Goal: Task Accomplishment & Management: Use online tool/utility

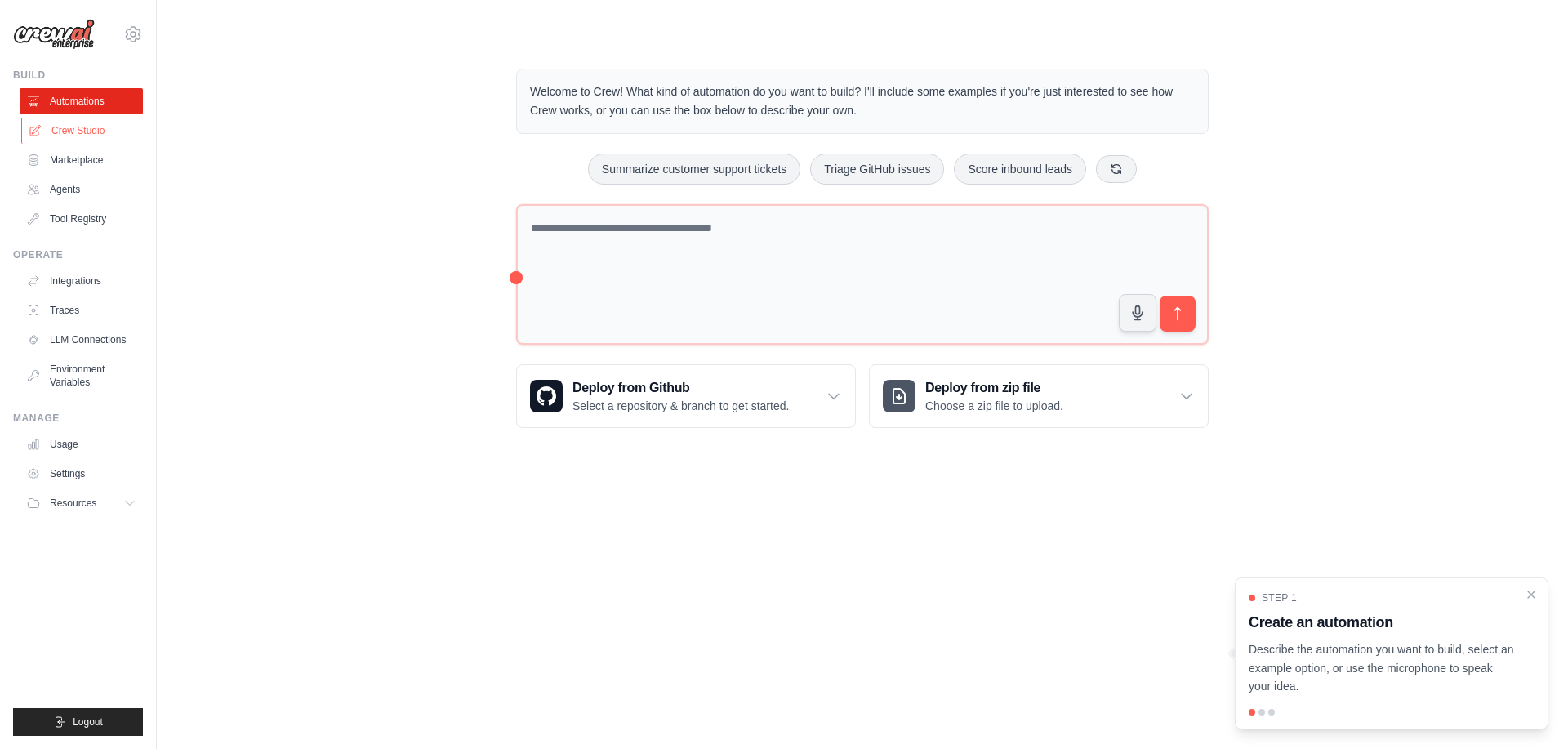
click at [76, 130] on link "Crew Studio" at bounding box center [83, 130] width 124 height 27
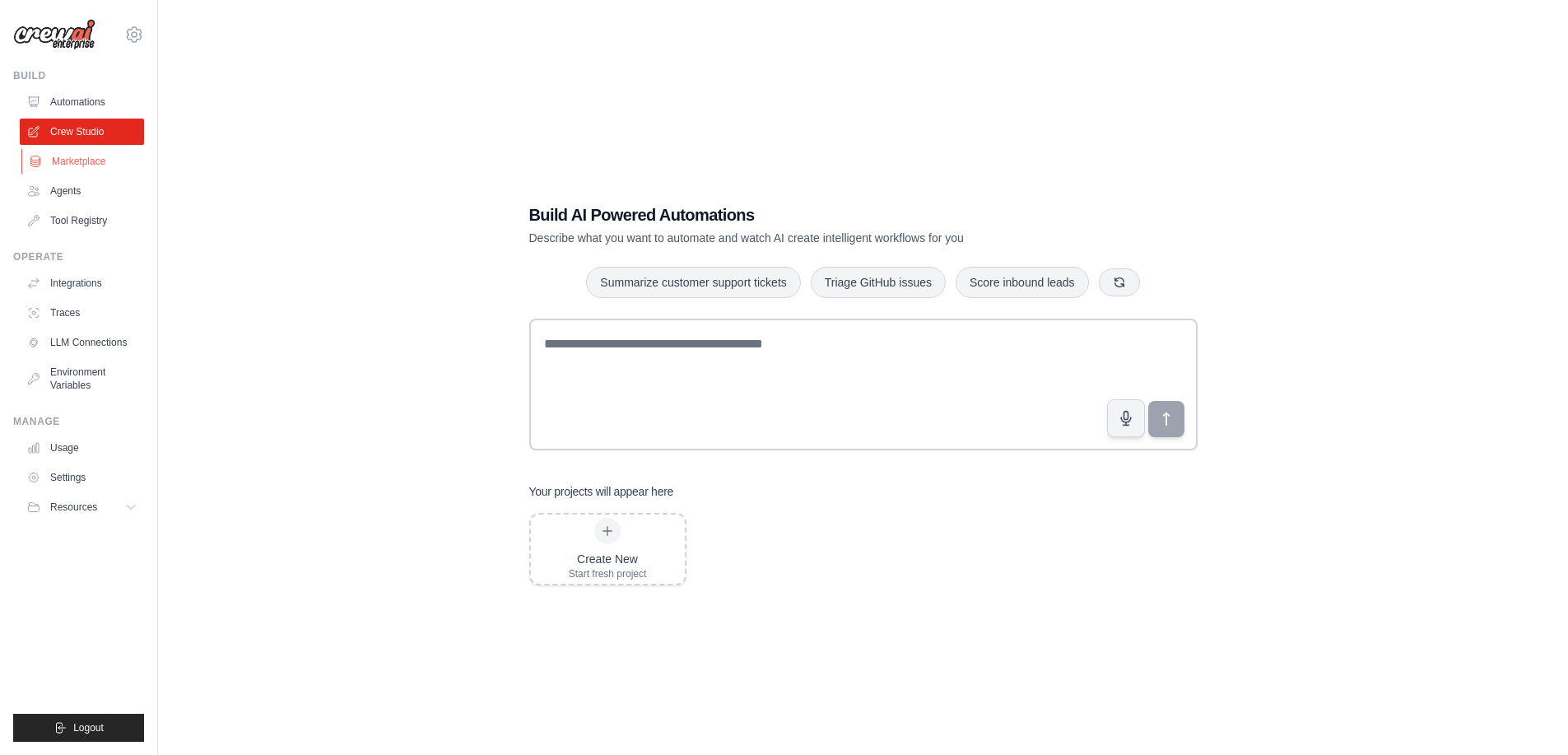
click at [79, 162] on link "Marketplace" at bounding box center [83, 161] width 125 height 27
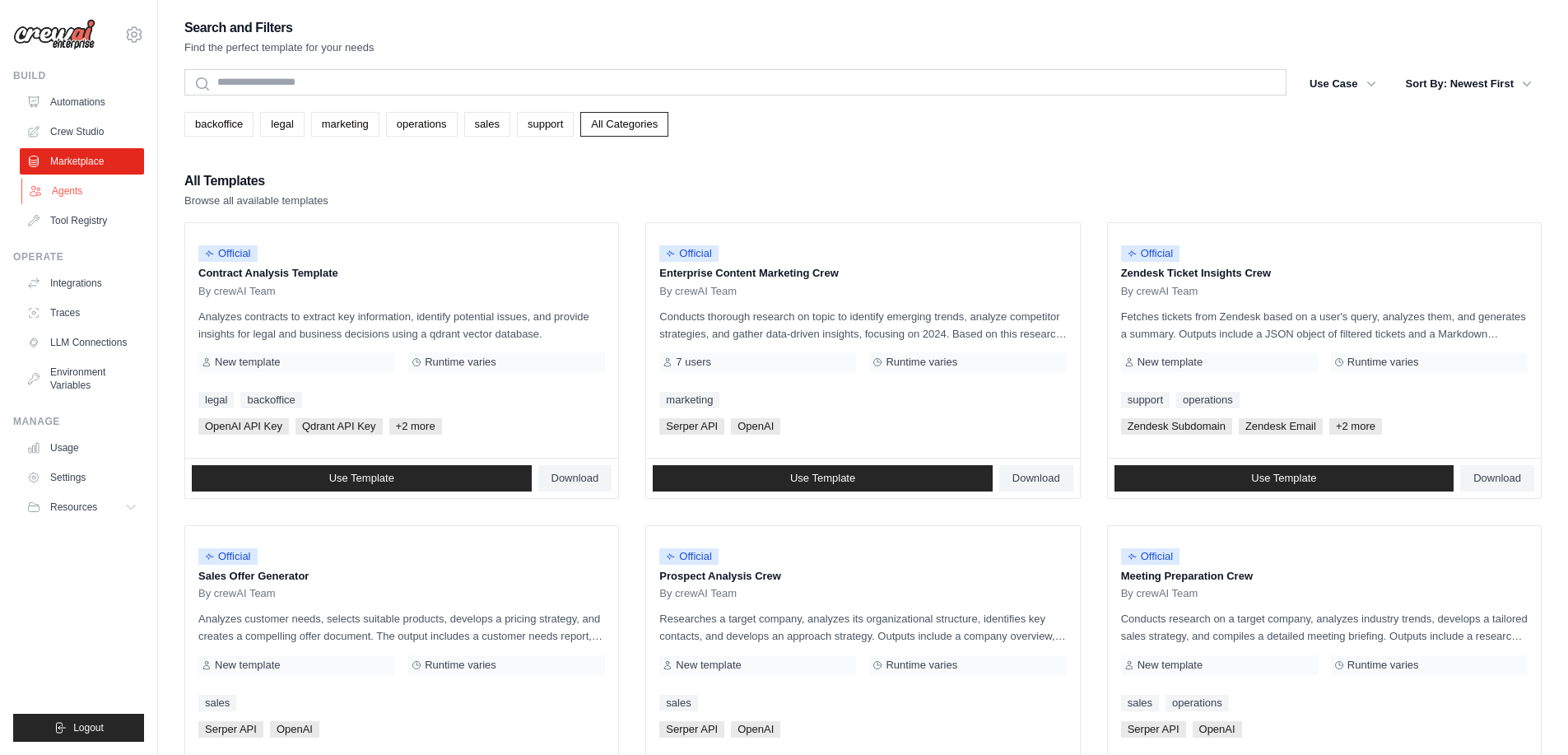
click at [75, 189] on link "Agents" at bounding box center [83, 190] width 125 height 27
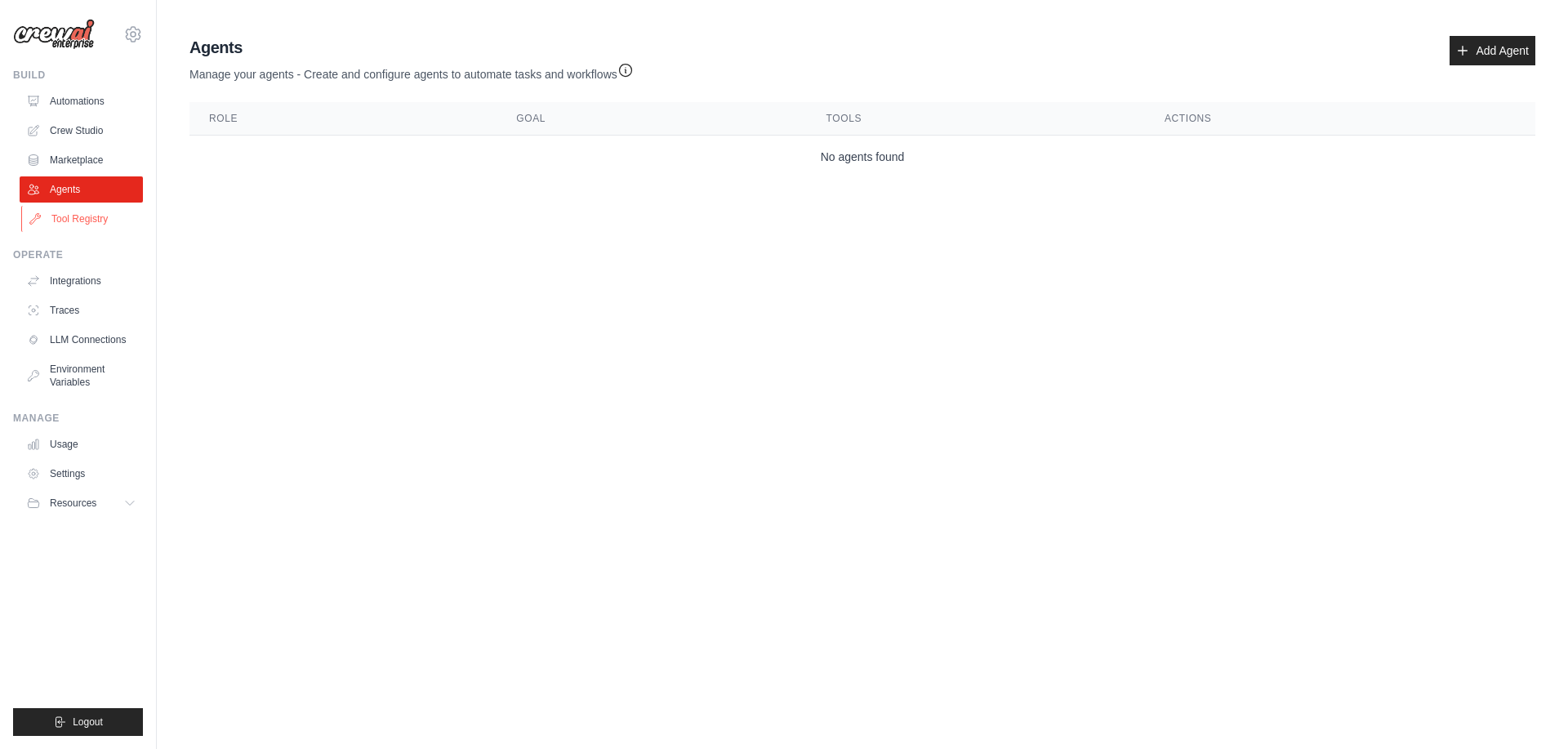
click at [76, 215] on link "Tool Registry" at bounding box center [83, 218] width 124 height 27
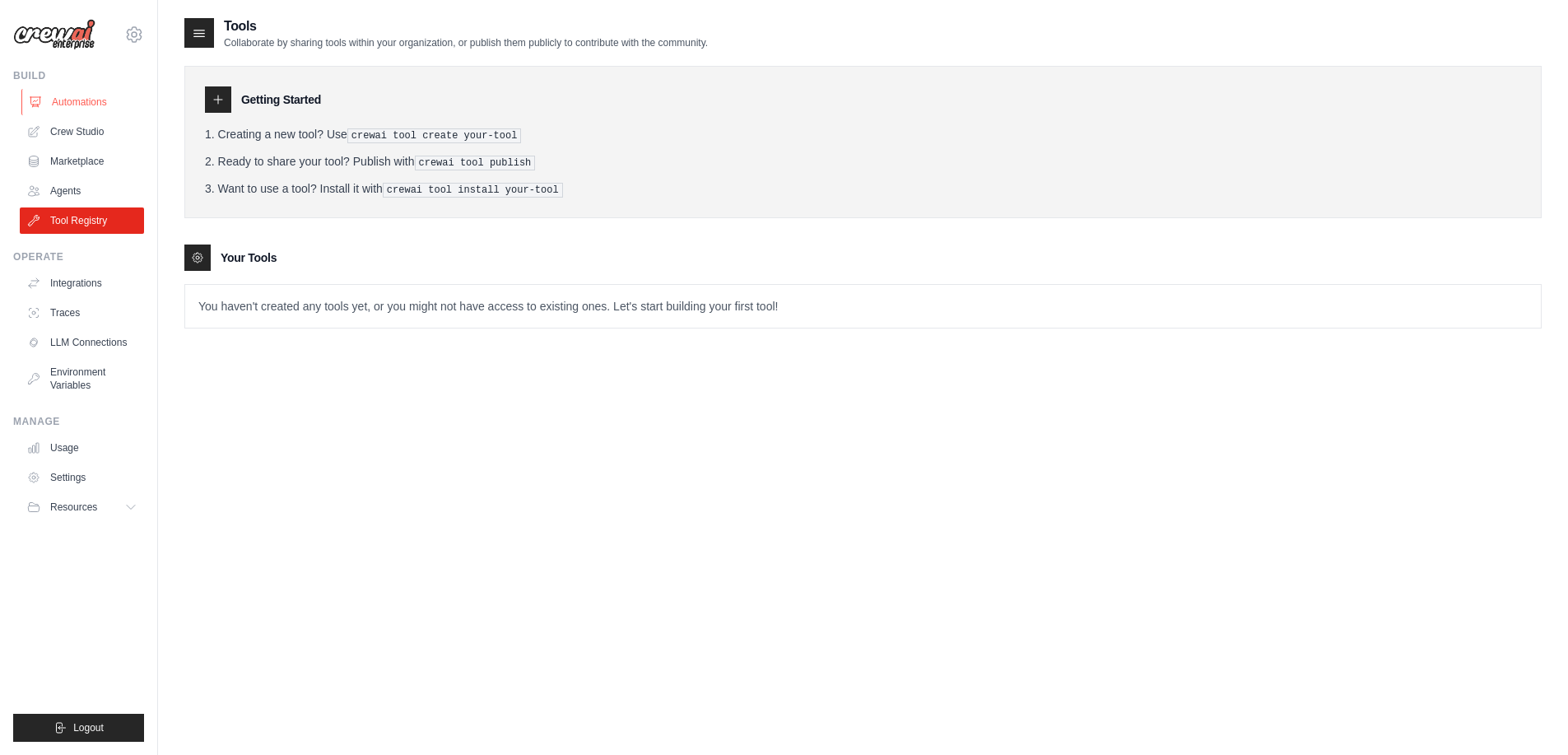
click at [87, 102] on link "Automations" at bounding box center [83, 102] width 125 height 27
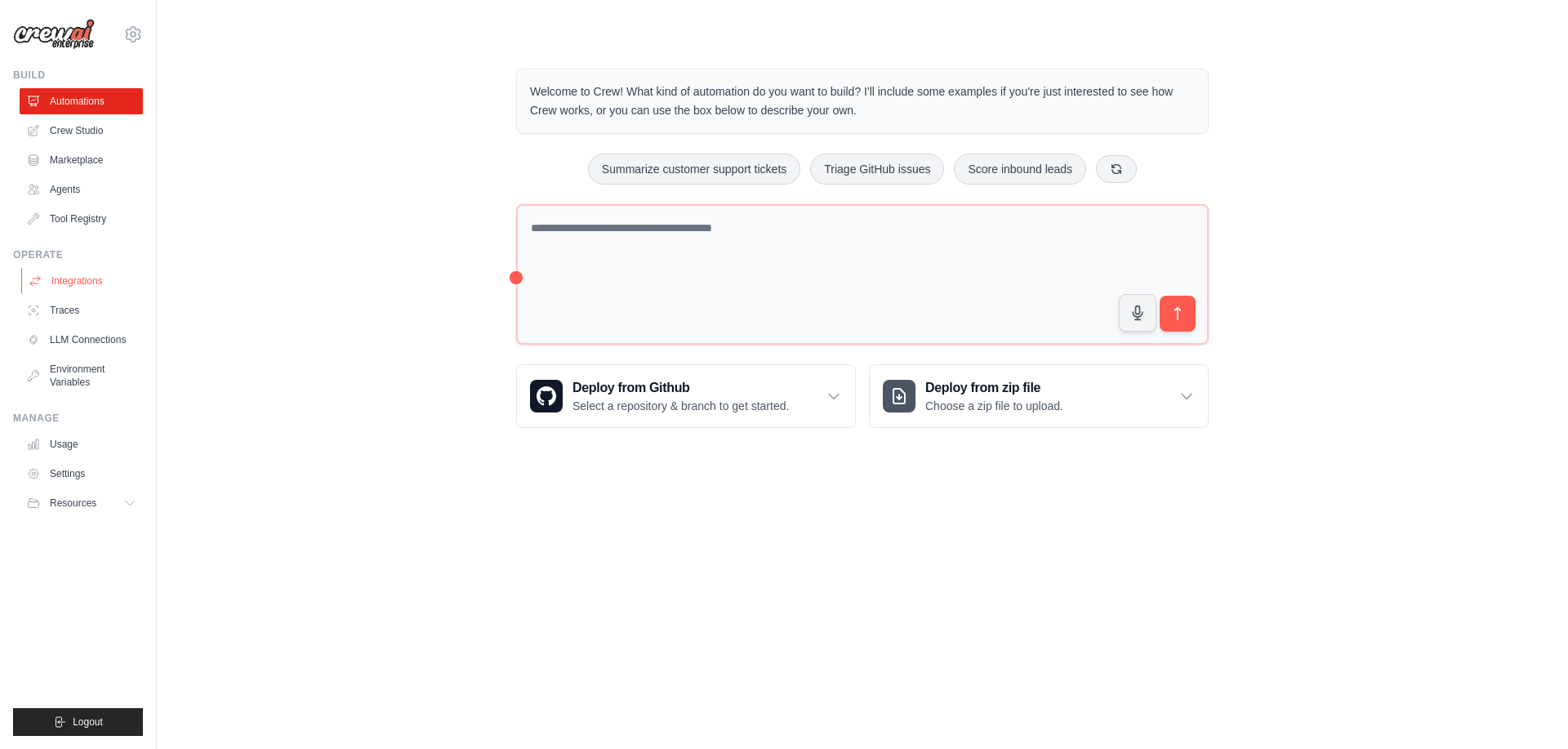
click at [83, 278] on link "Integrations" at bounding box center [83, 281] width 124 height 27
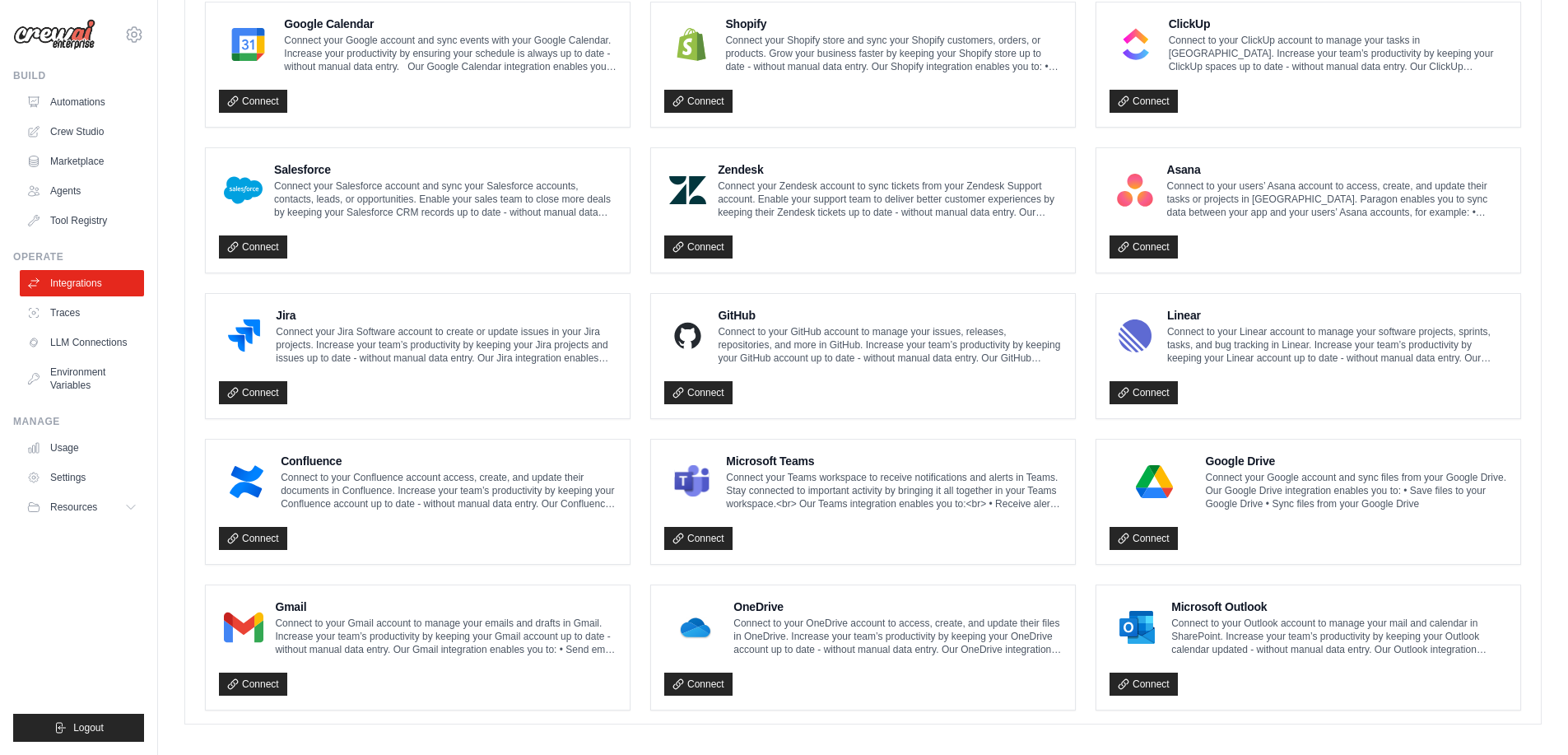
scroll to position [794, 0]
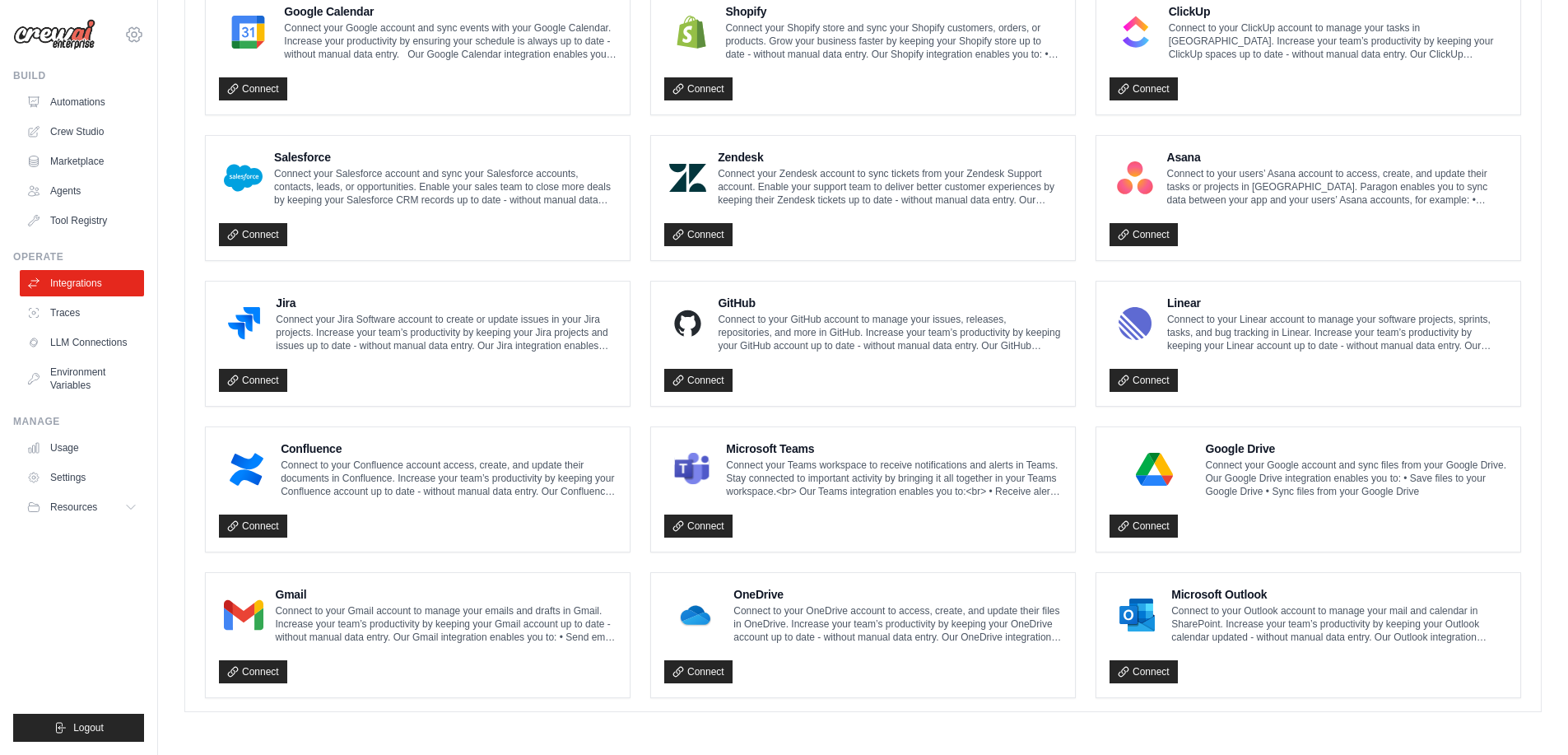
click at [136, 34] on icon at bounding box center [134, 34] width 19 height 19
click at [102, 109] on link "Settings" at bounding box center [134, 111] width 145 height 30
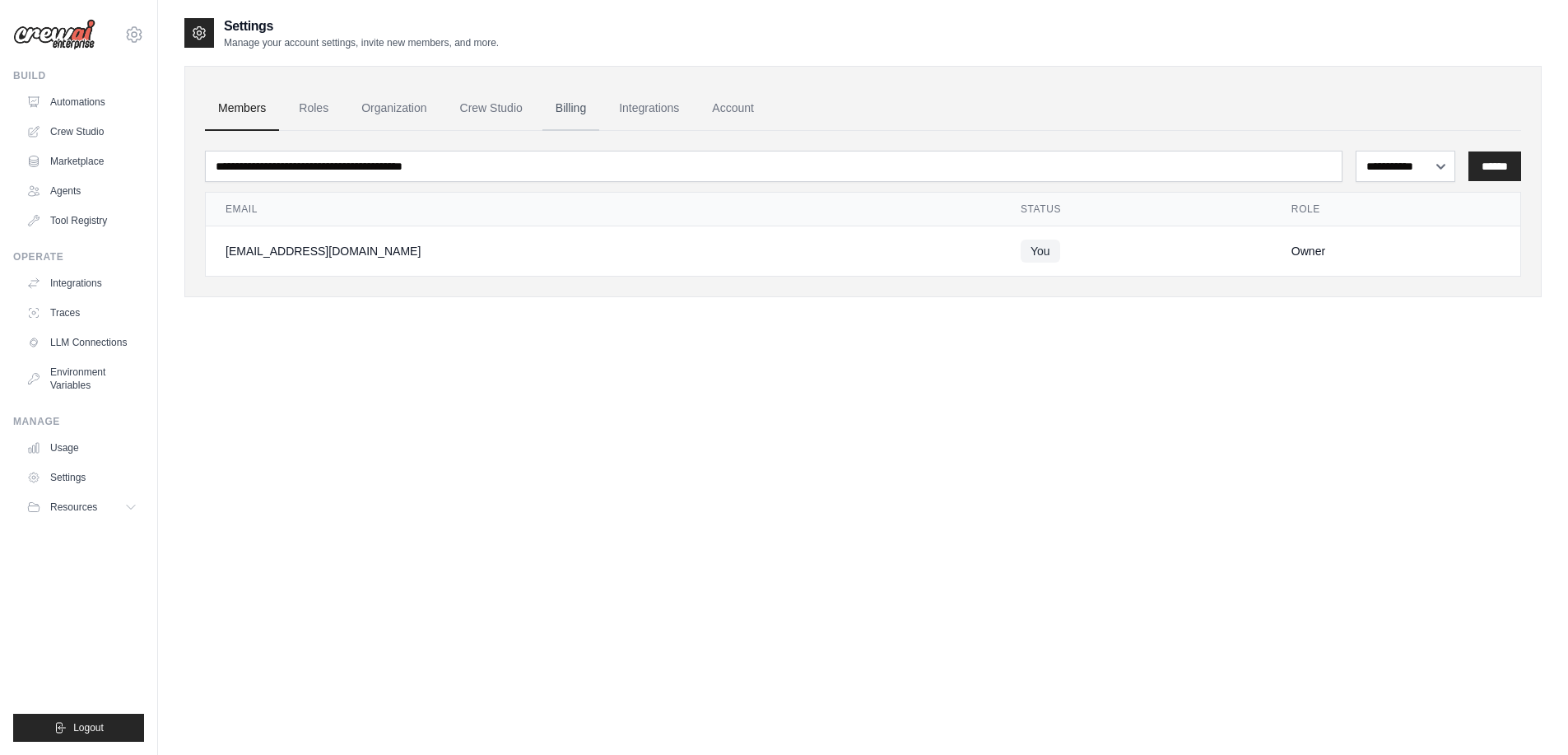
click at [576, 104] on link "Billing" at bounding box center [570, 109] width 56 height 44
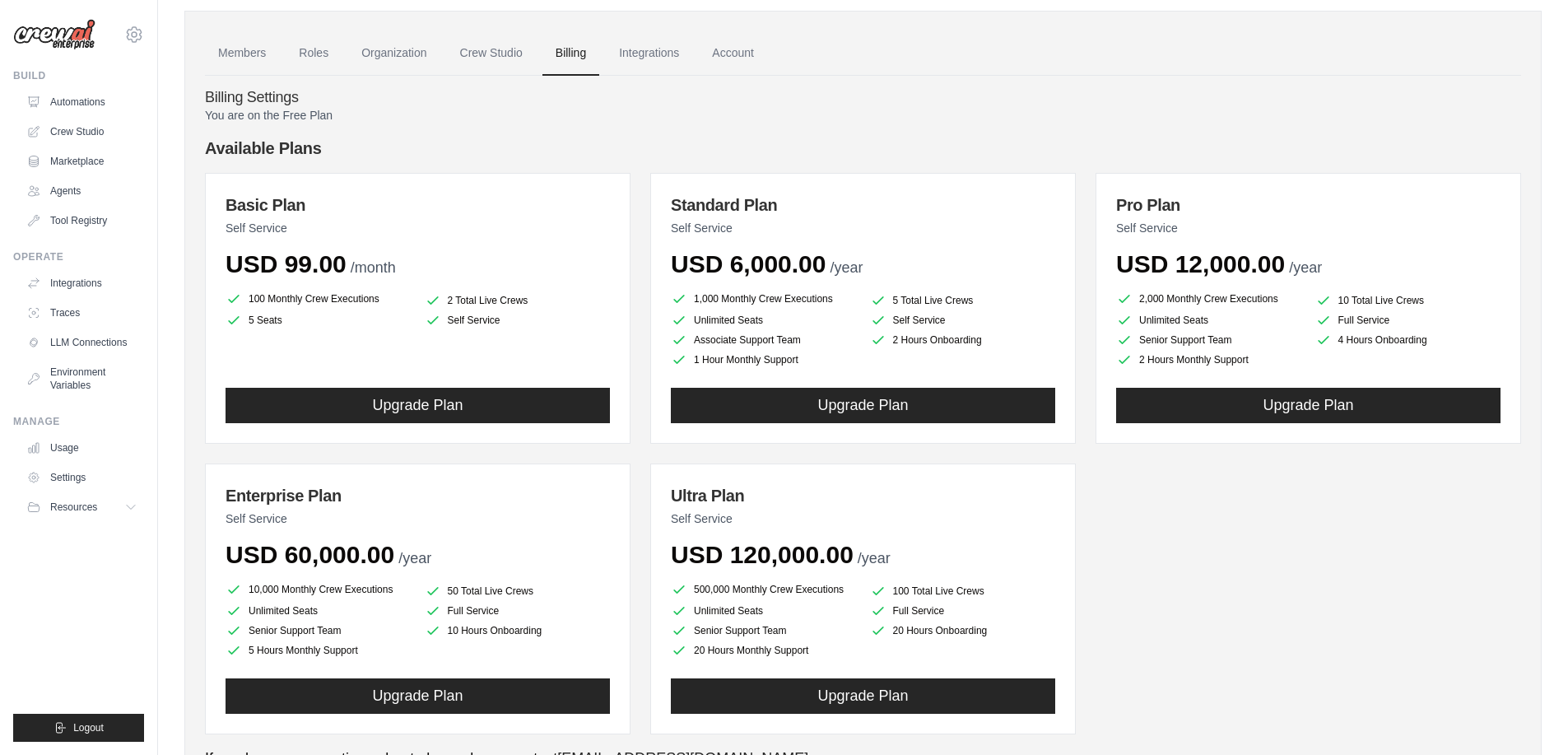
scroll to position [51, 0]
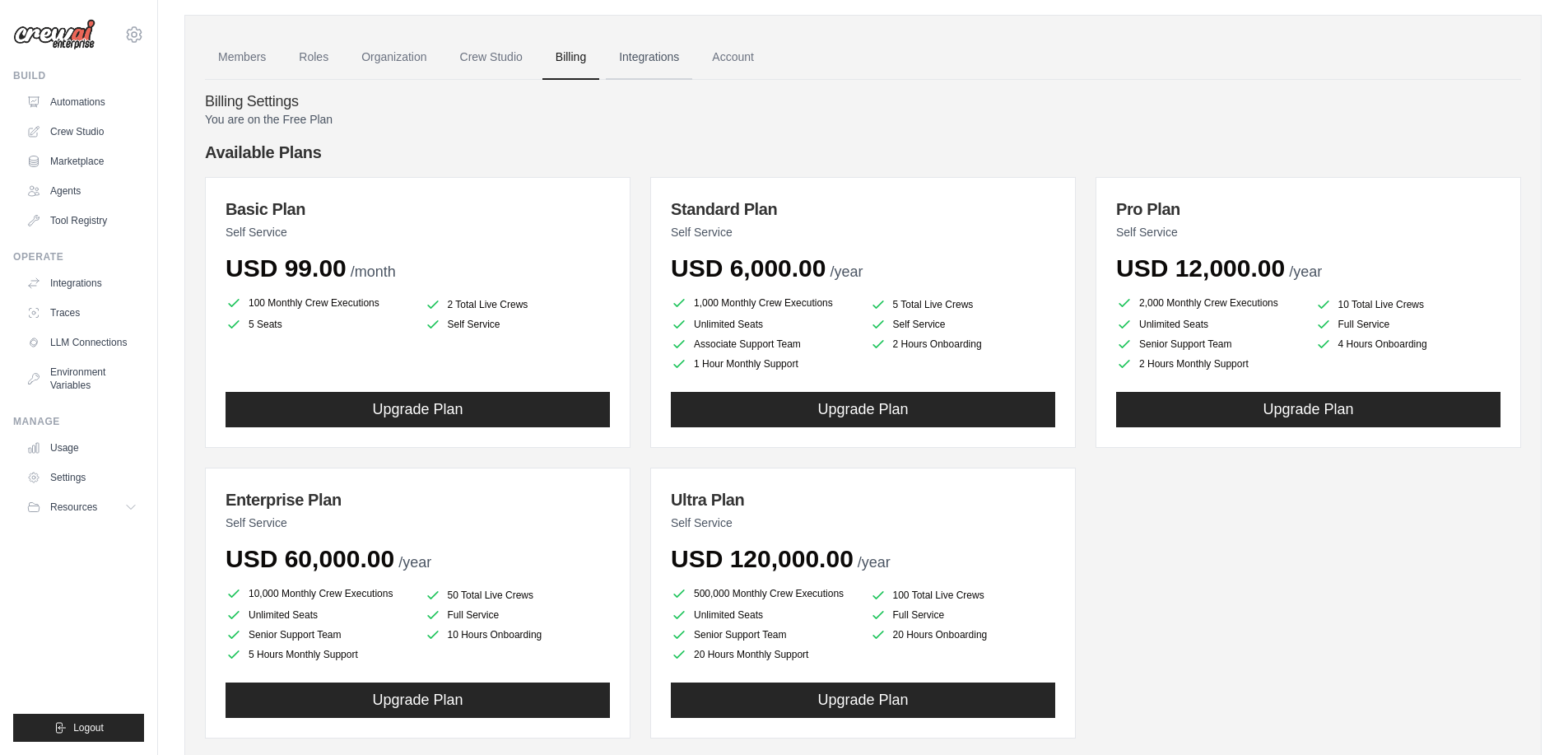
click at [651, 55] on link "Integrations" at bounding box center [650, 57] width 87 height 44
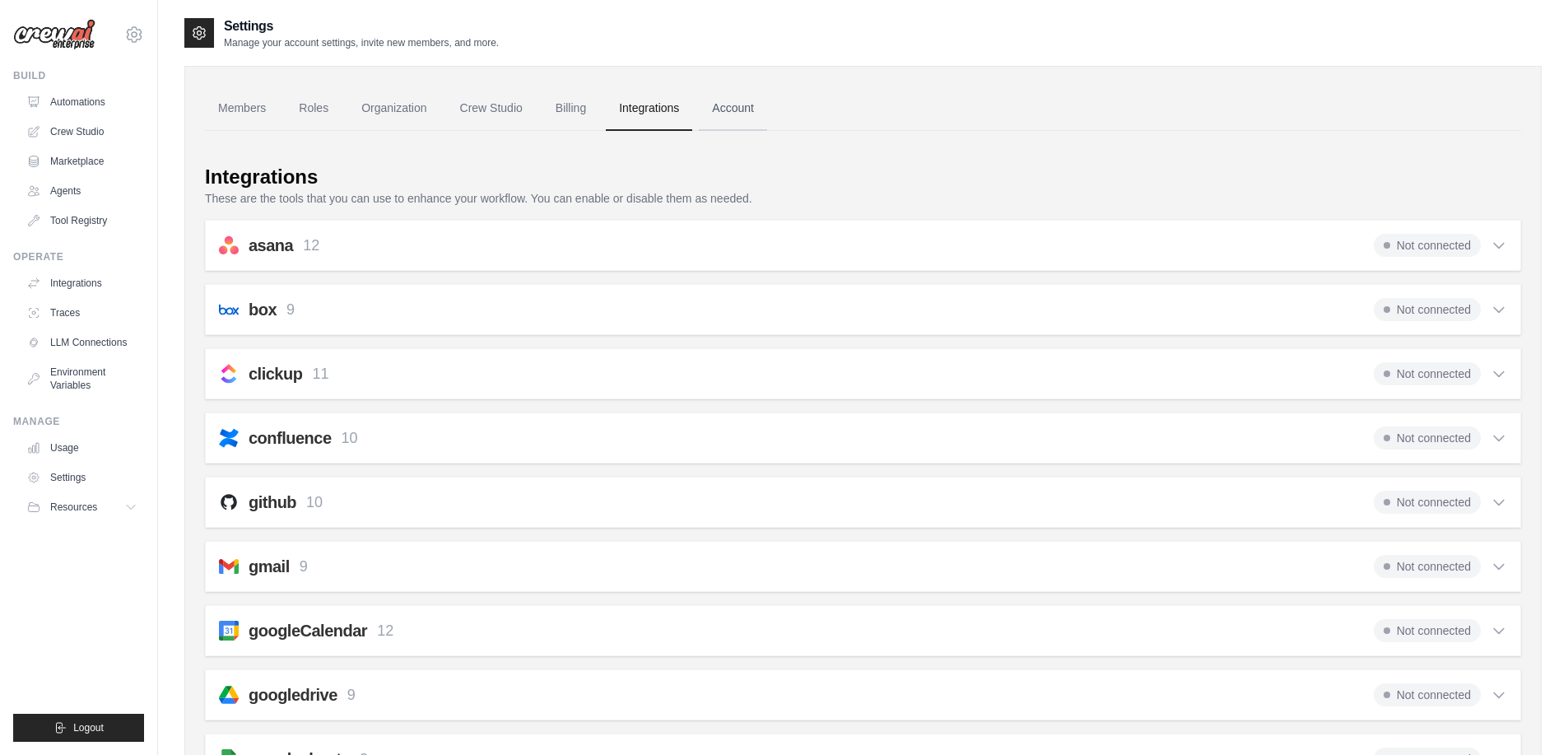
click at [729, 102] on link "Account" at bounding box center [733, 109] width 68 height 44
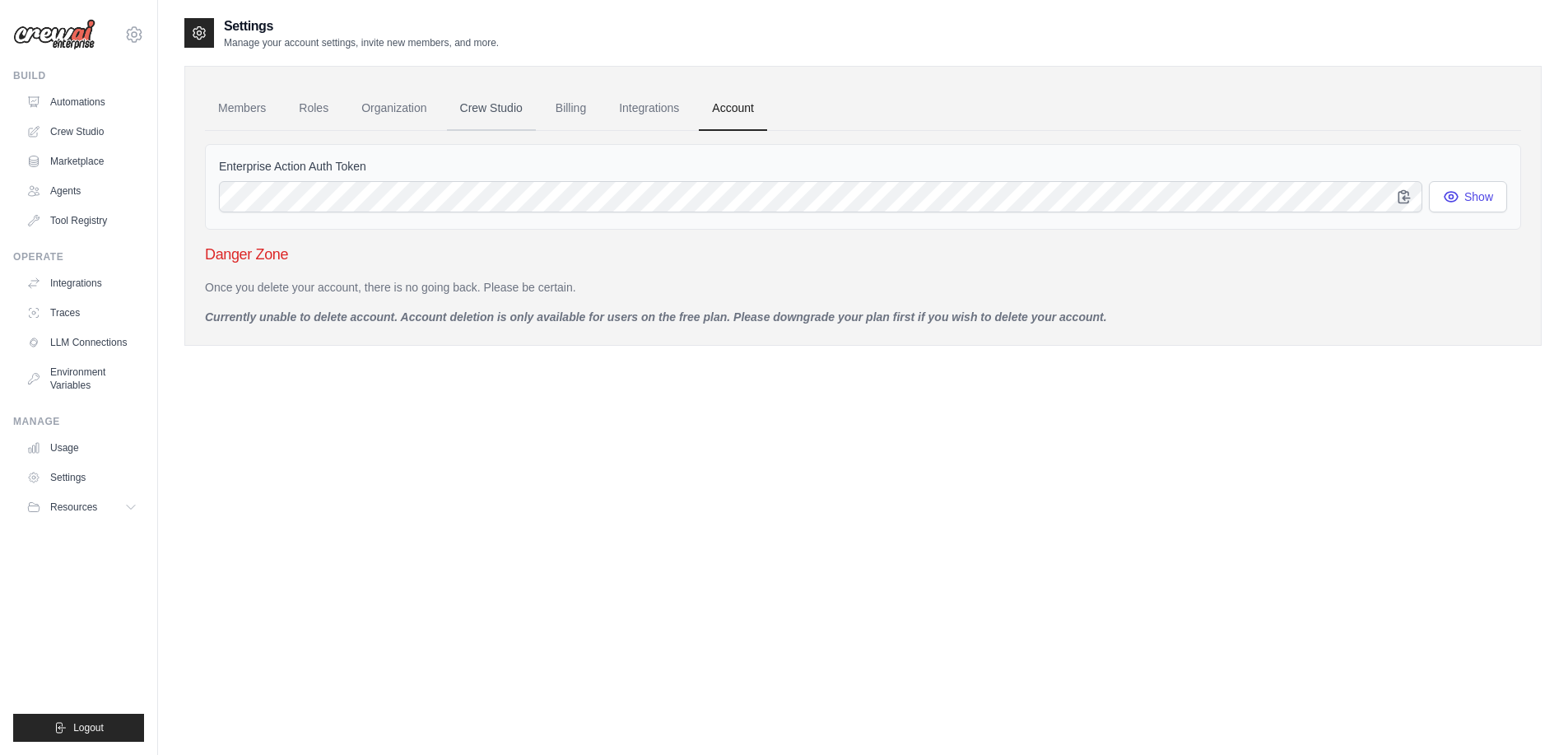
click at [494, 104] on link "Crew Studio" at bounding box center [492, 109] width 89 height 44
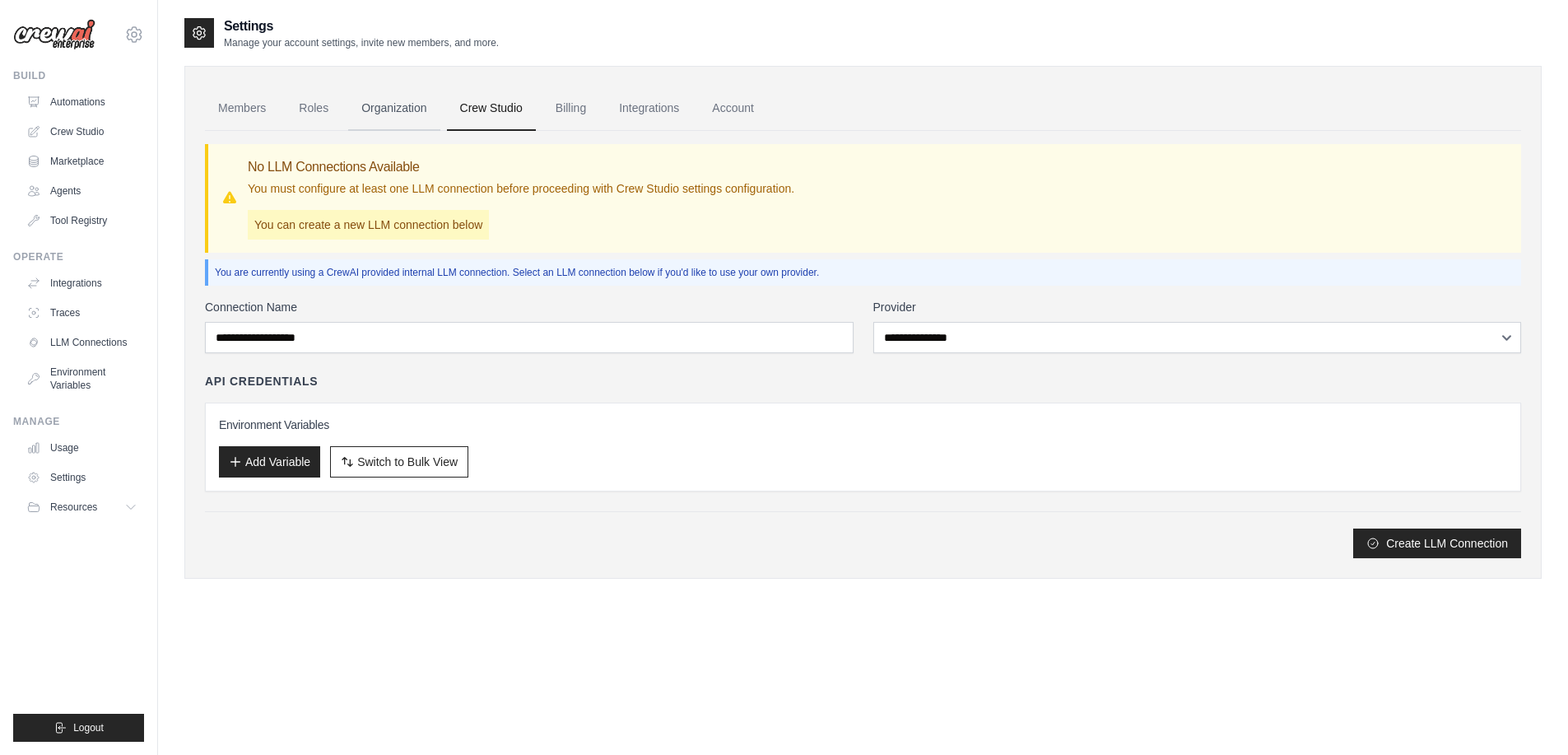
click at [411, 108] on link "Organization" at bounding box center [394, 109] width 91 height 44
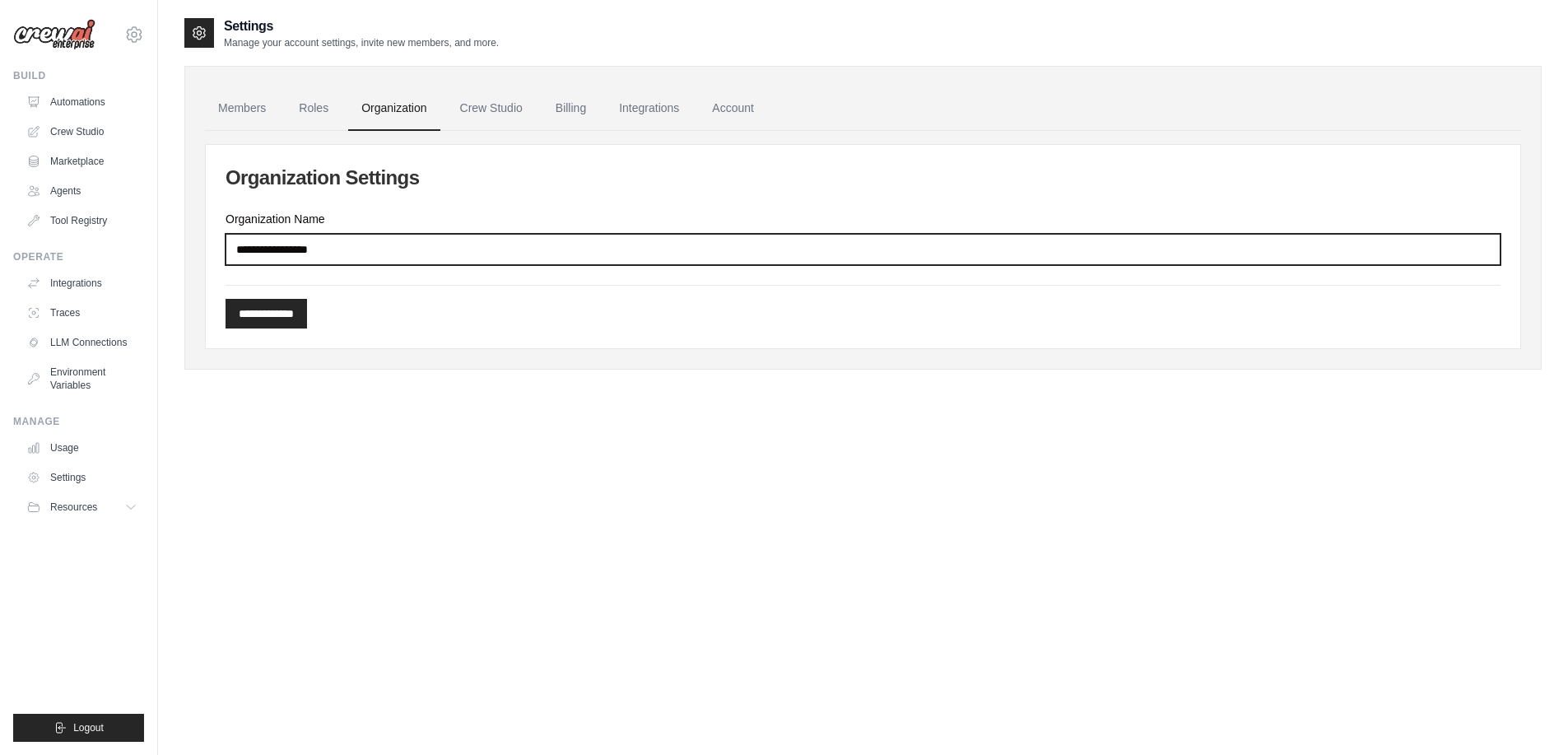
click at [319, 249] on input "Organization Name" at bounding box center [863, 250] width 1275 height 31
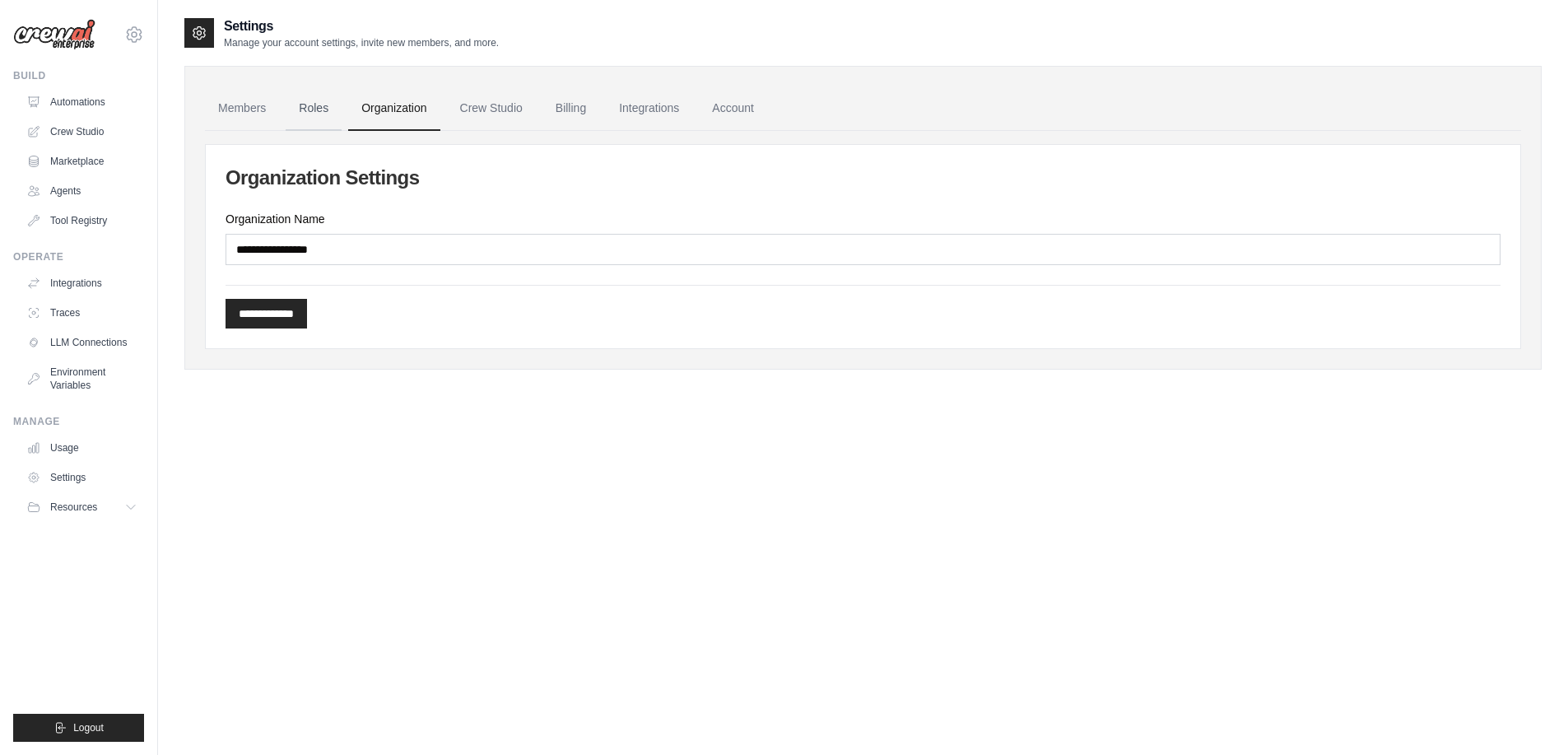
click at [308, 104] on link "Roles" at bounding box center [313, 109] width 56 height 44
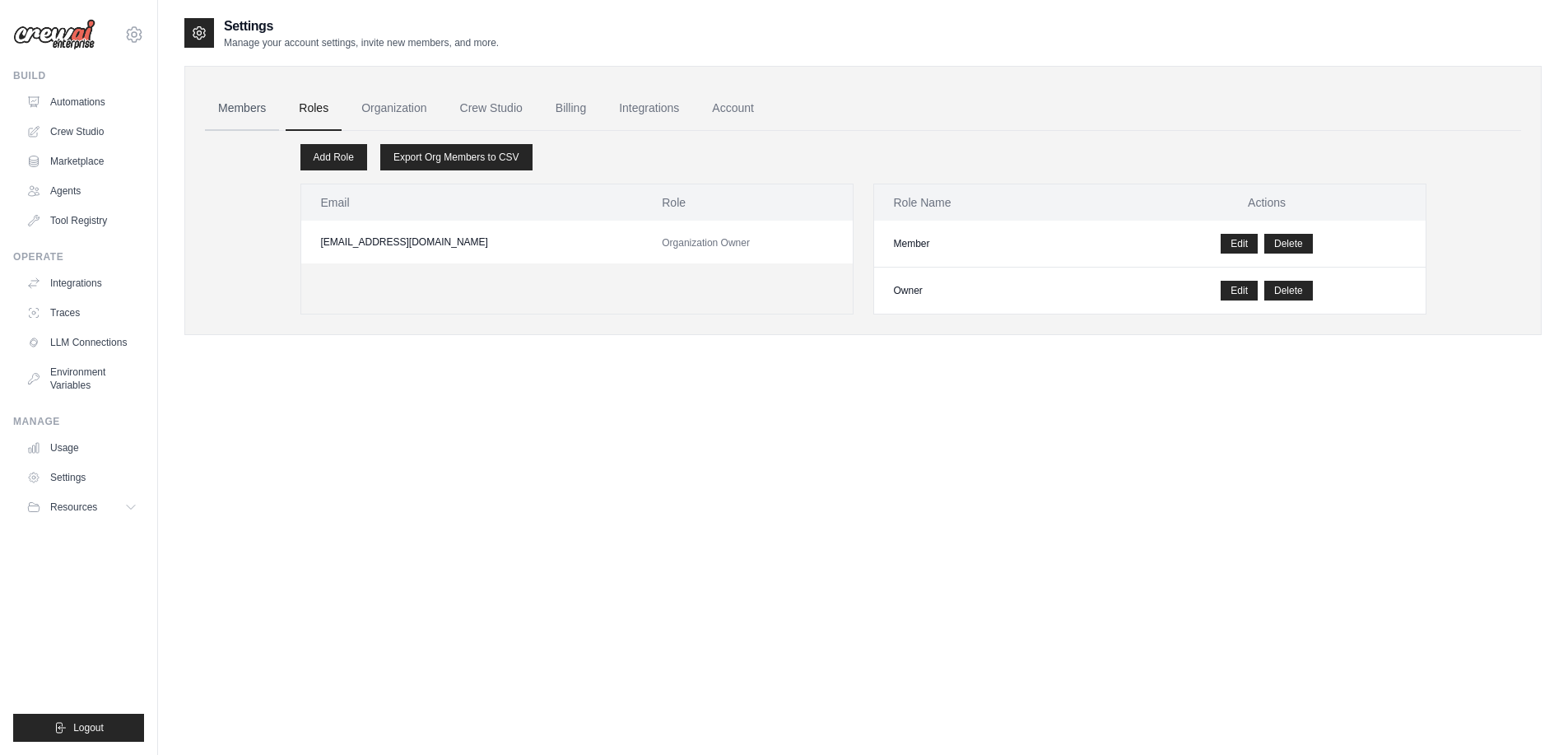
click at [257, 110] on link "Members" at bounding box center [242, 109] width 74 height 44
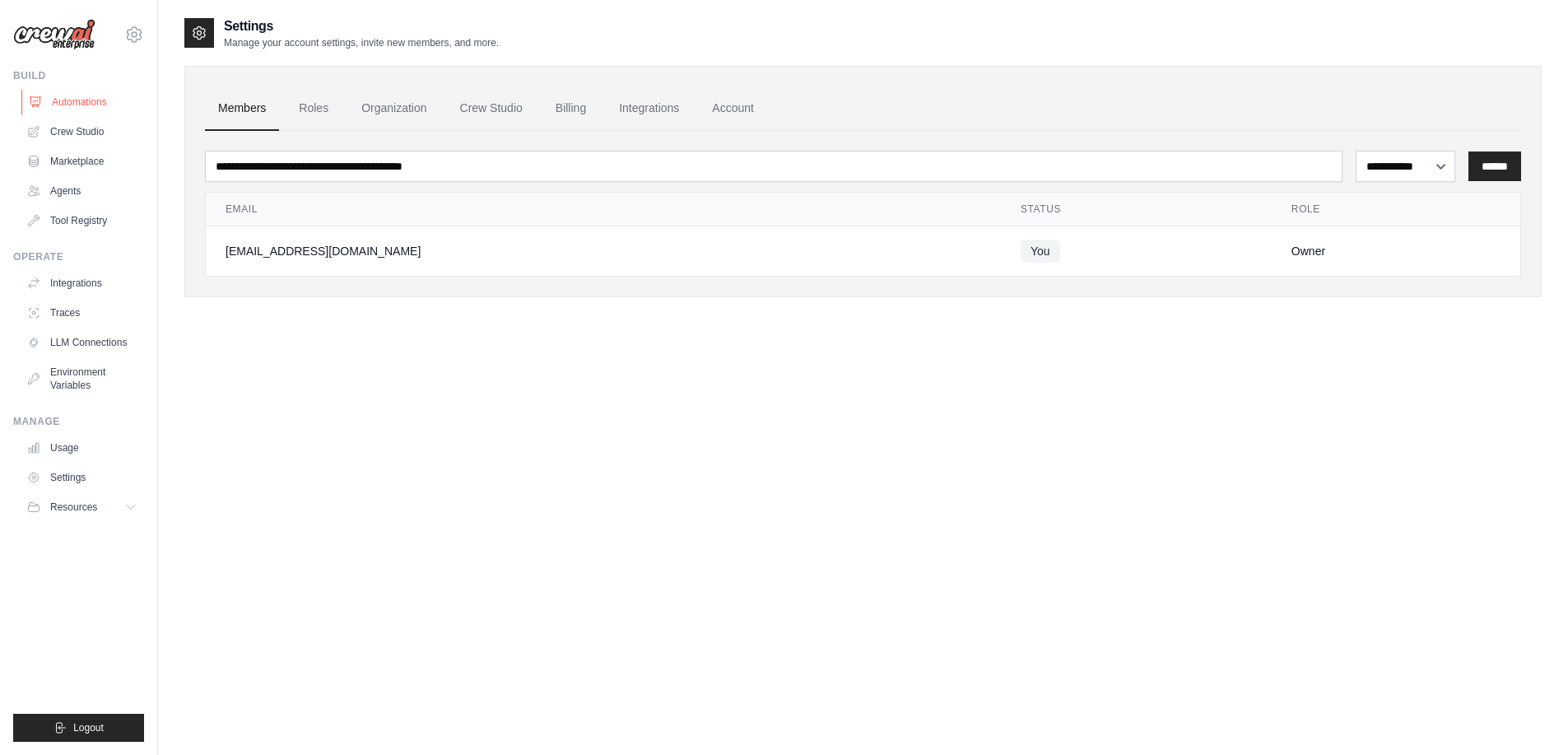
click at [67, 102] on link "Automations" at bounding box center [83, 102] width 125 height 27
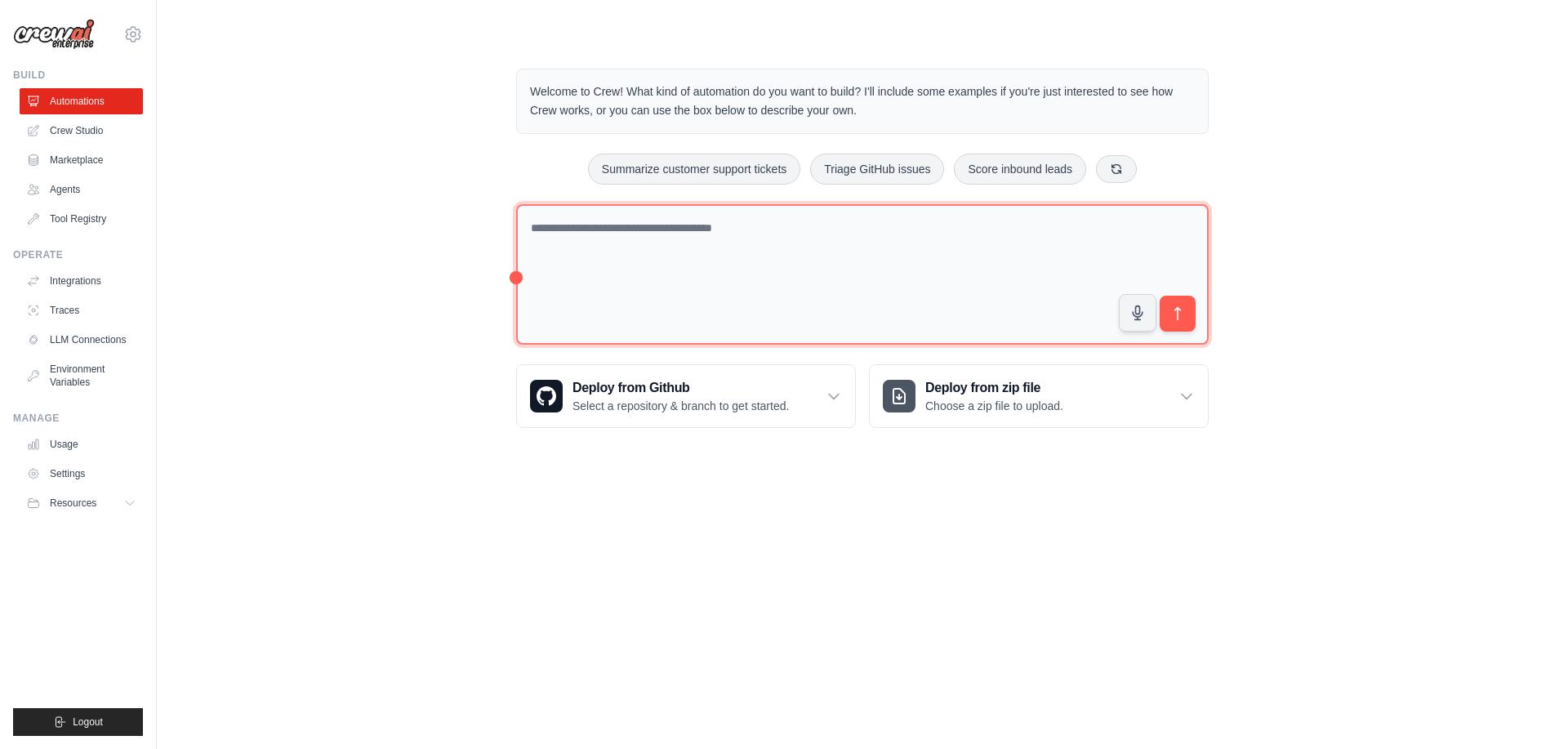
click at [658, 223] on textarea at bounding box center [862, 275] width 692 height 141
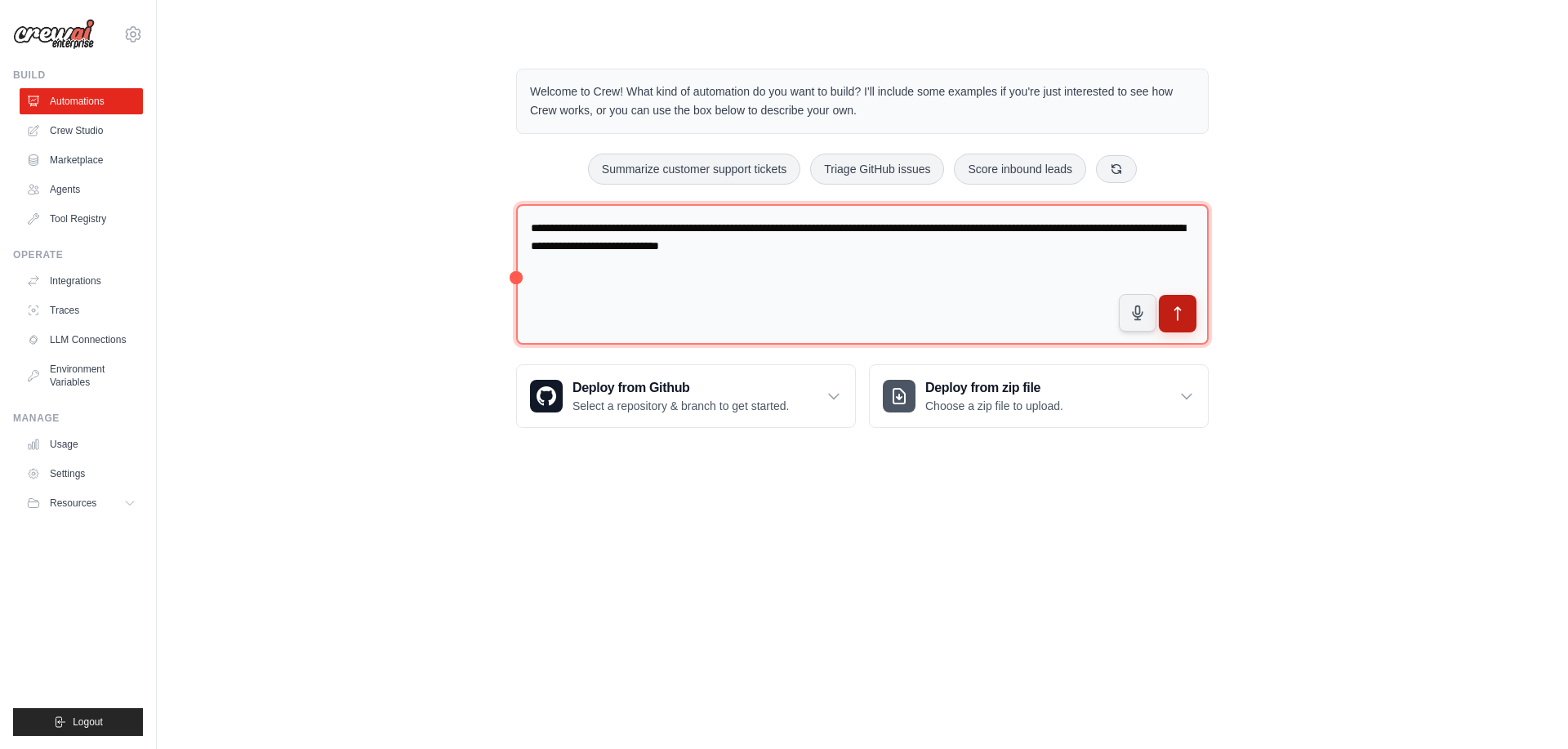
type textarea "**********"
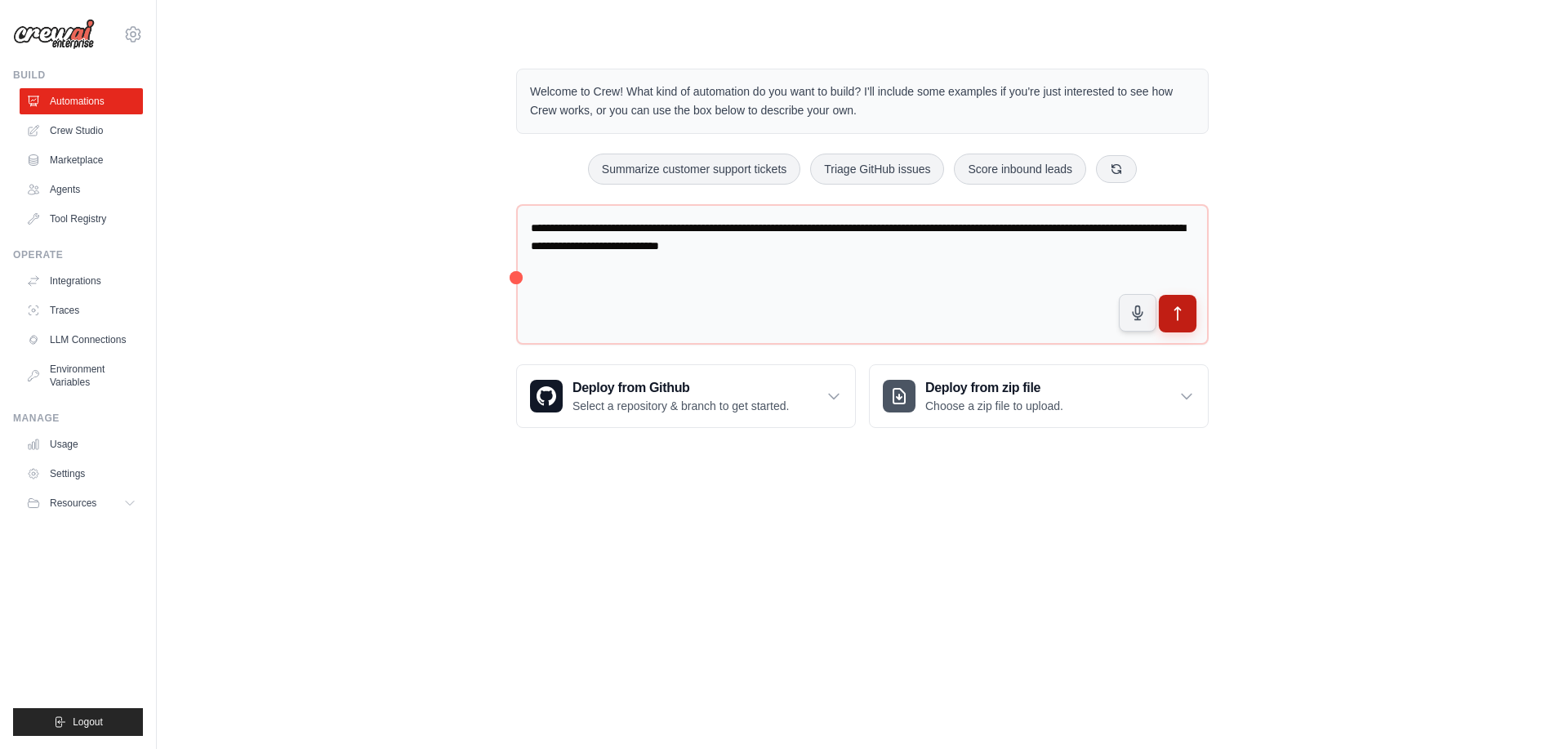
click at [1176, 311] on icon "submit" at bounding box center [1178, 314] width 17 height 17
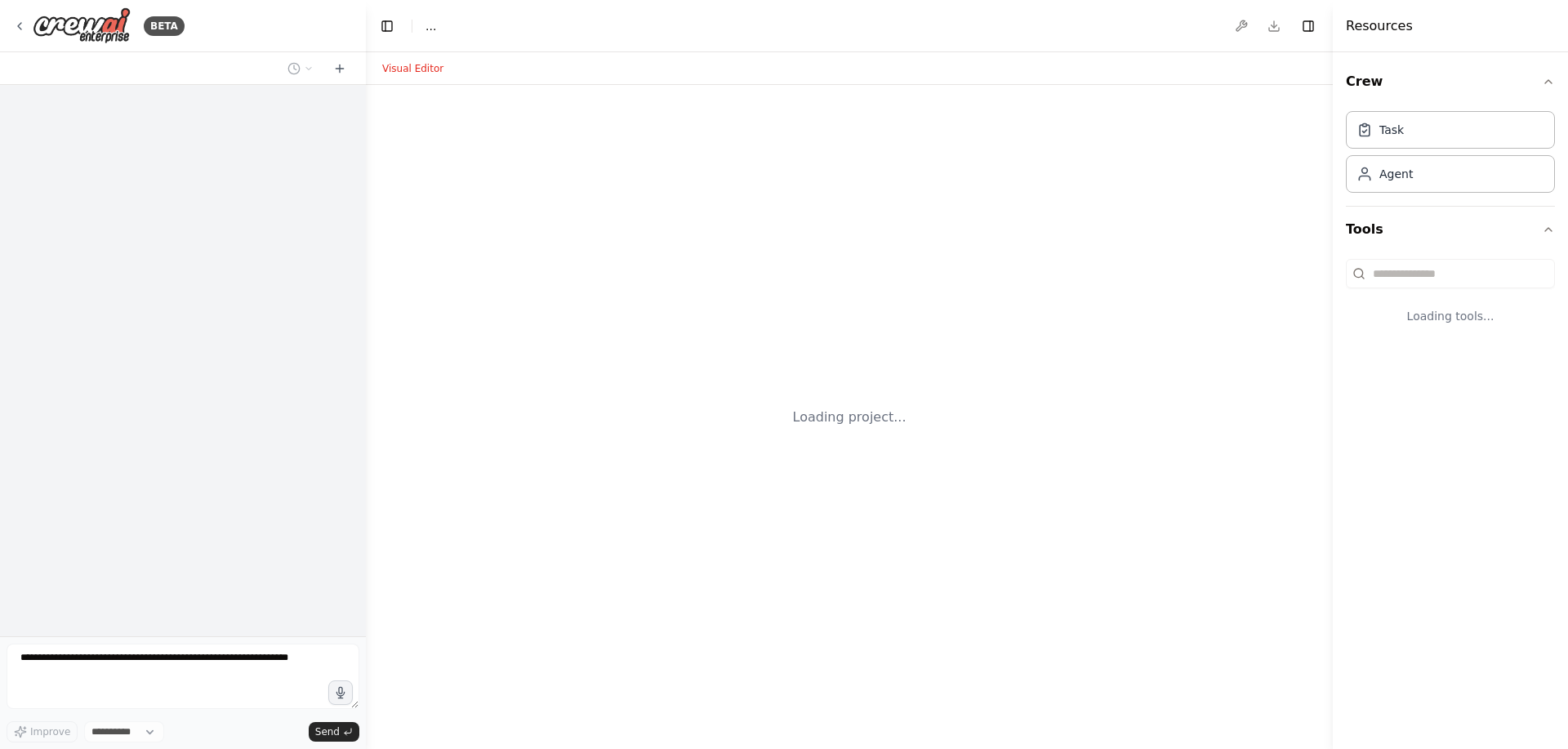
select select "****"
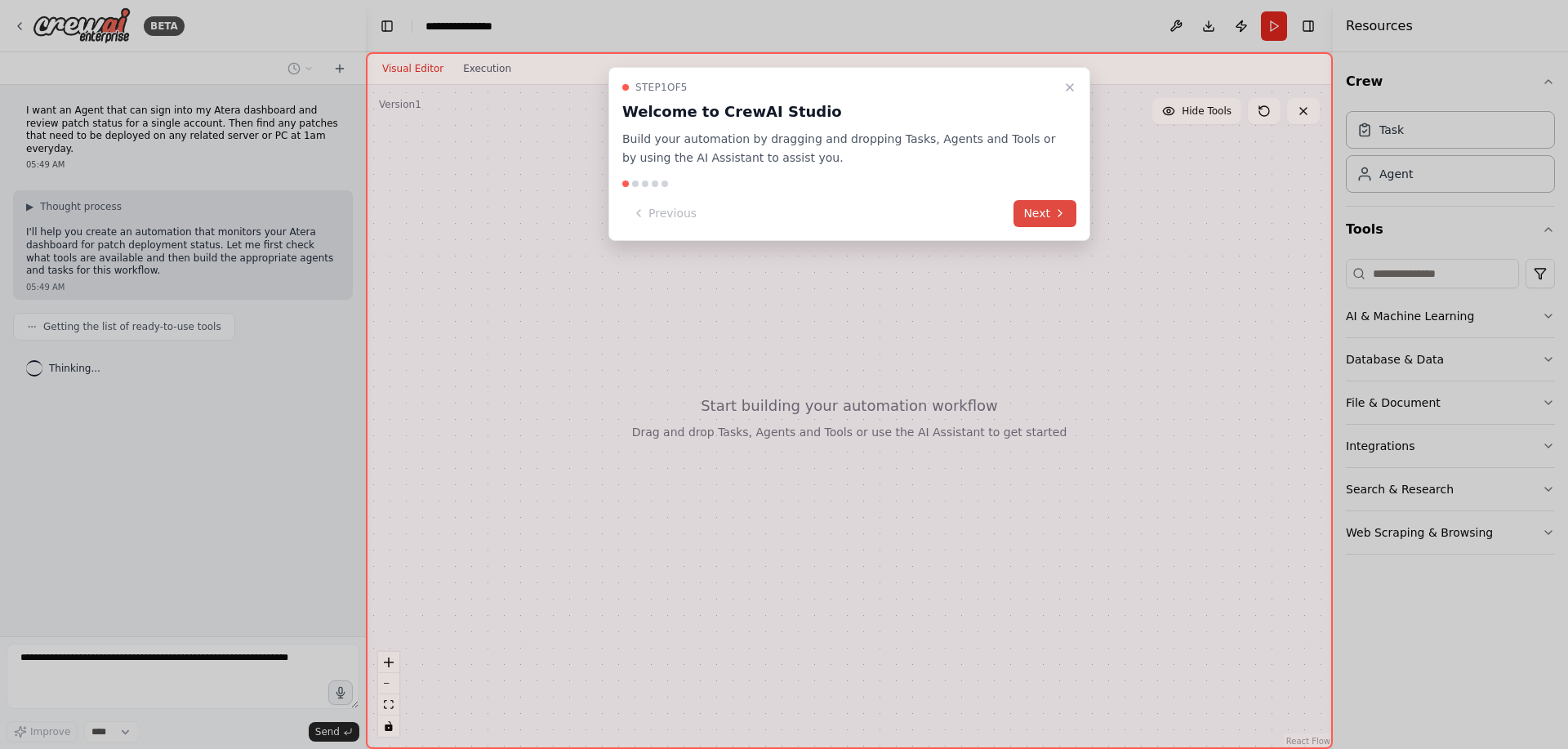
click at [1055, 210] on icon at bounding box center [1060, 213] width 13 height 13
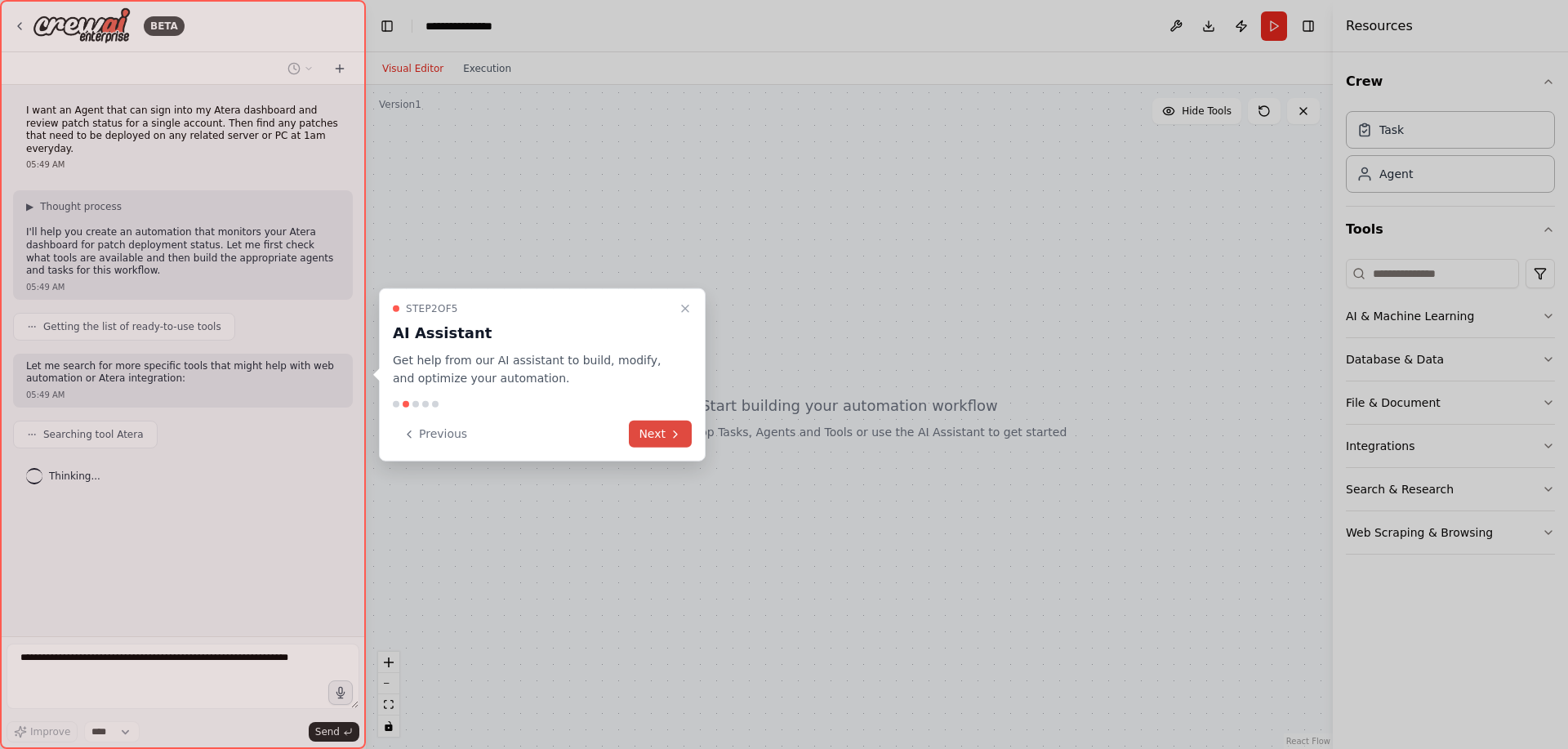
click at [657, 431] on button "Next" at bounding box center [660, 434] width 63 height 27
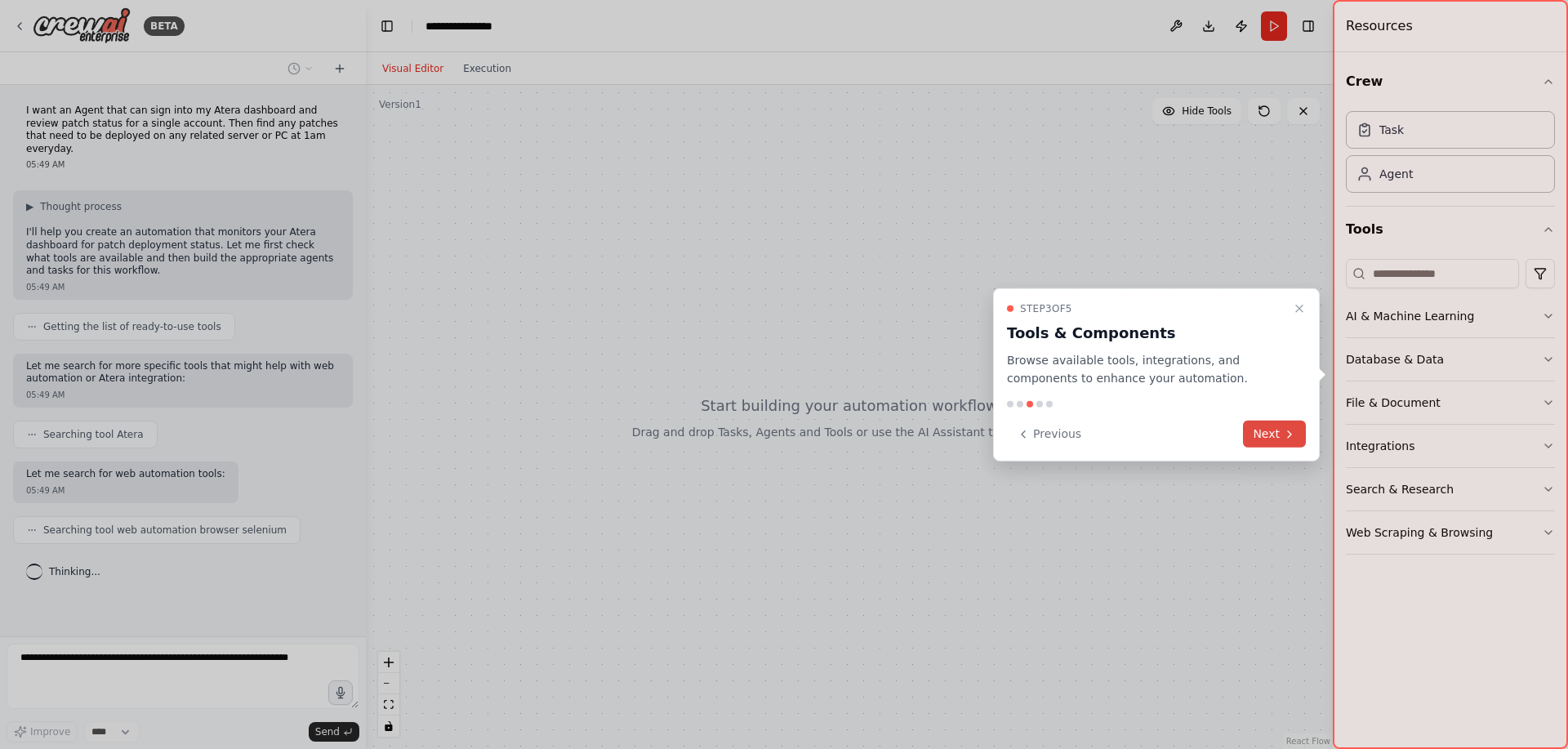
click at [1258, 425] on button "Next" at bounding box center [1275, 434] width 63 height 27
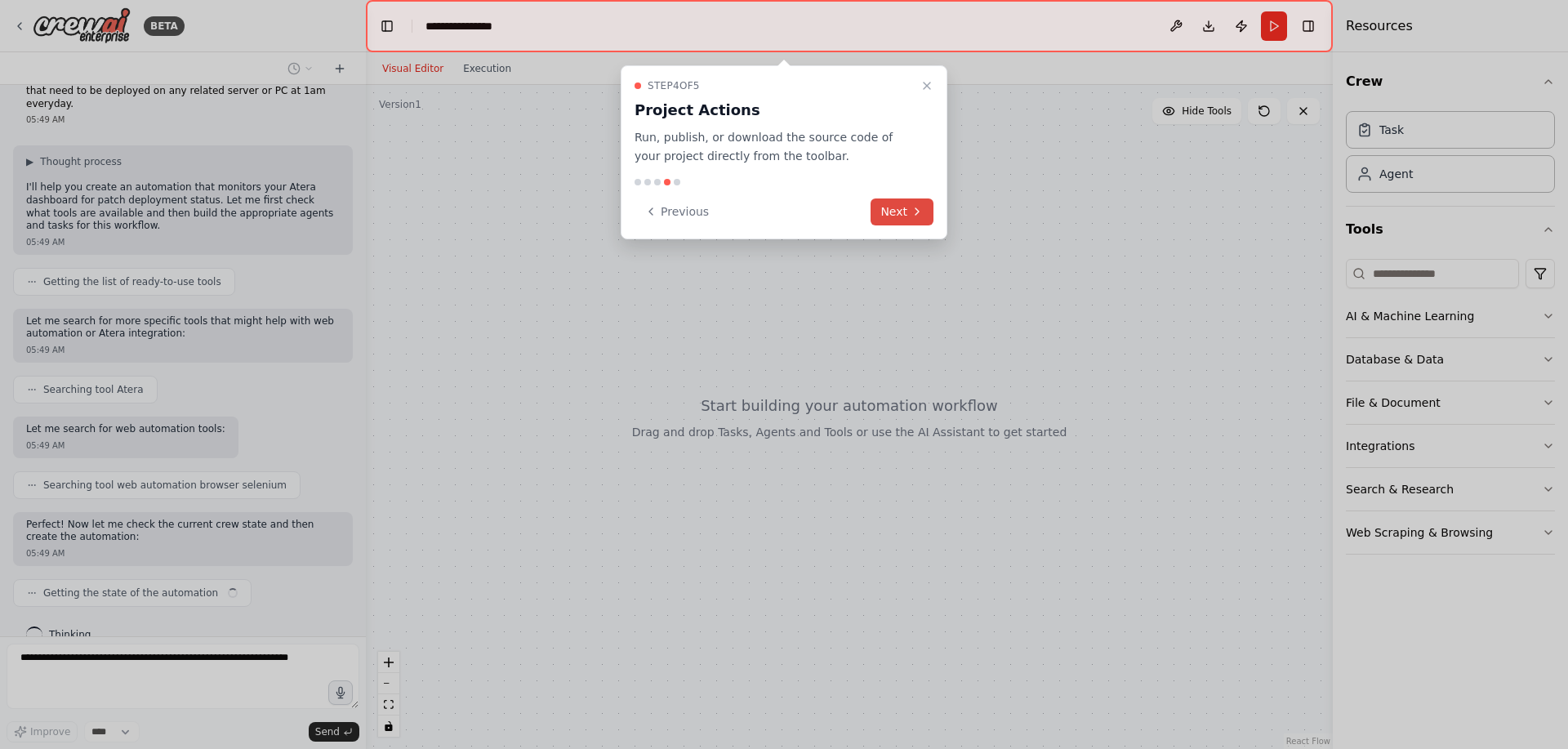
scroll to position [57, 0]
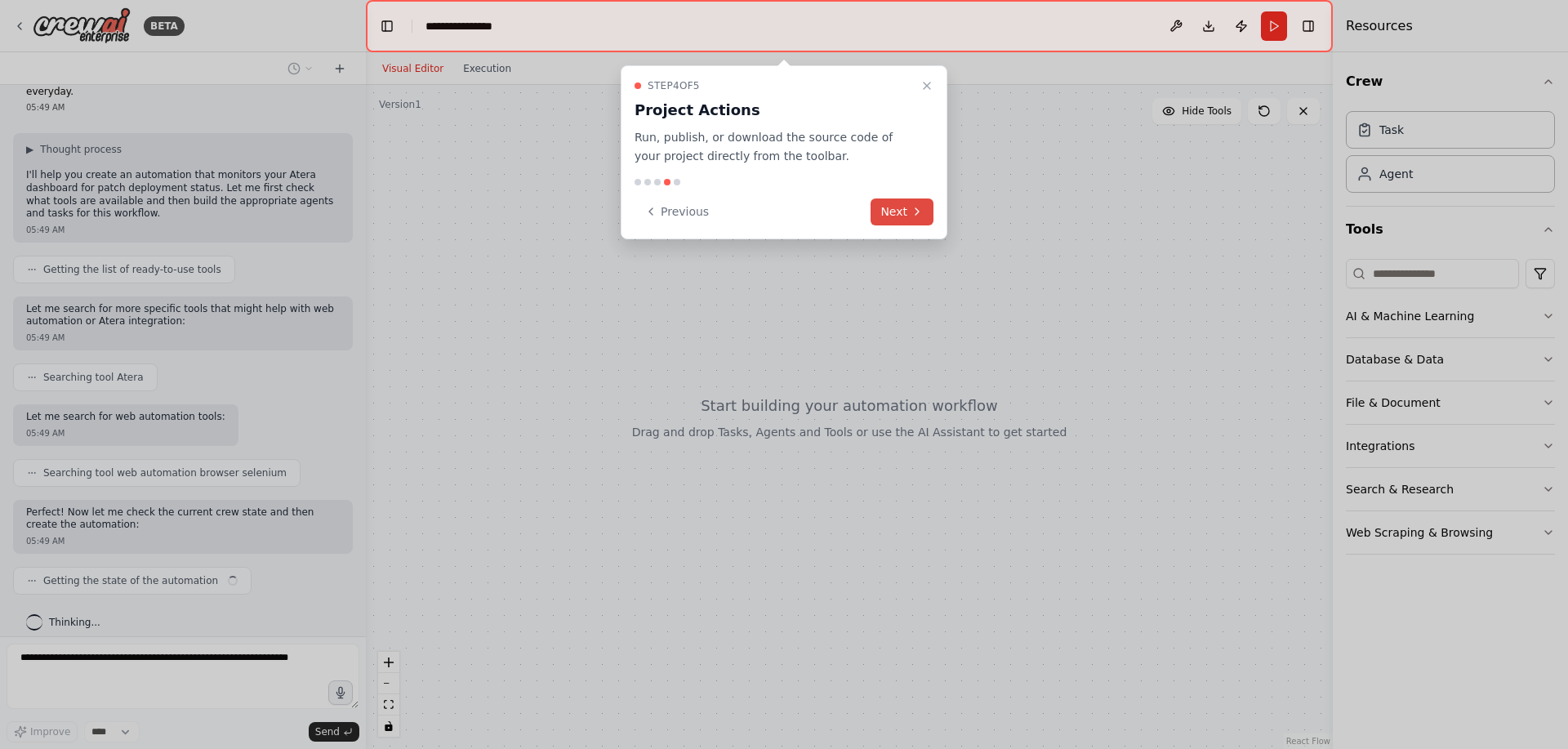
click at [923, 209] on icon at bounding box center [917, 212] width 13 height 13
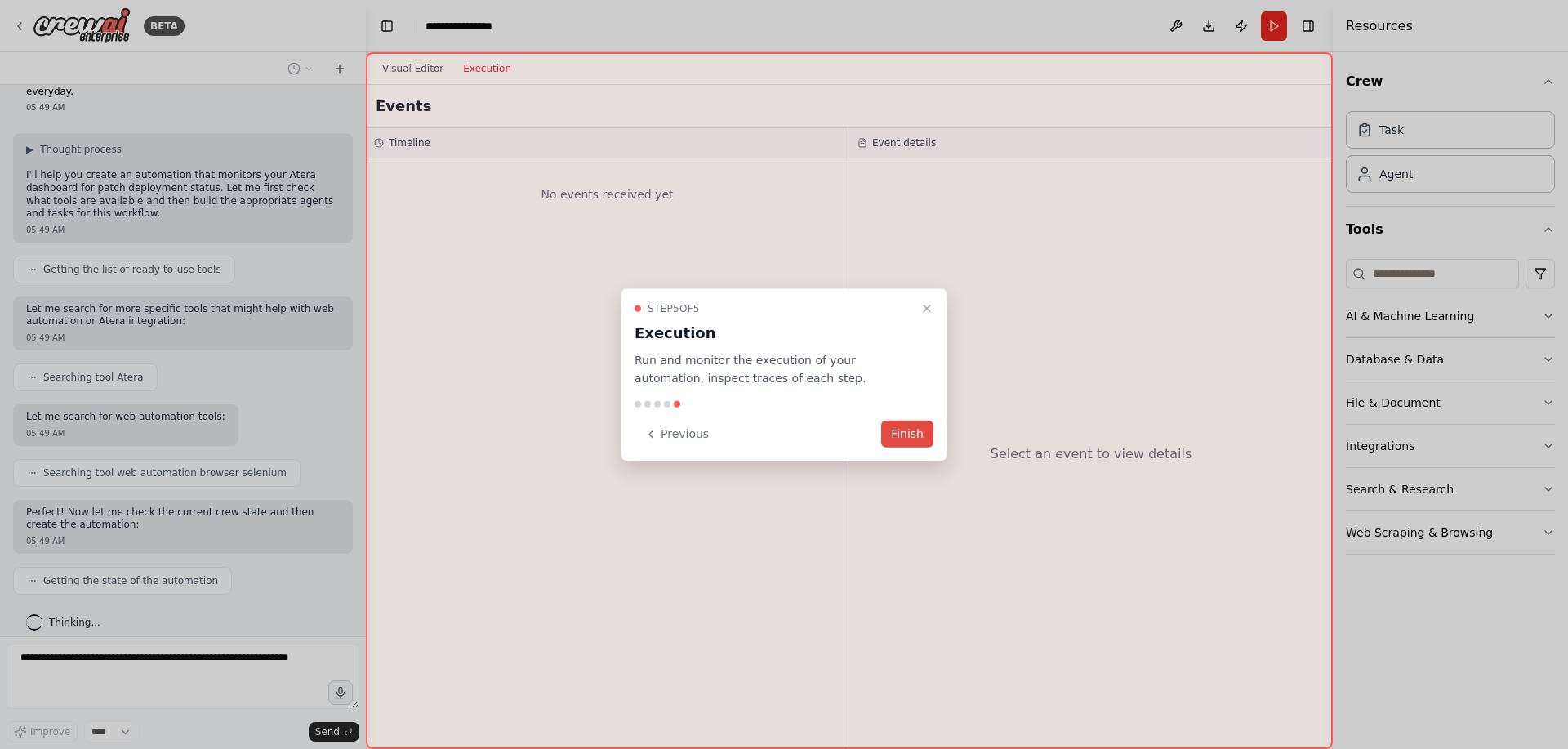
click at [921, 430] on button "Finish" at bounding box center [907, 434] width 52 height 27
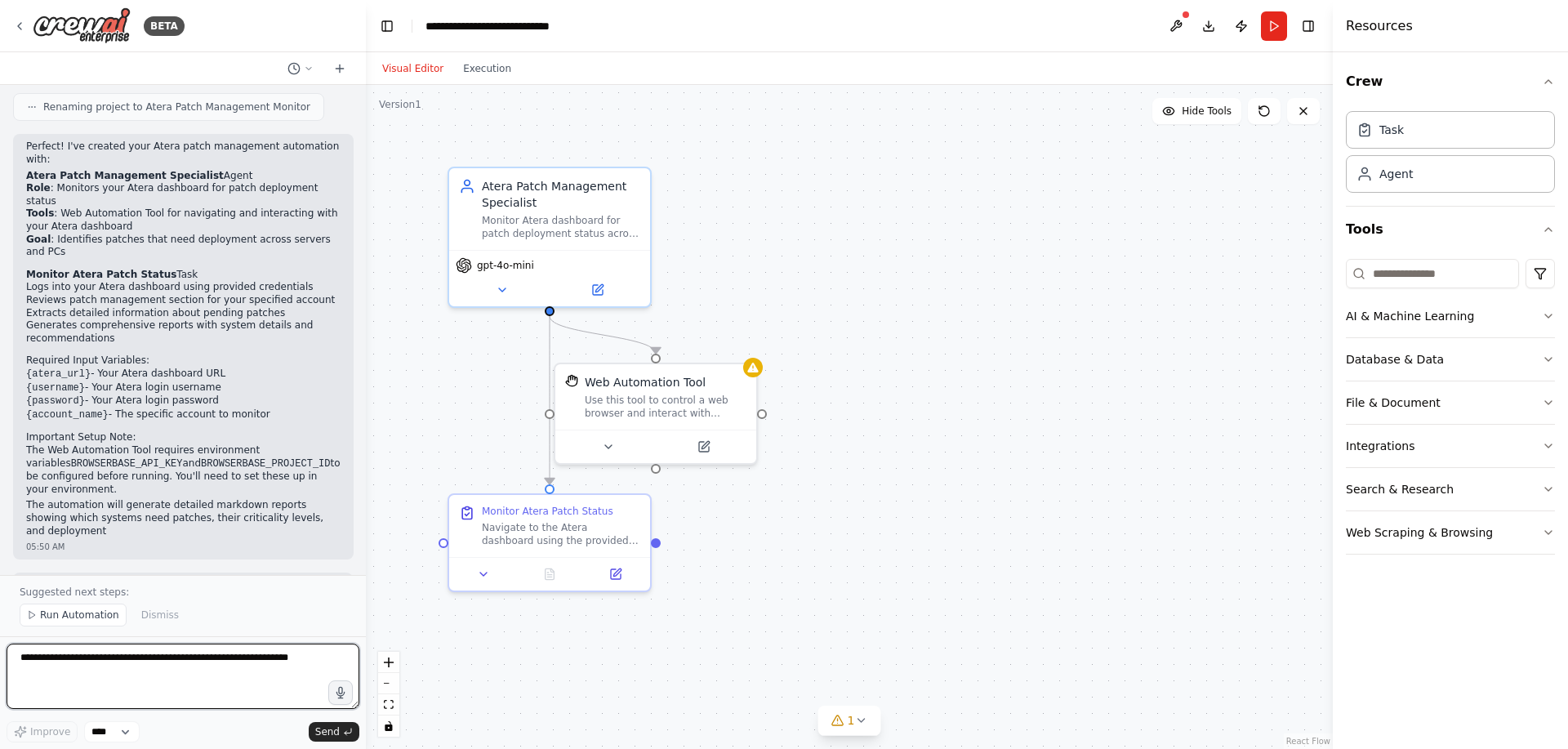
scroll to position [951, 0]
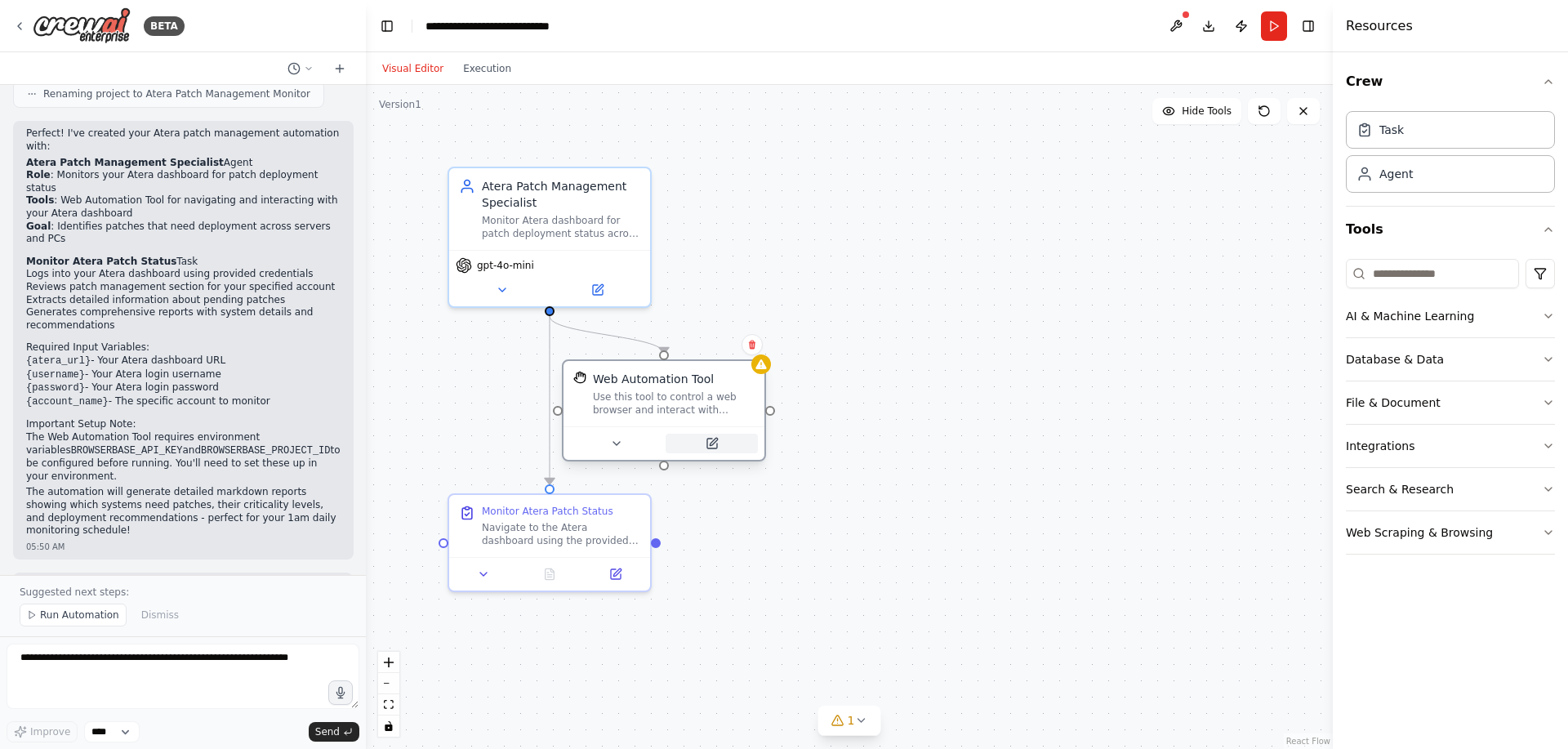
click at [706, 445] on icon at bounding box center [712, 444] width 13 height 13
click at [633, 440] on button at bounding box center [616, 443] width 93 height 19
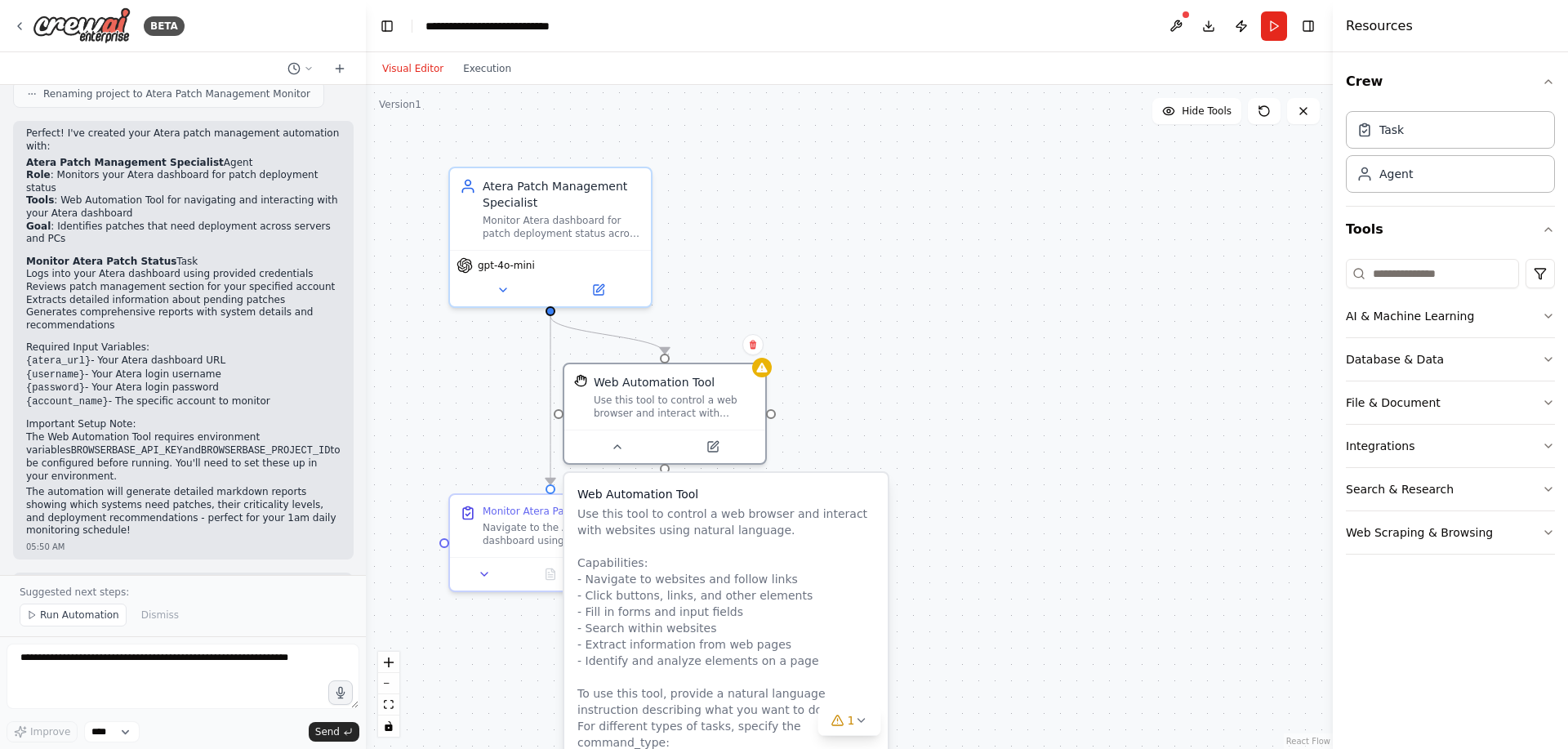
click at [969, 425] on div ".deletable-edge-delete-btn { width: 20px; height: 20px; border: 0px solid #ffff…" at bounding box center [849, 417] width 967 height 664
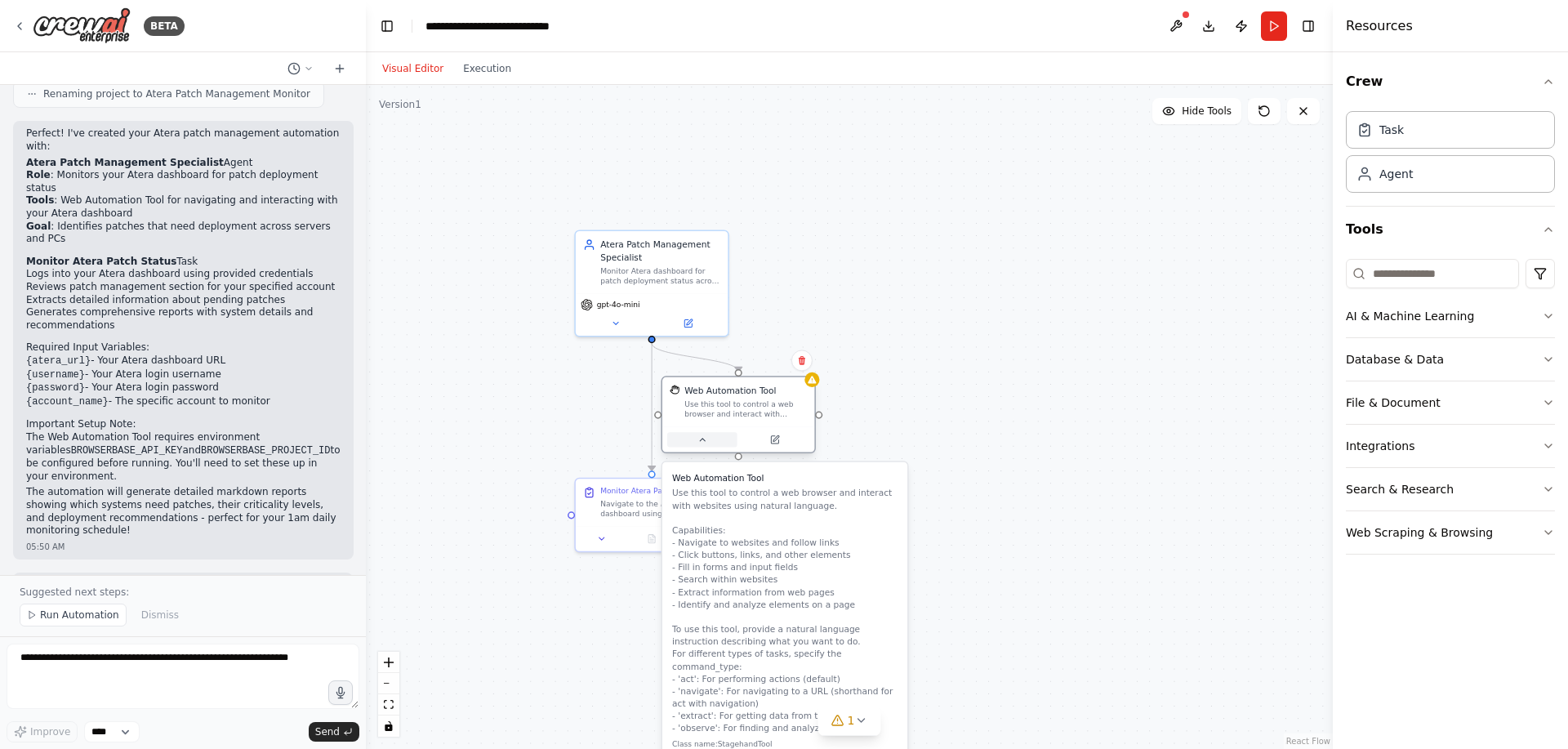
click at [705, 443] on icon at bounding box center [702, 439] width 10 height 10
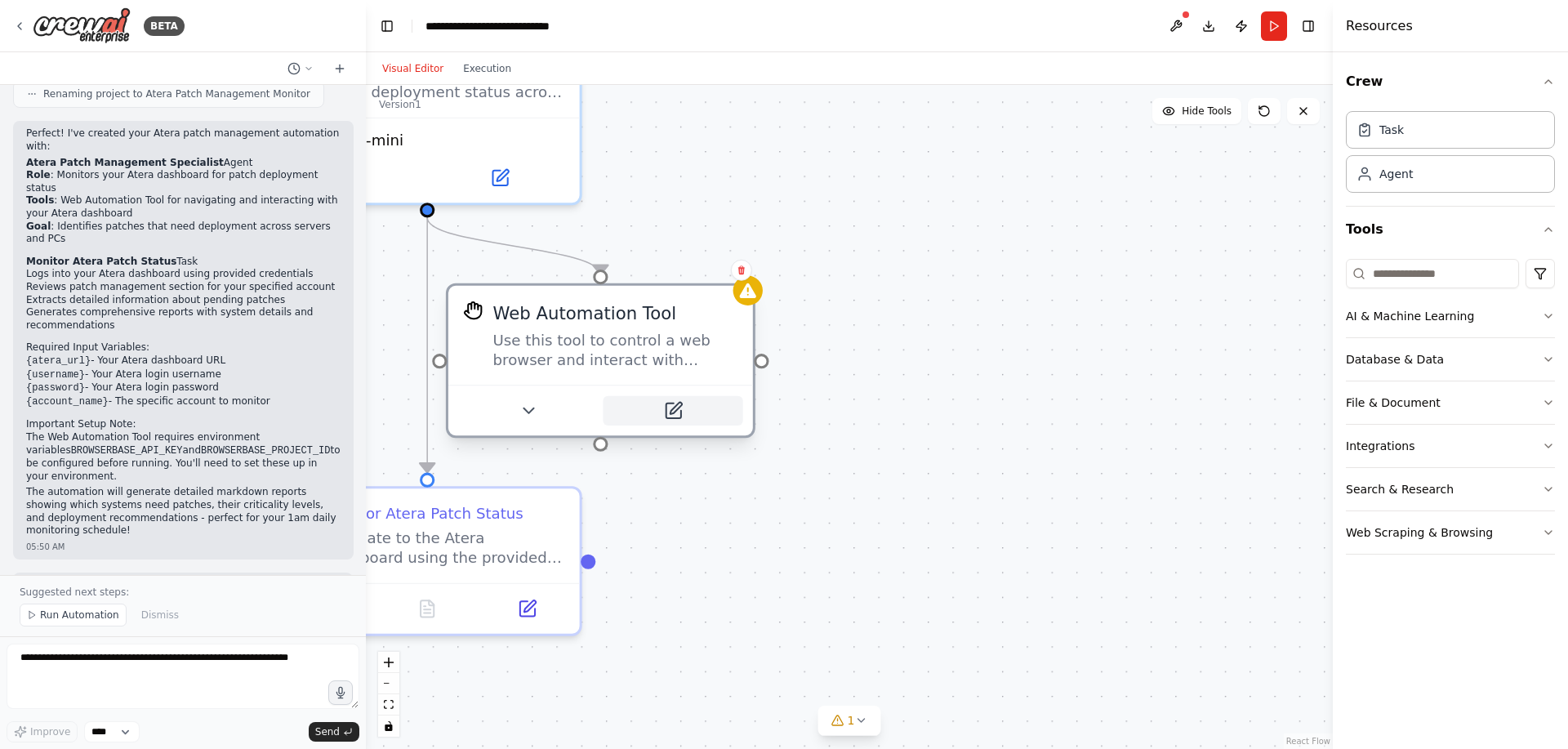
click at [677, 406] on icon at bounding box center [675, 408] width 11 height 11
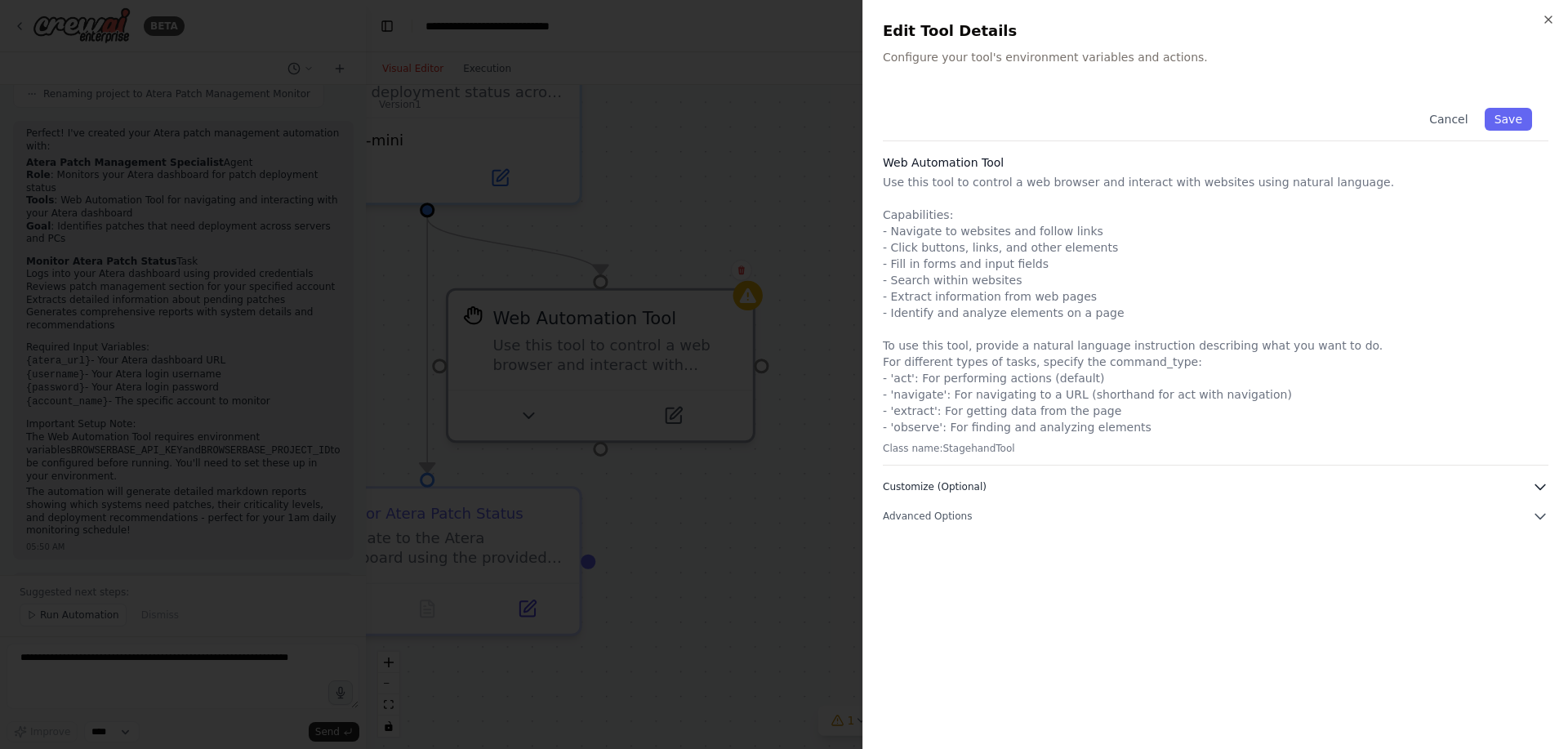
click at [1000, 486] on button "Customize (Optional)" at bounding box center [1216, 487] width 666 height 17
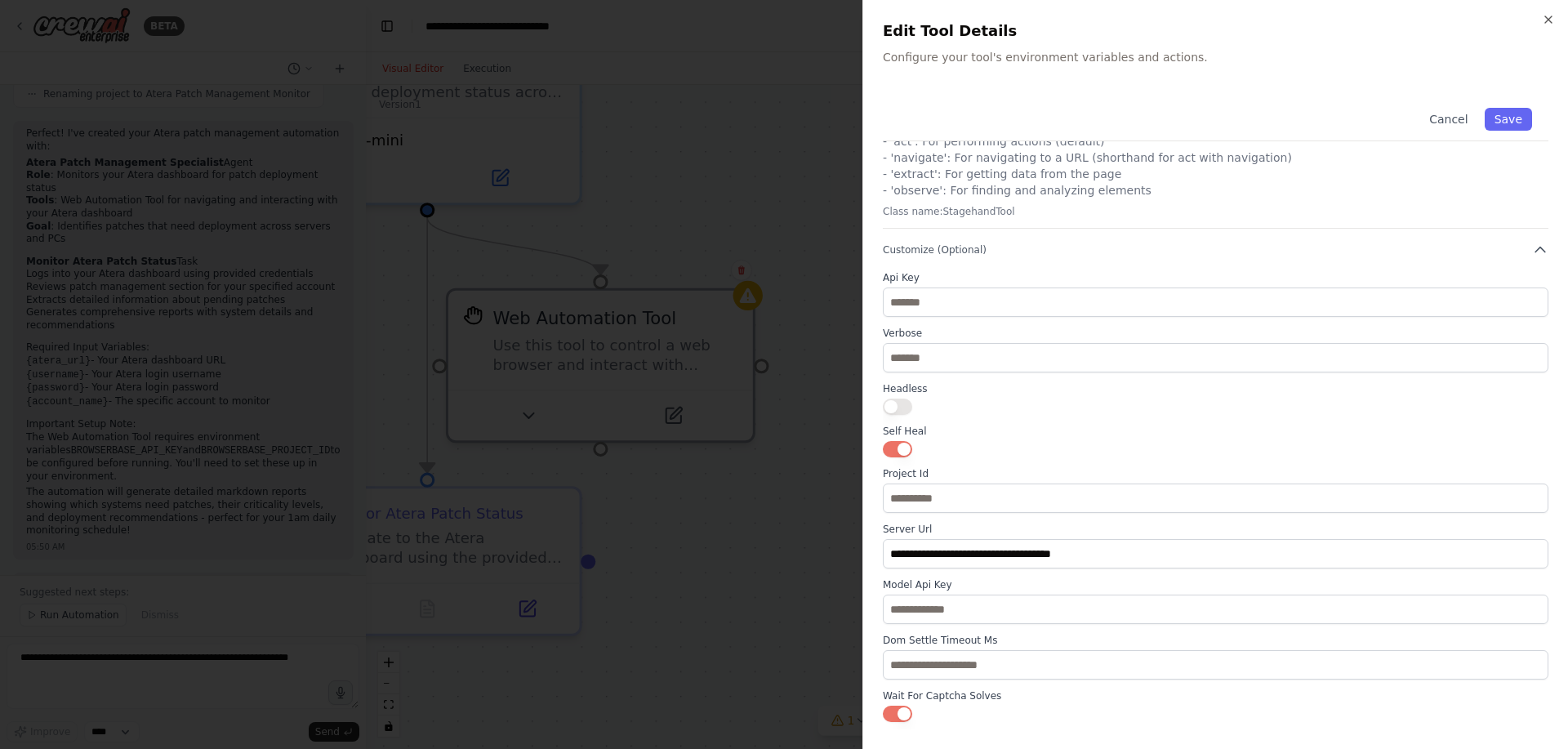
scroll to position [259, 0]
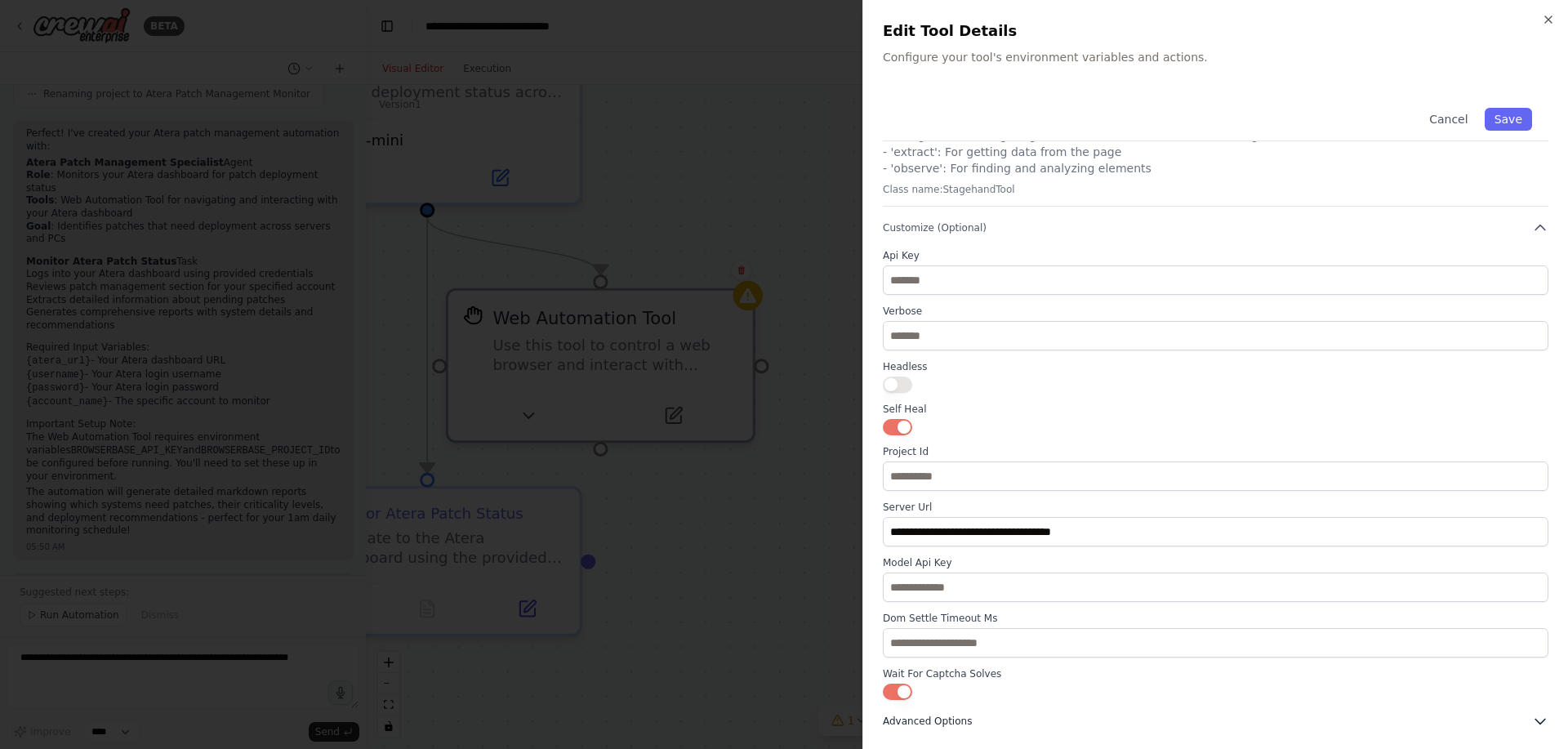
click at [954, 722] on span "Advanced Options" at bounding box center [927, 721] width 89 height 13
click at [963, 719] on span "Advanced Options" at bounding box center [927, 721] width 89 height 13
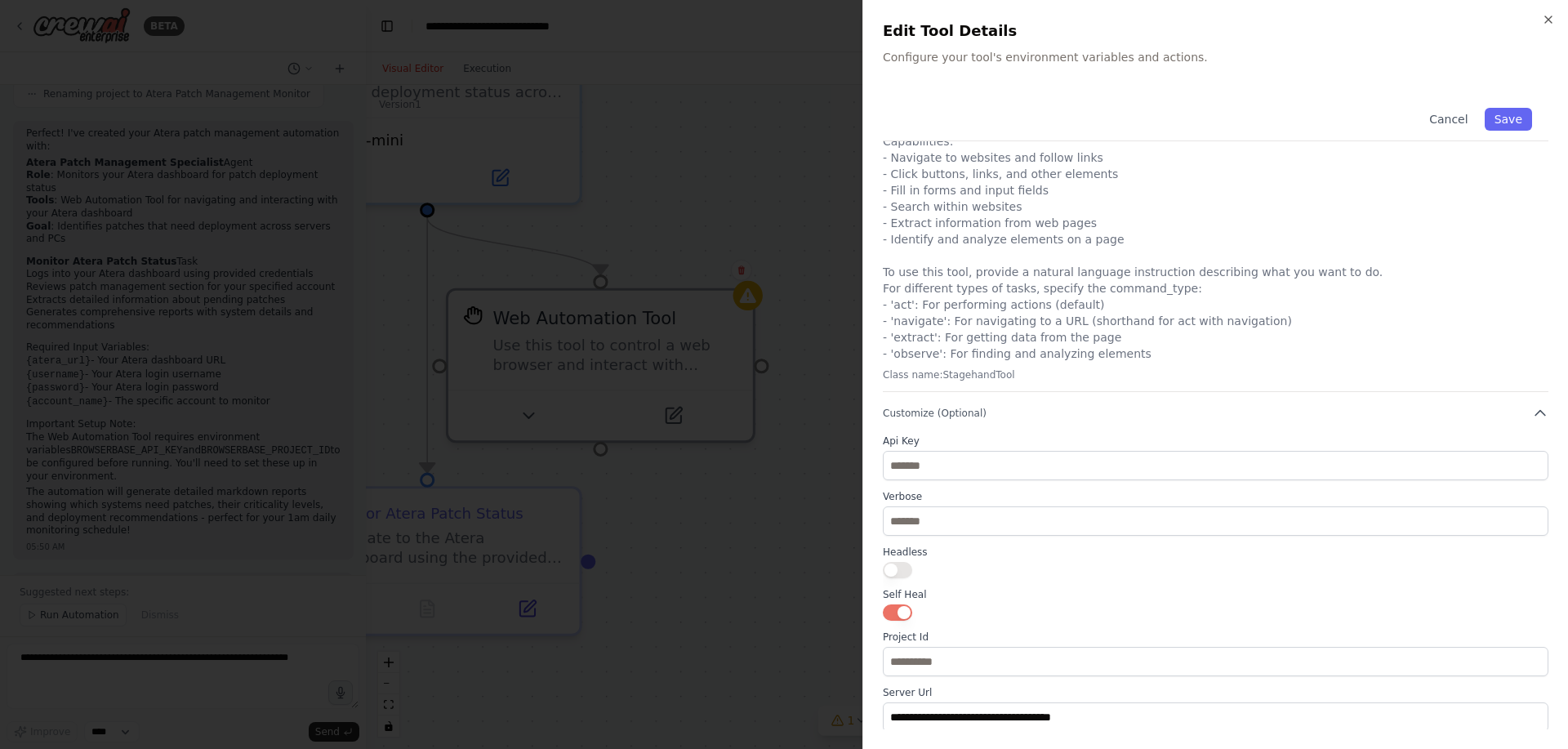
scroll to position [0, 0]
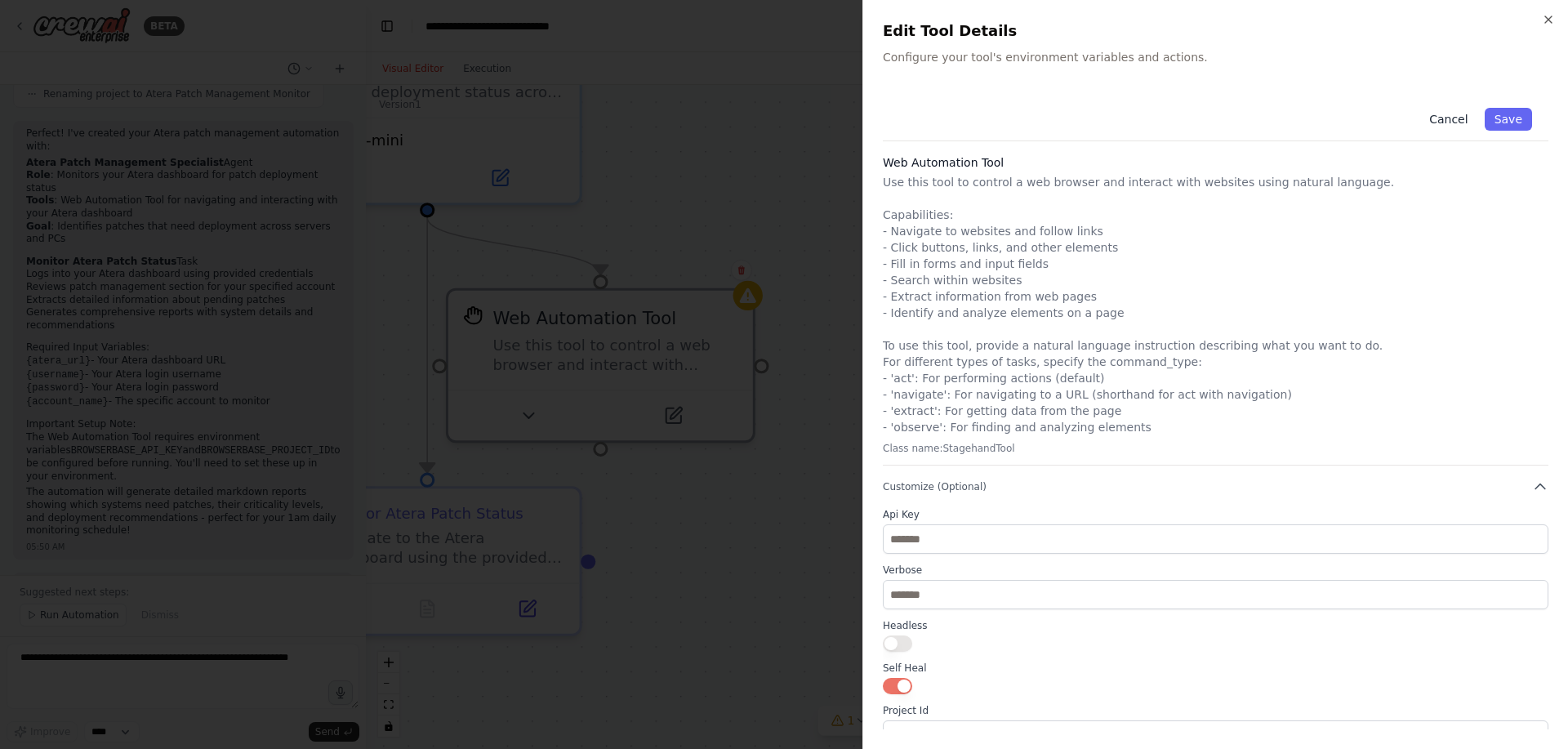
click at [1430, 118] on button "Cancel" at bounding box center [1448, 119] width 58 height 23
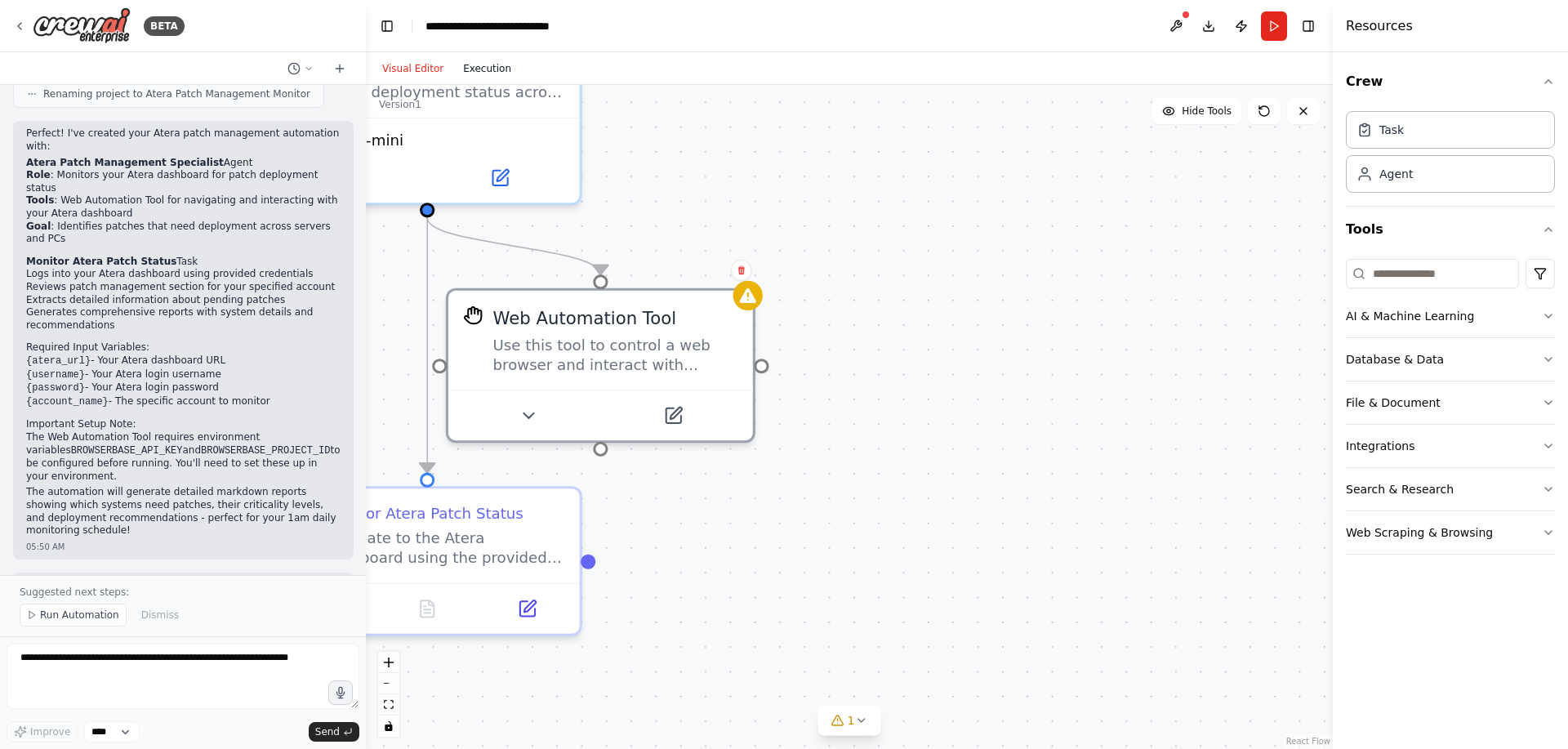
click at [478, 71] on button "Execution" at bounding box center [487, 68] width 68 height 19
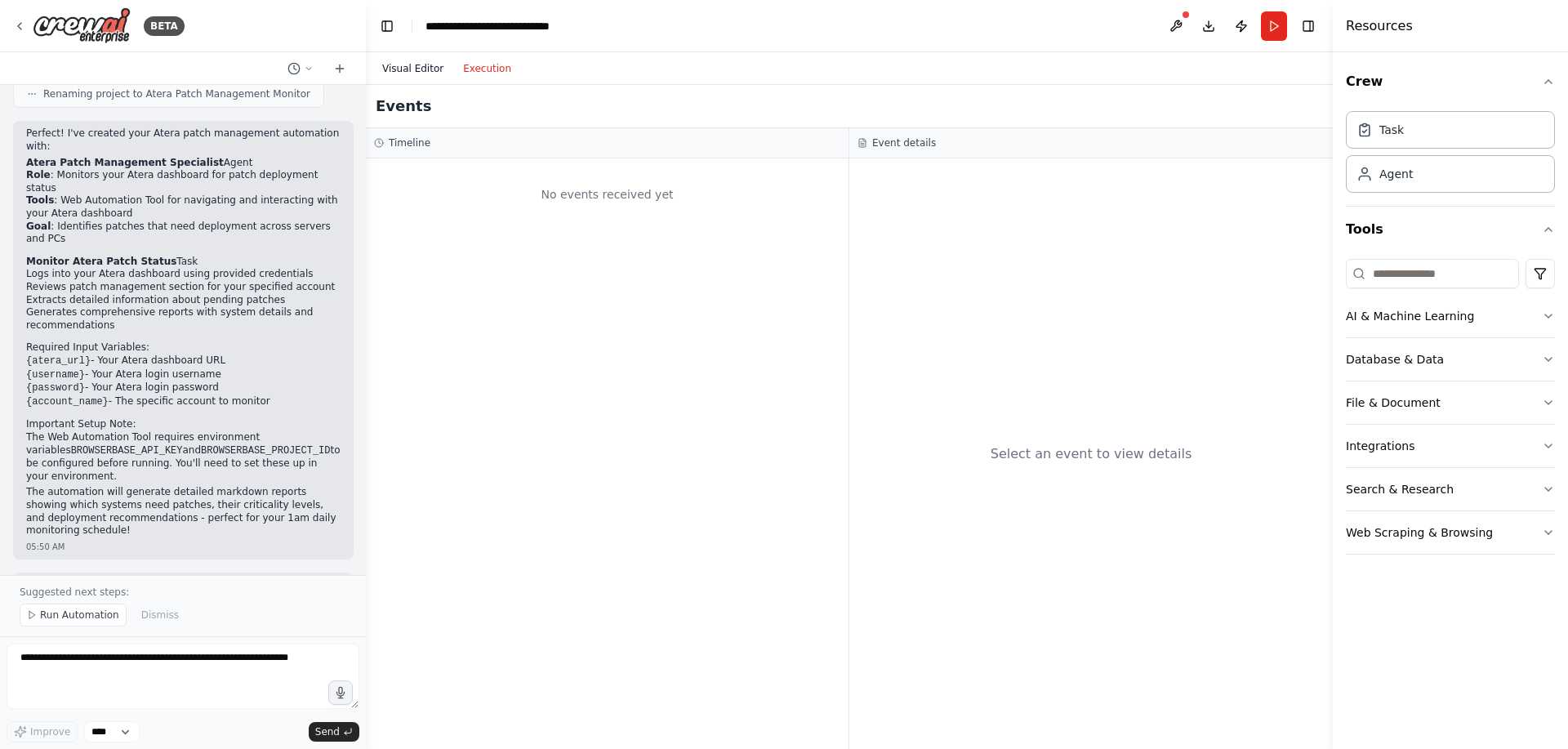
click at [421, 72] on button "Visual Editor" at bounding box center [413, 68] width 81 height 19
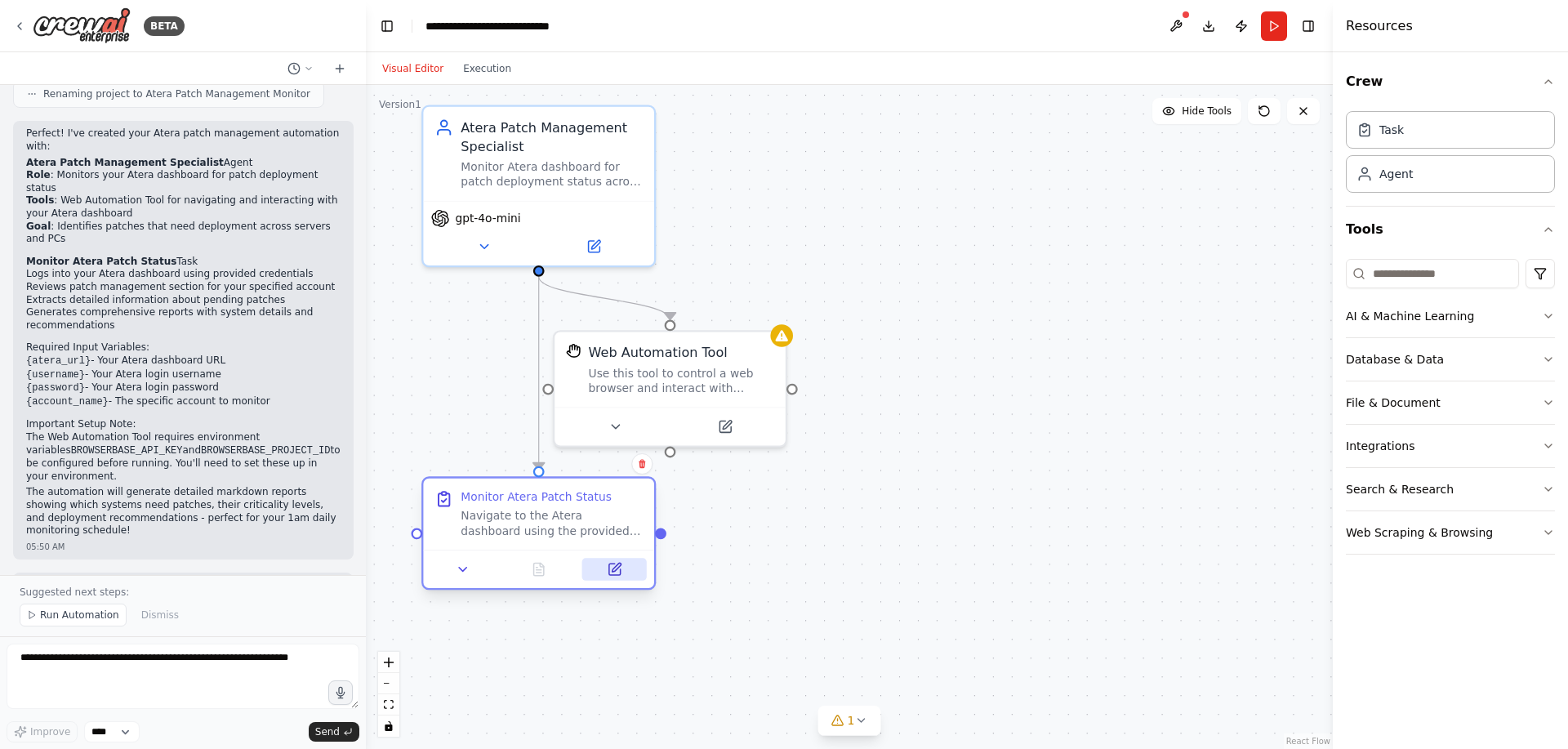
click at [615, 567] on icon at bounding box center [616, 567] width 9 height 9
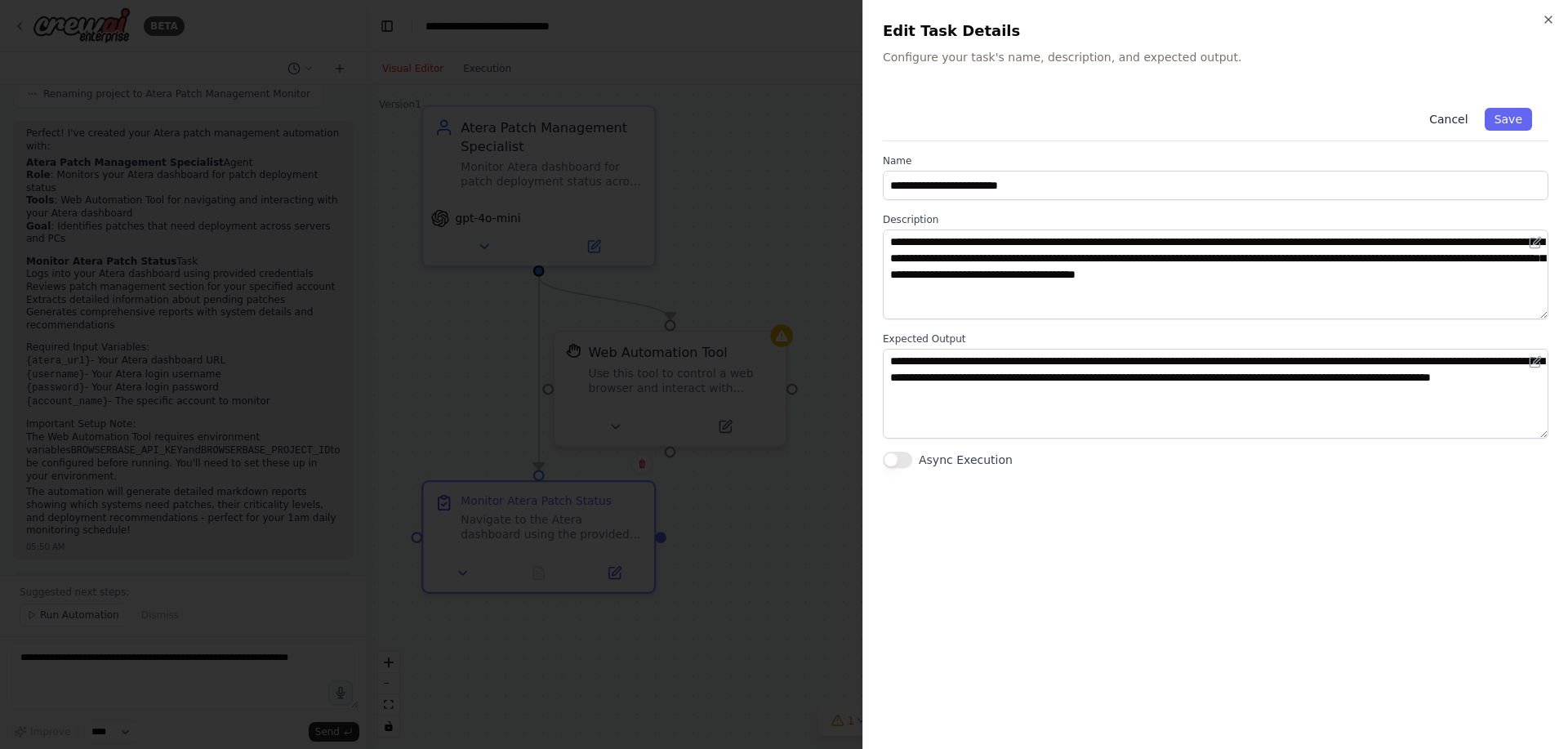
click at [1440, 119] on button "Cancel" at bounding box center [1448, 119] width 58 height 23
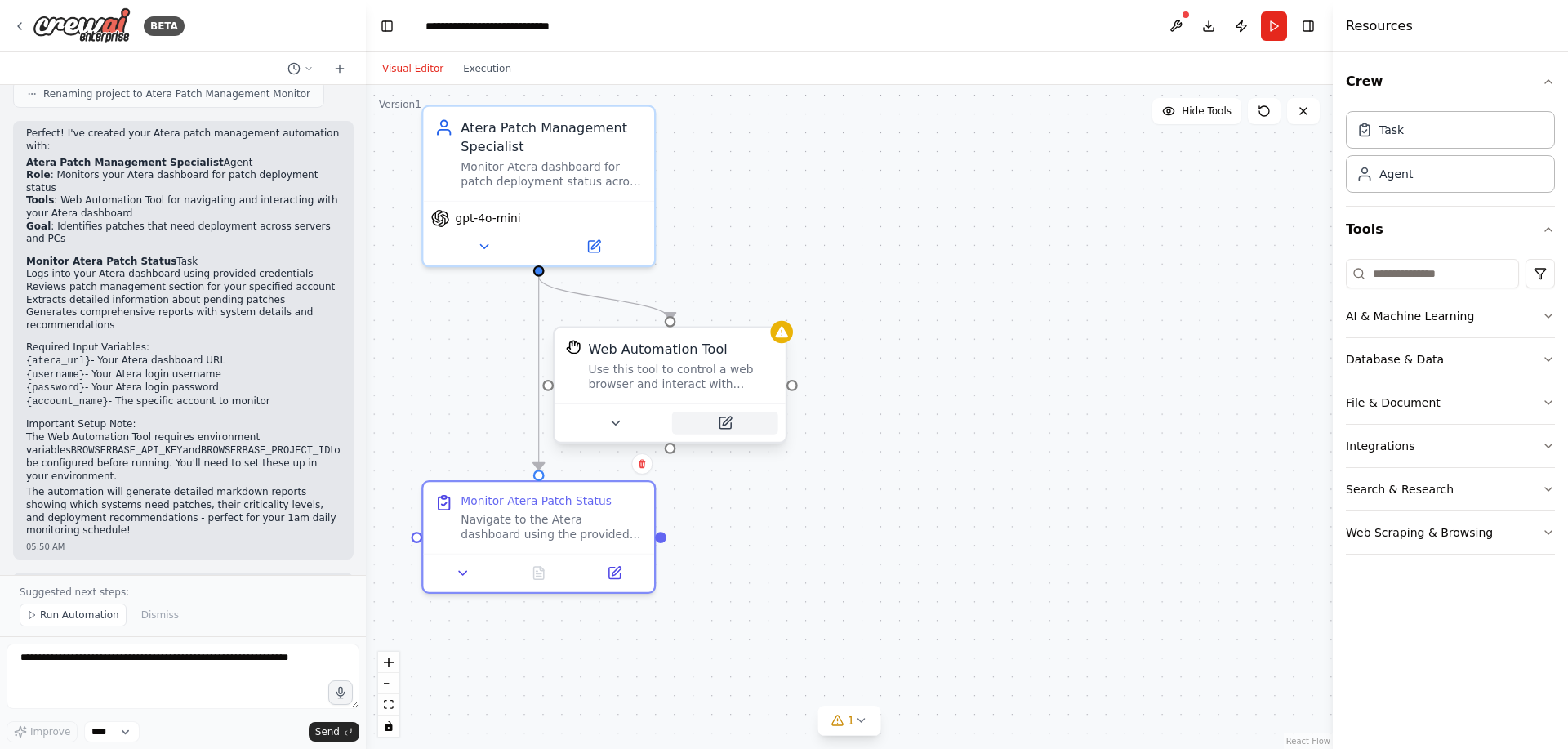
click at [731, 425] on icon at bounding box center [725, 423] width 11 height 11
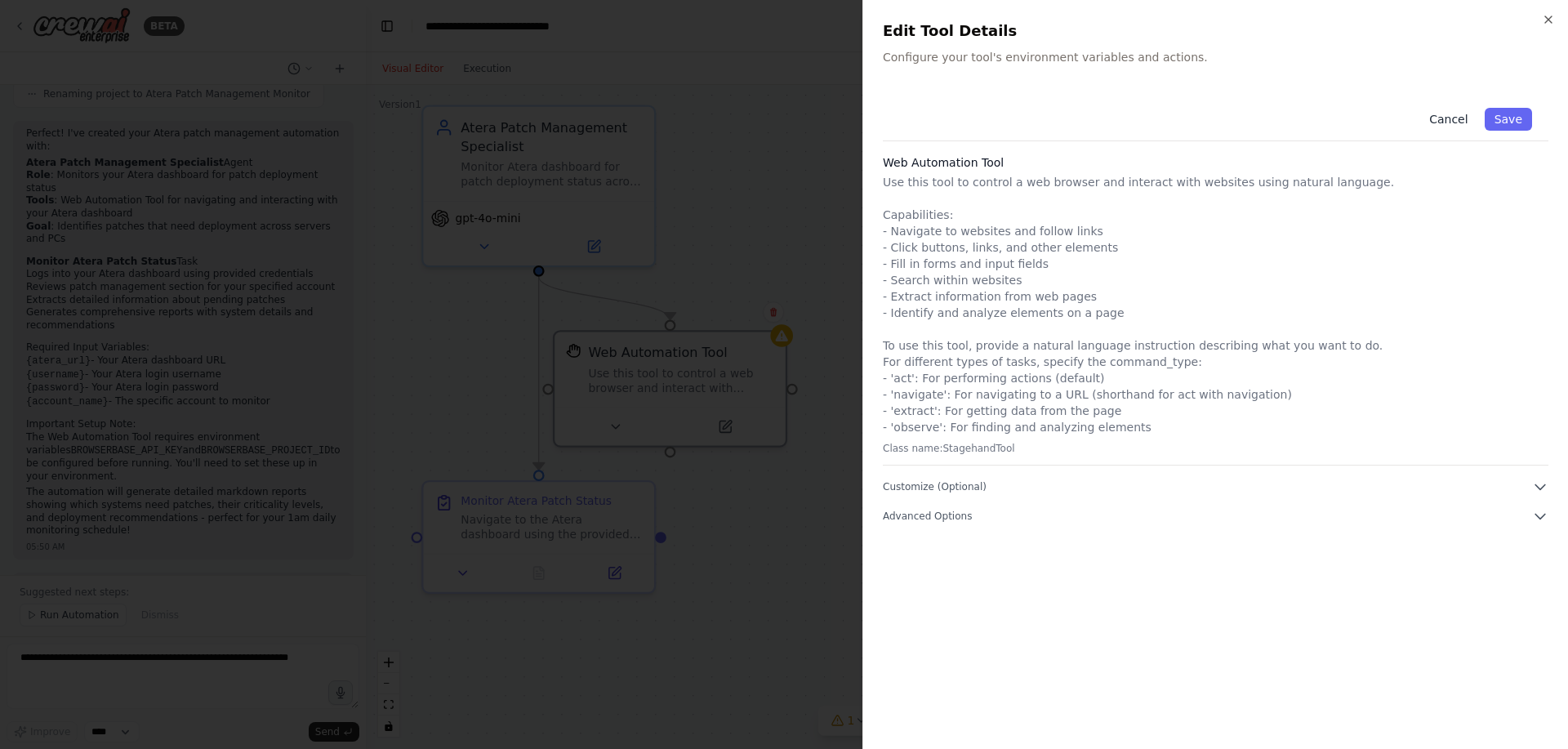
click at [1454, 119] on button "Cancel" at bounding box center [1448, 119] width 58 height 23
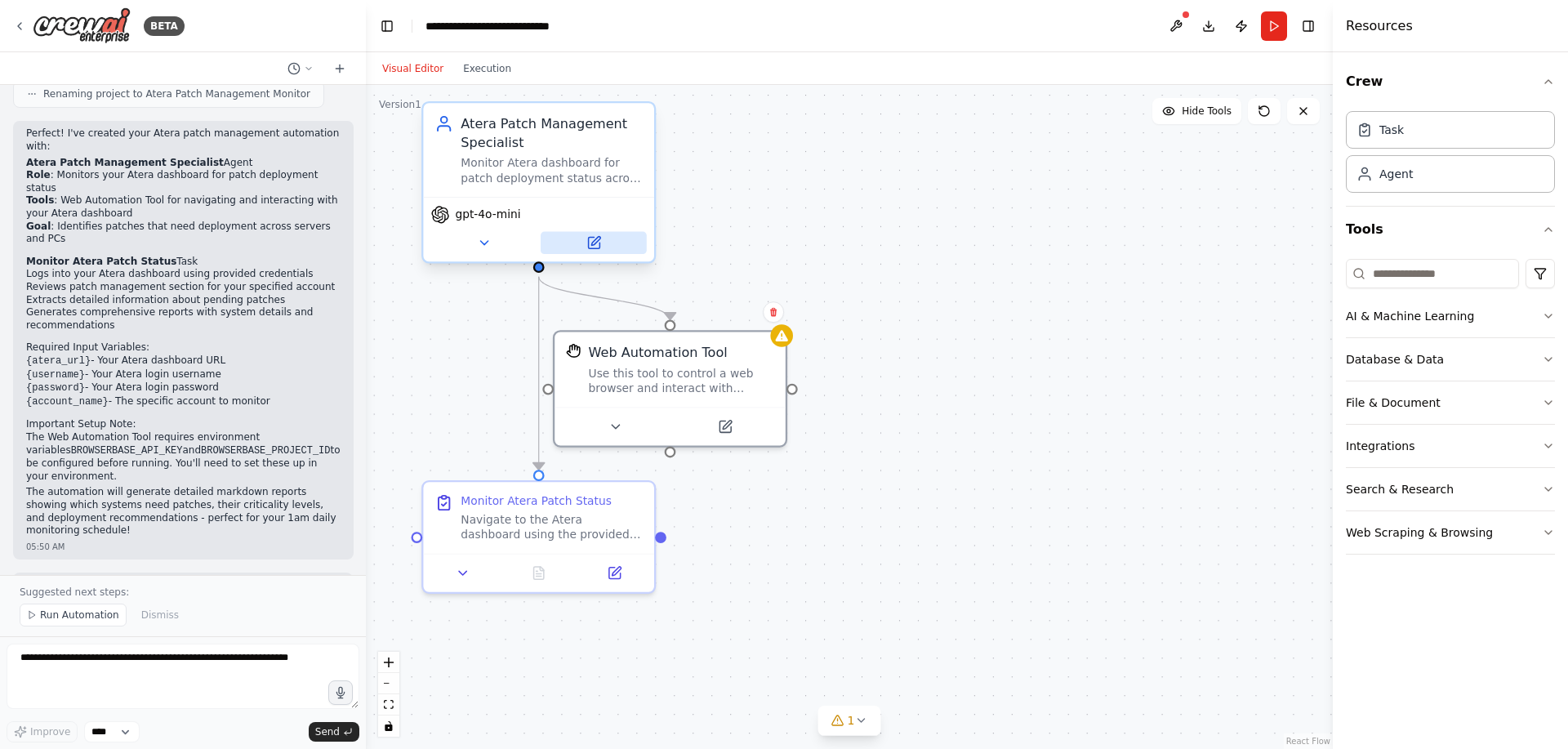
click at [602, 245] on button at bounding box center [594, 243] width 106 height 23
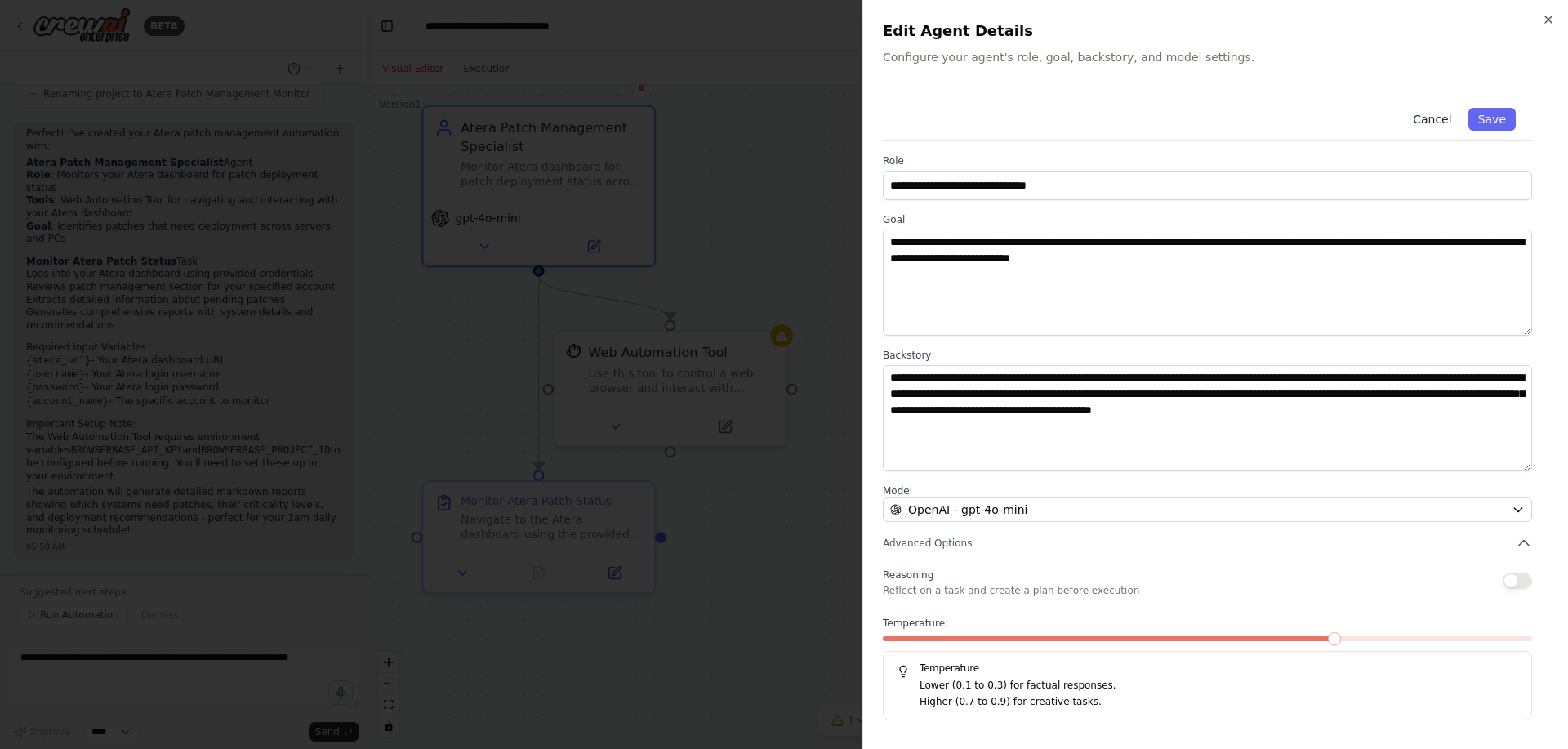
click at [1432, 119] on button "Cancel" at bounding box center [1431, 119] width 58 height 23
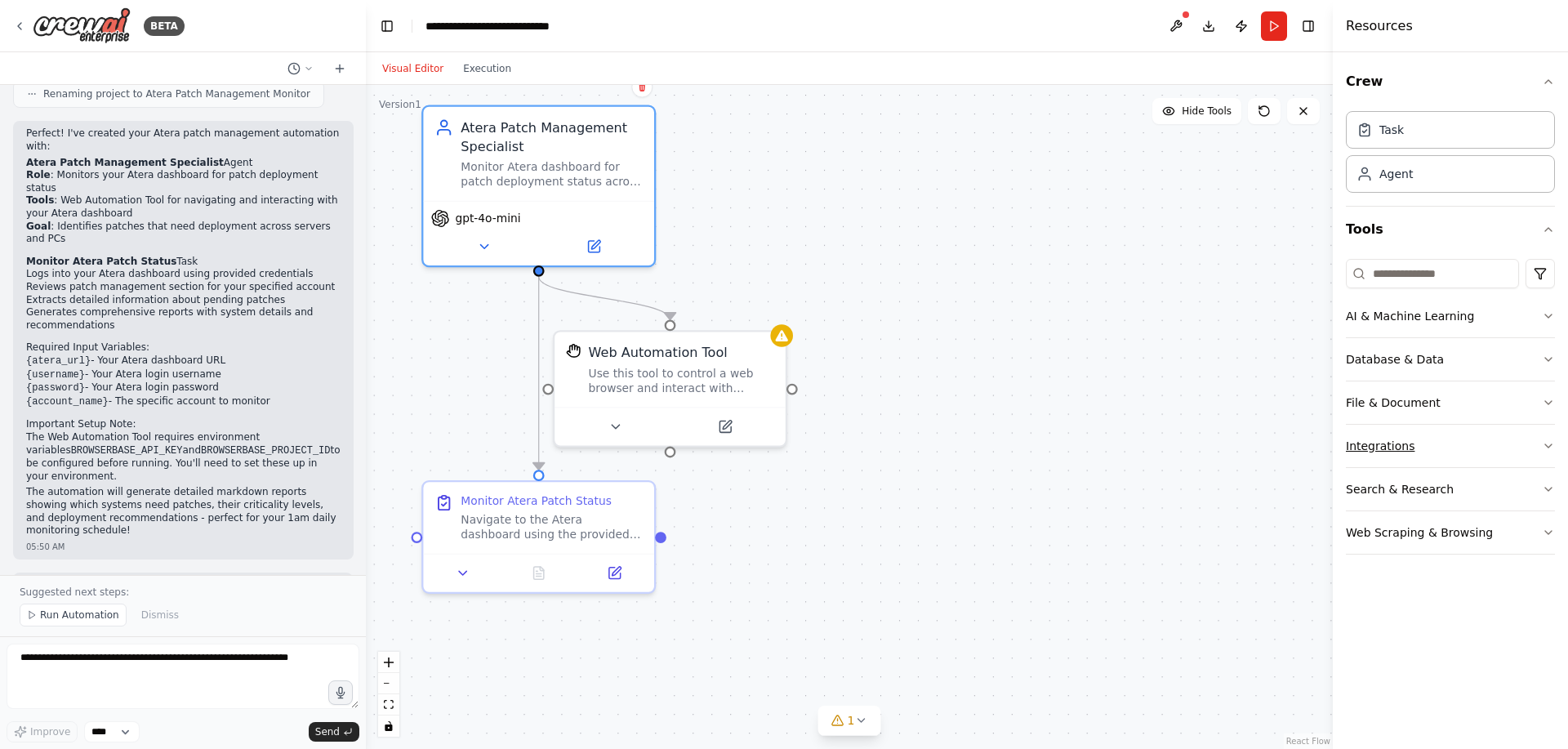
click at [1386, 435] on button "Integrations" at bounding box center [1451, 446] width 209 height 42
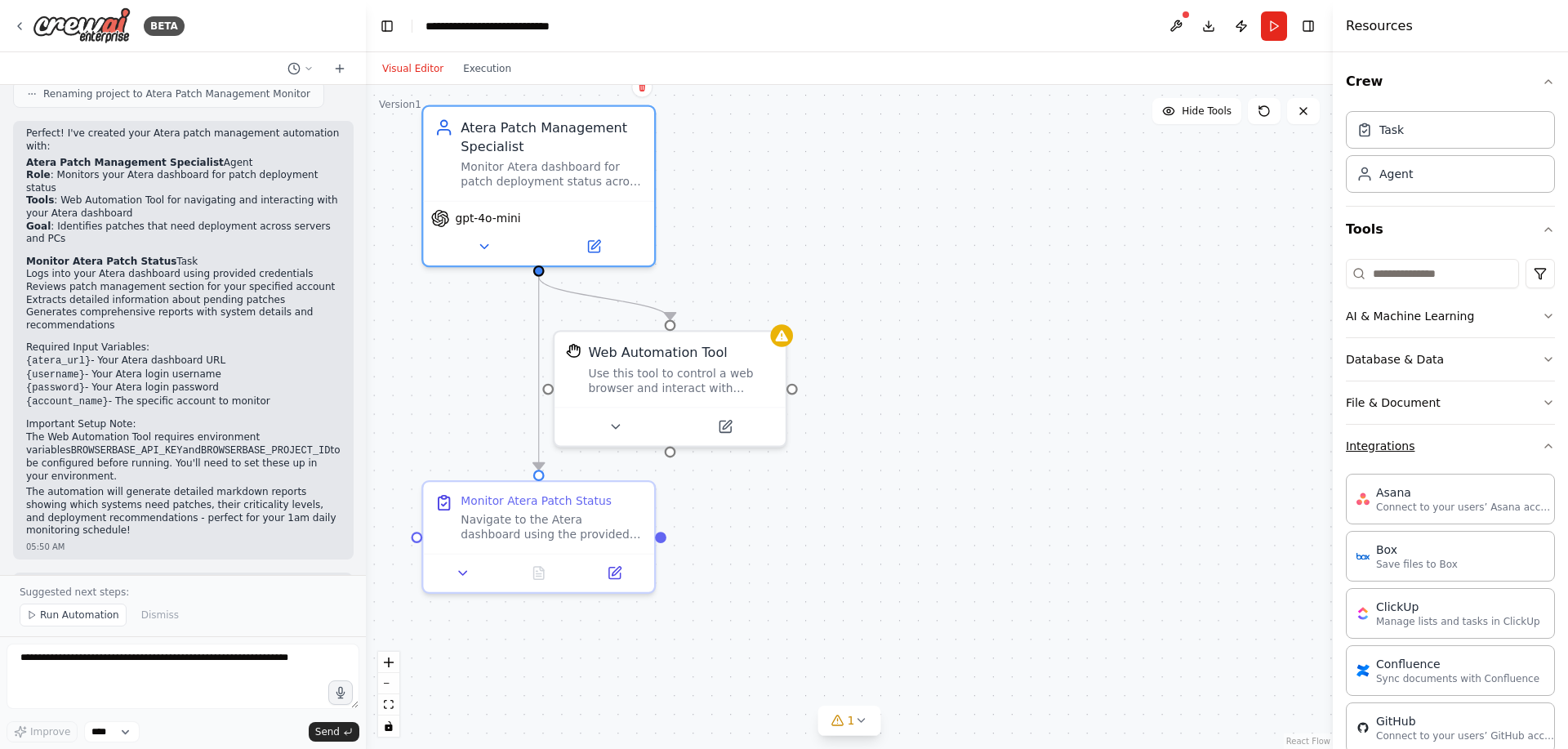
click at [1379, 447] on button "Integrations" at bounding box center [1451, 446] width 209 height 42
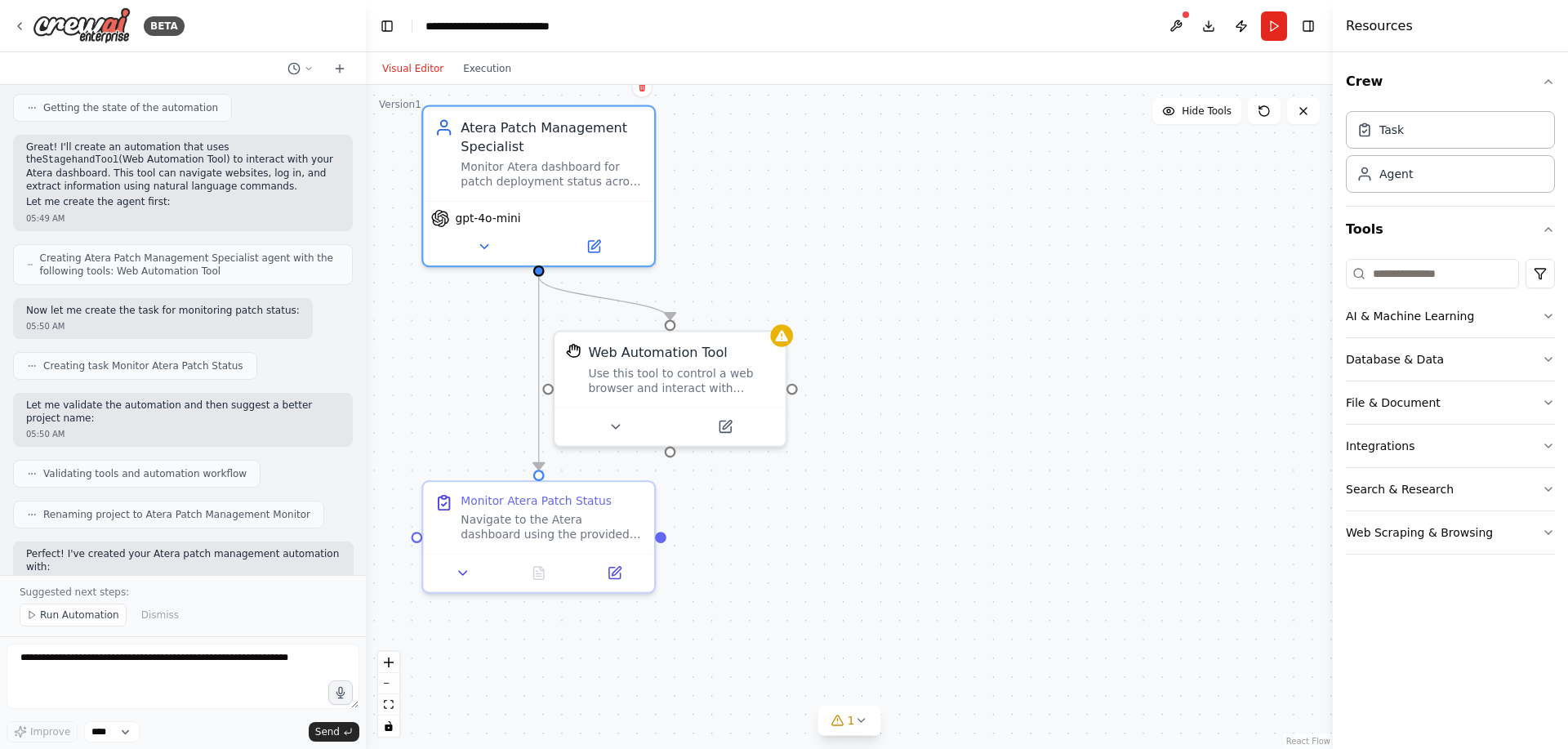
scroll to position [533, 0]
click at [794, 386] on div at bounding box center [792, 384] width 11 height 11
click at [618, 421] on icon at bounding box center [615, 423] width 15 height 15
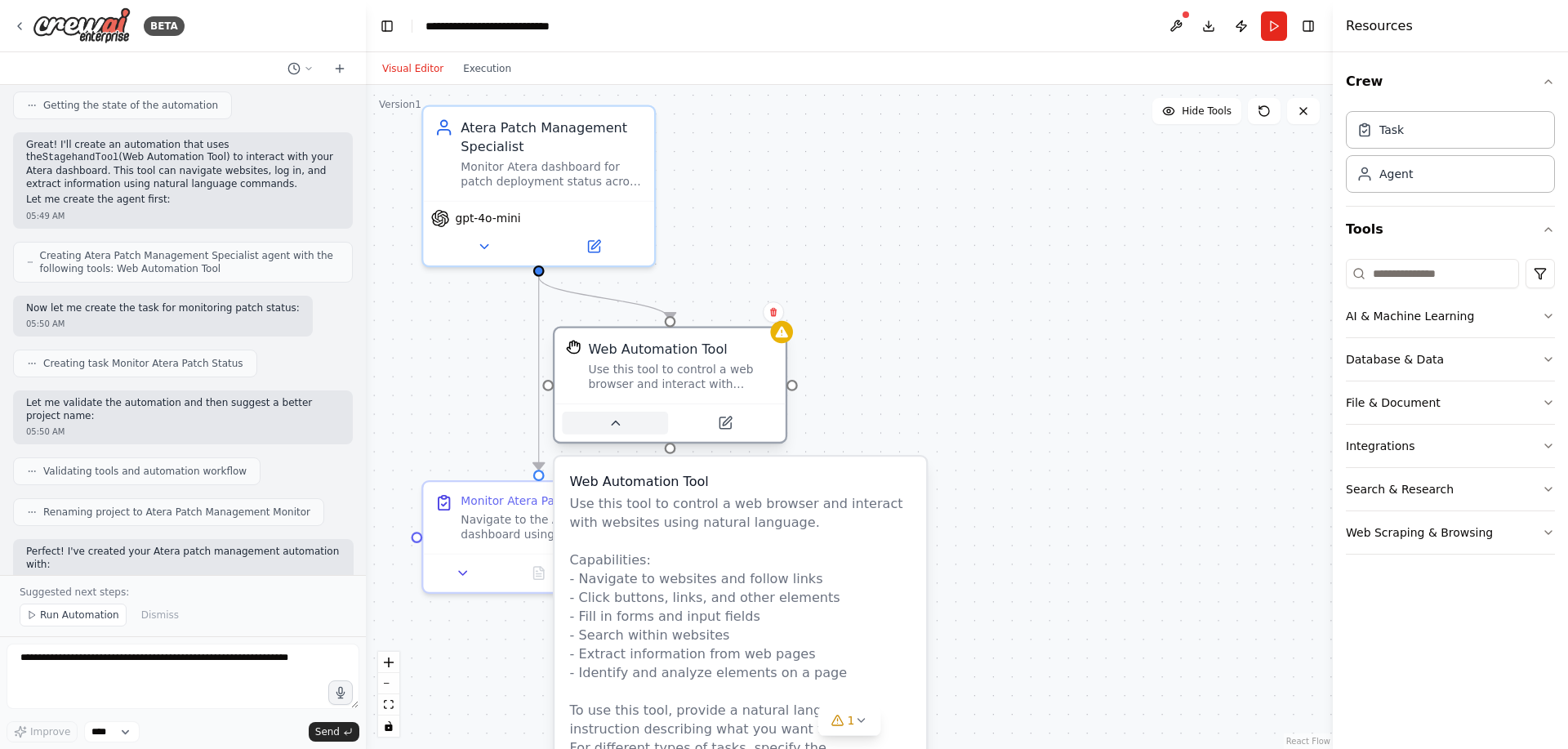
click at [618, 420] on icon at bounding box center [615, 423] width 15 height 15
click at [618, 418] on icon at bounding box center [615, 423] width 15 height 15
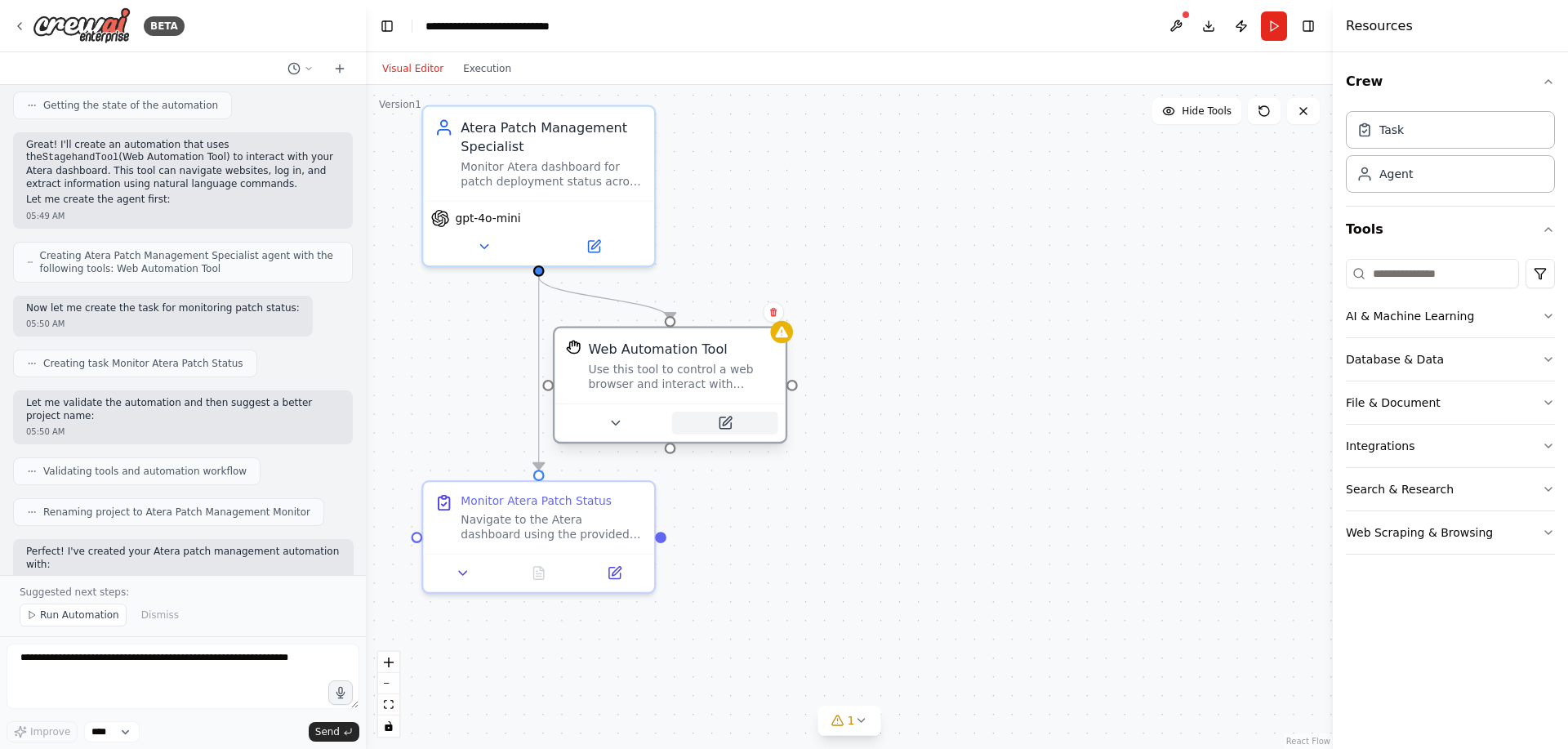
click at [723, 418] on icon at bounding box center [725, 423] width 11 height 11
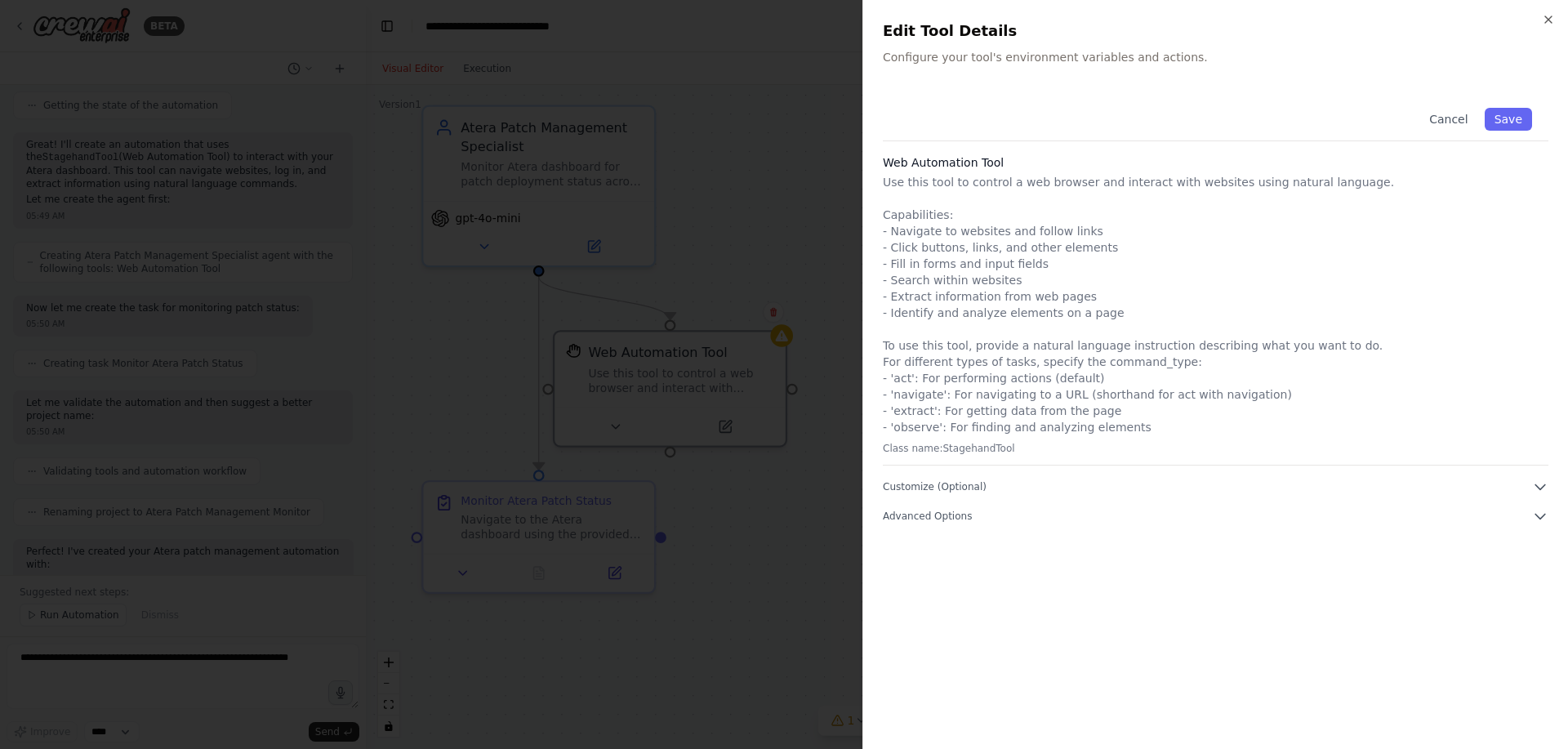
click at [998, 250] on p "Use this tool to control a web browser and interact with websites using natural…" at bounding box center [1216, 304] width 666 height 261
click at [933, 489] on span "Customize (Optional)" at bounding box center [934, 487] width 104 height 13
click at [932, 510] on span "Advanced Options" at bounding box center [927, 516] width 89 height 13
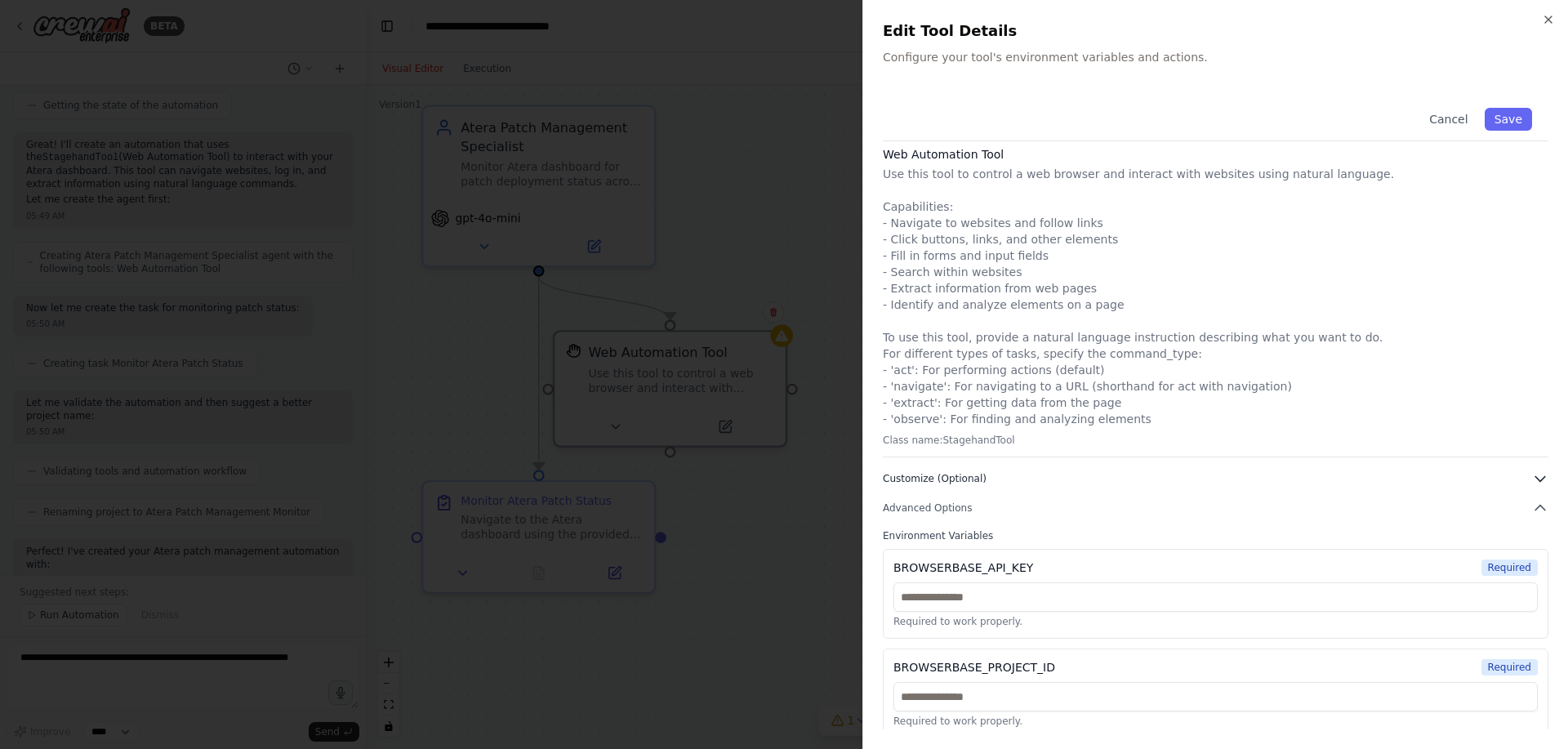
scroll to position [17, 0]
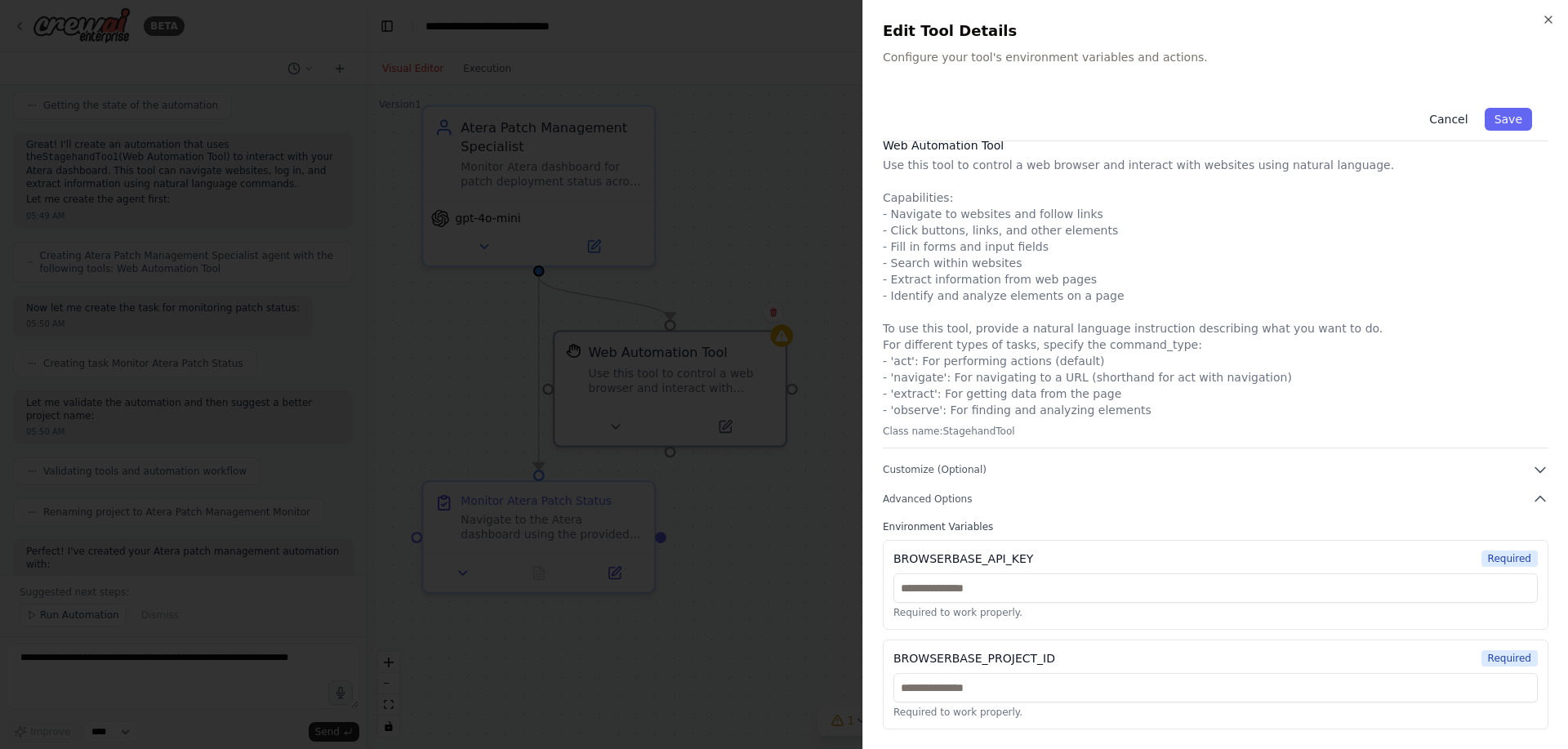
click at [1441, 116] on button "Cancel" at bounding box center [1448, 119] width 58 height 23
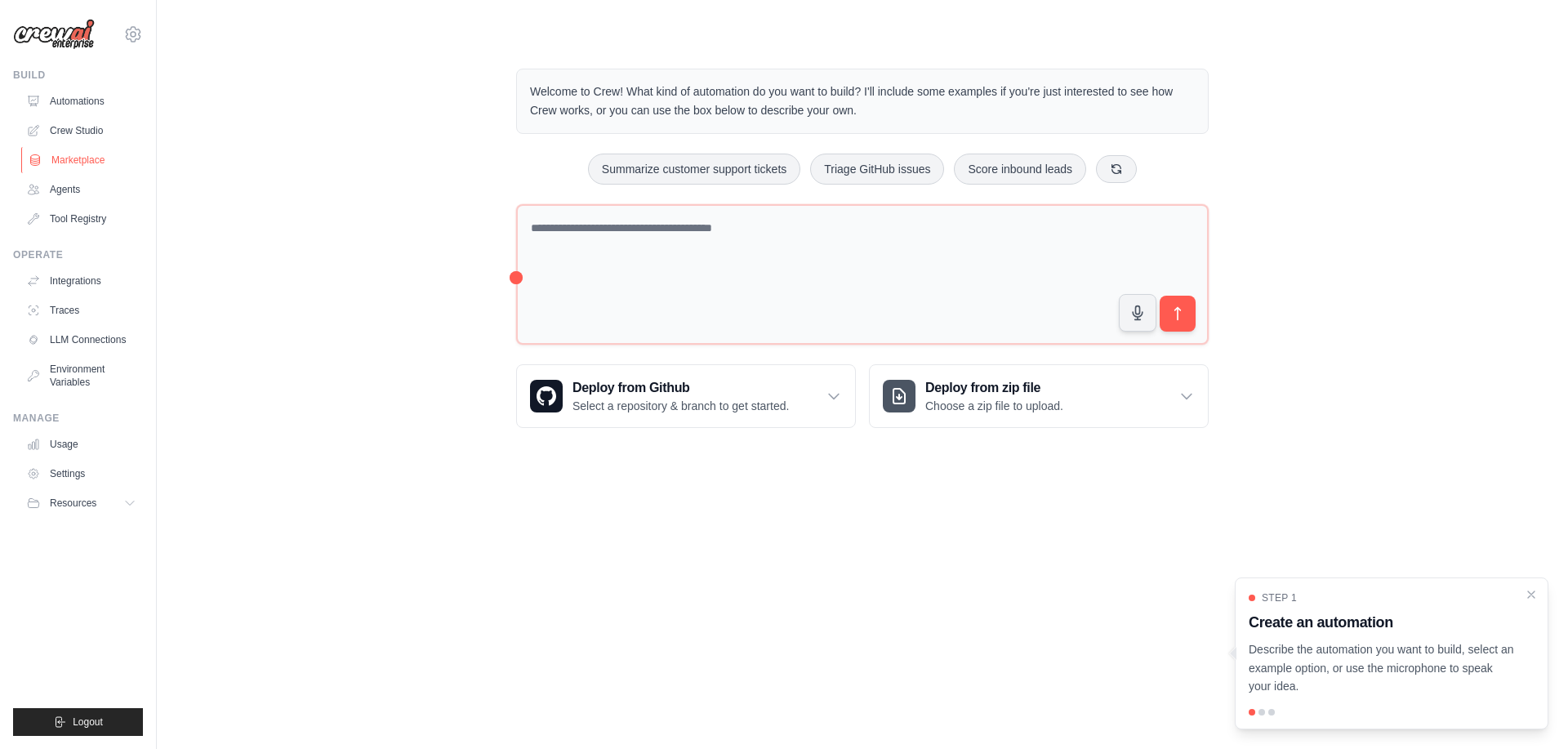
click at [77, 164] on link "Marketplace" at bounding box center [83, 160] width 124 height 27
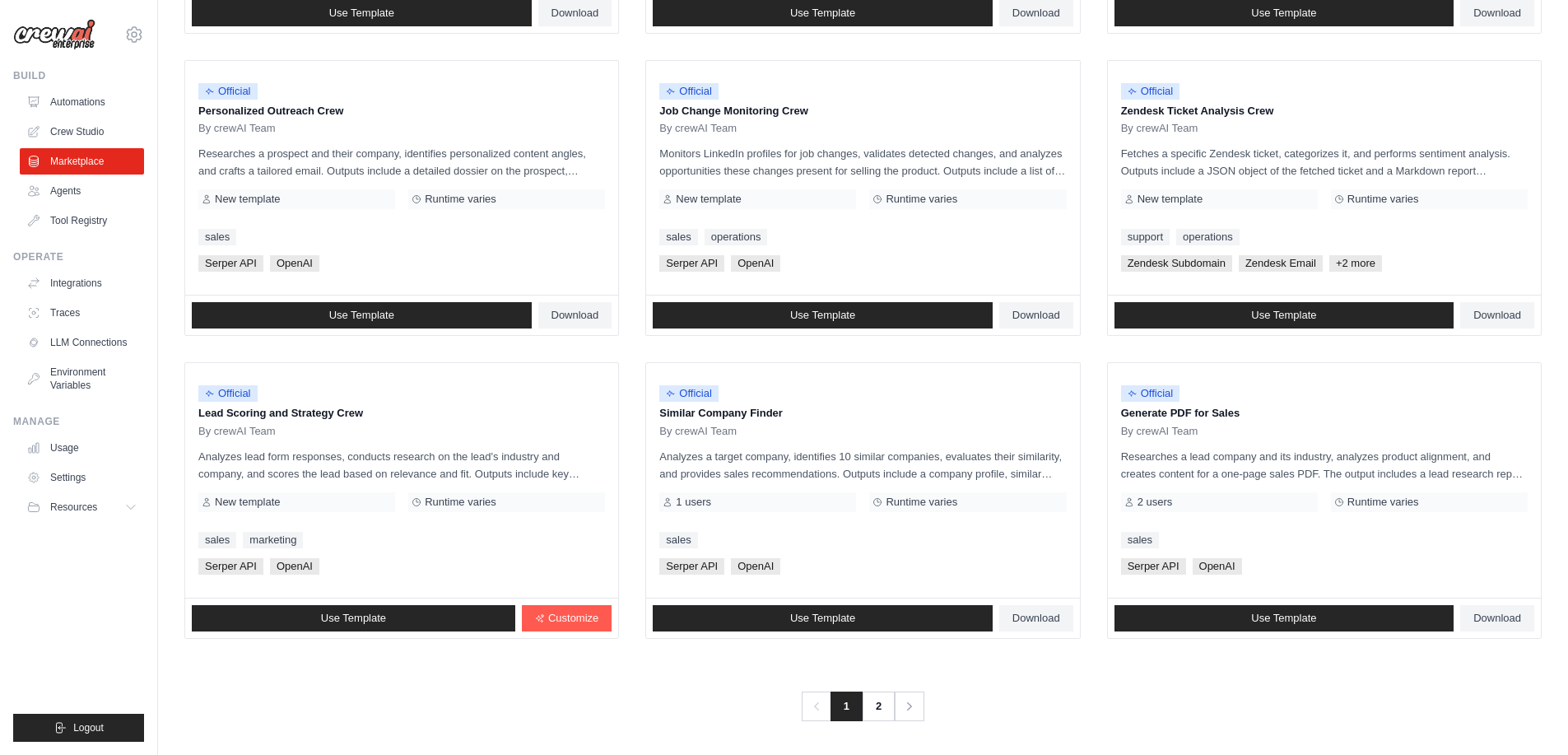
scroll to position [771, 0]
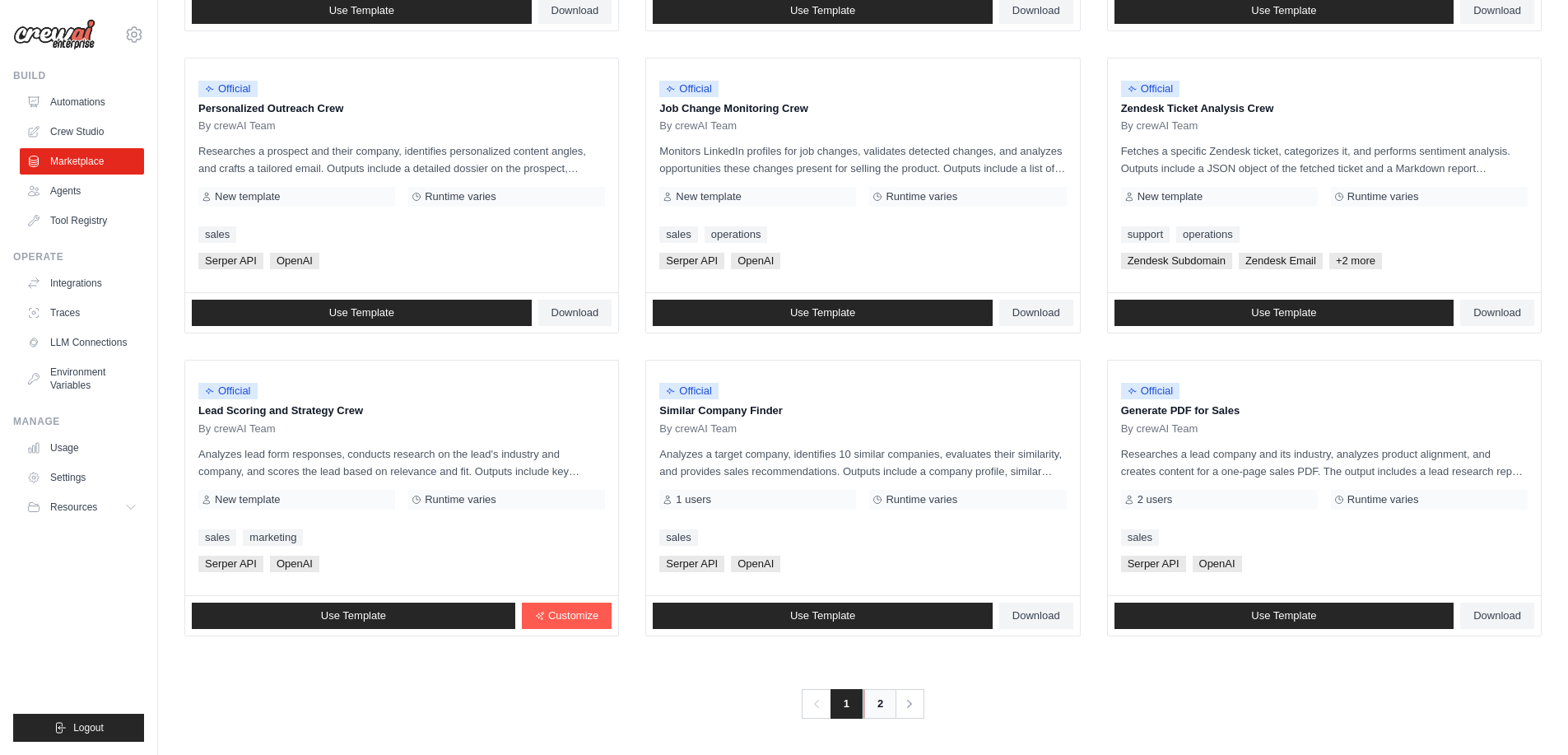
click at [879, 704] on link "2" at bounding box center [880, 704] width 33 height 30
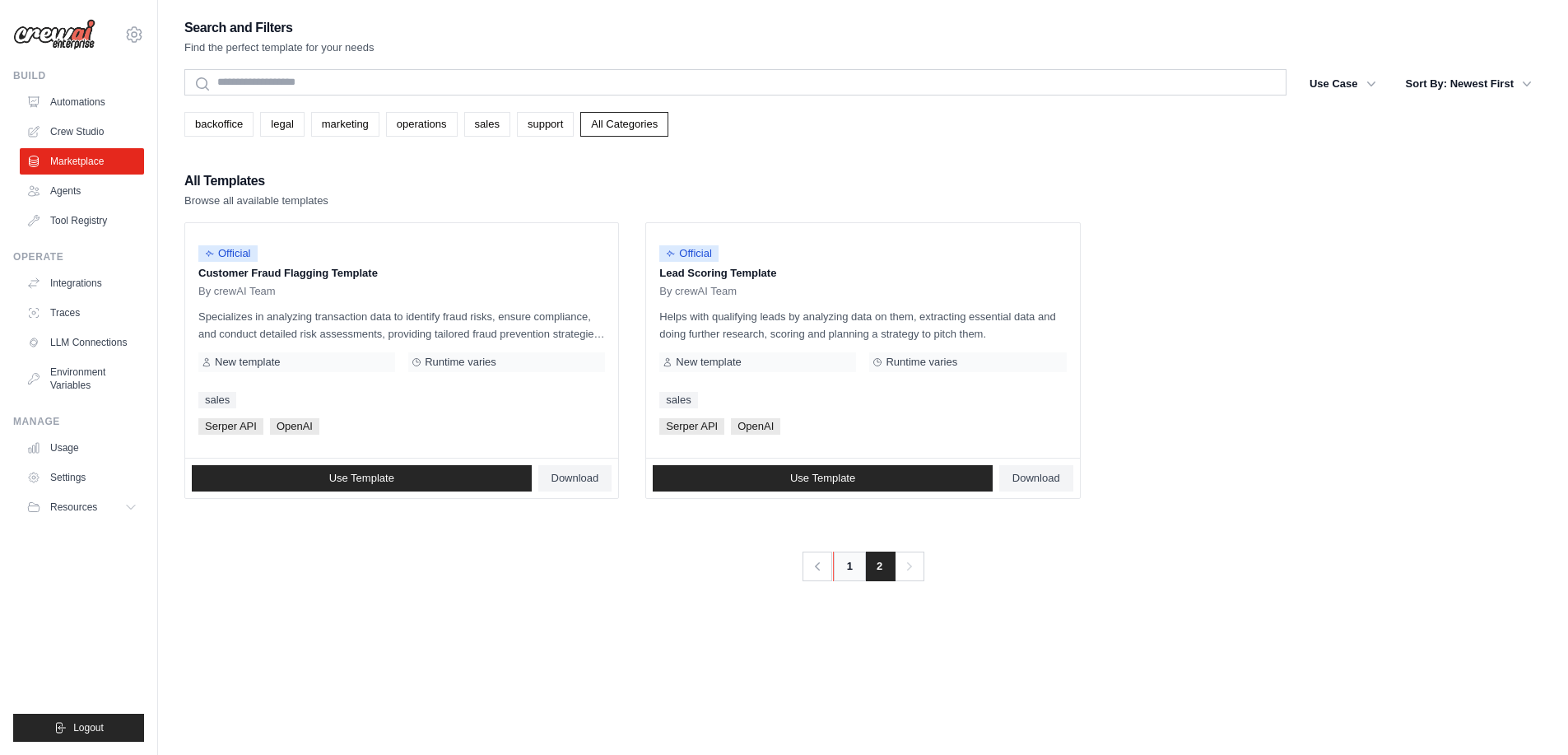
click at [845, 573] on link "1" at bounding box center [849, 566] width 33 height 30
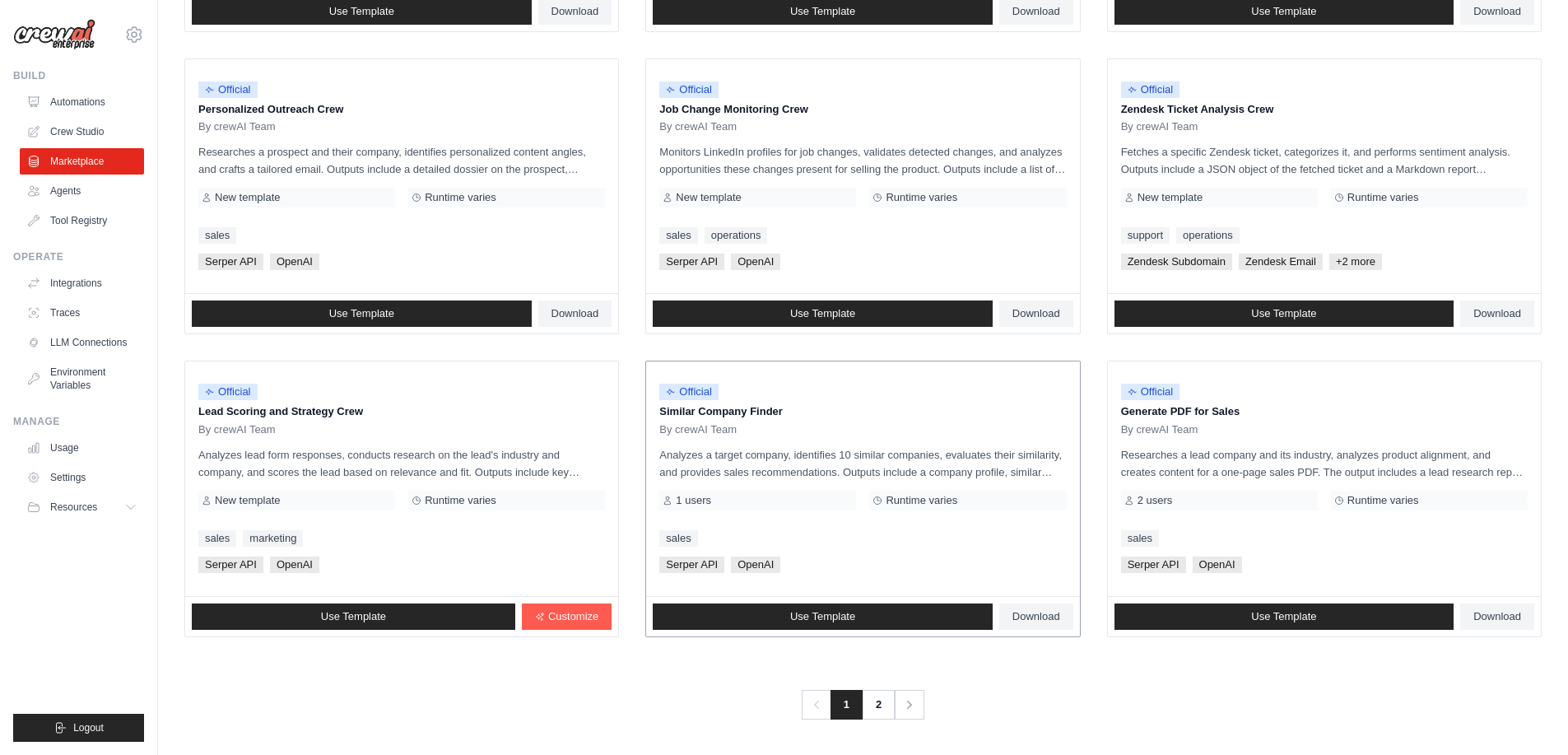
scroll to position [771, 0]
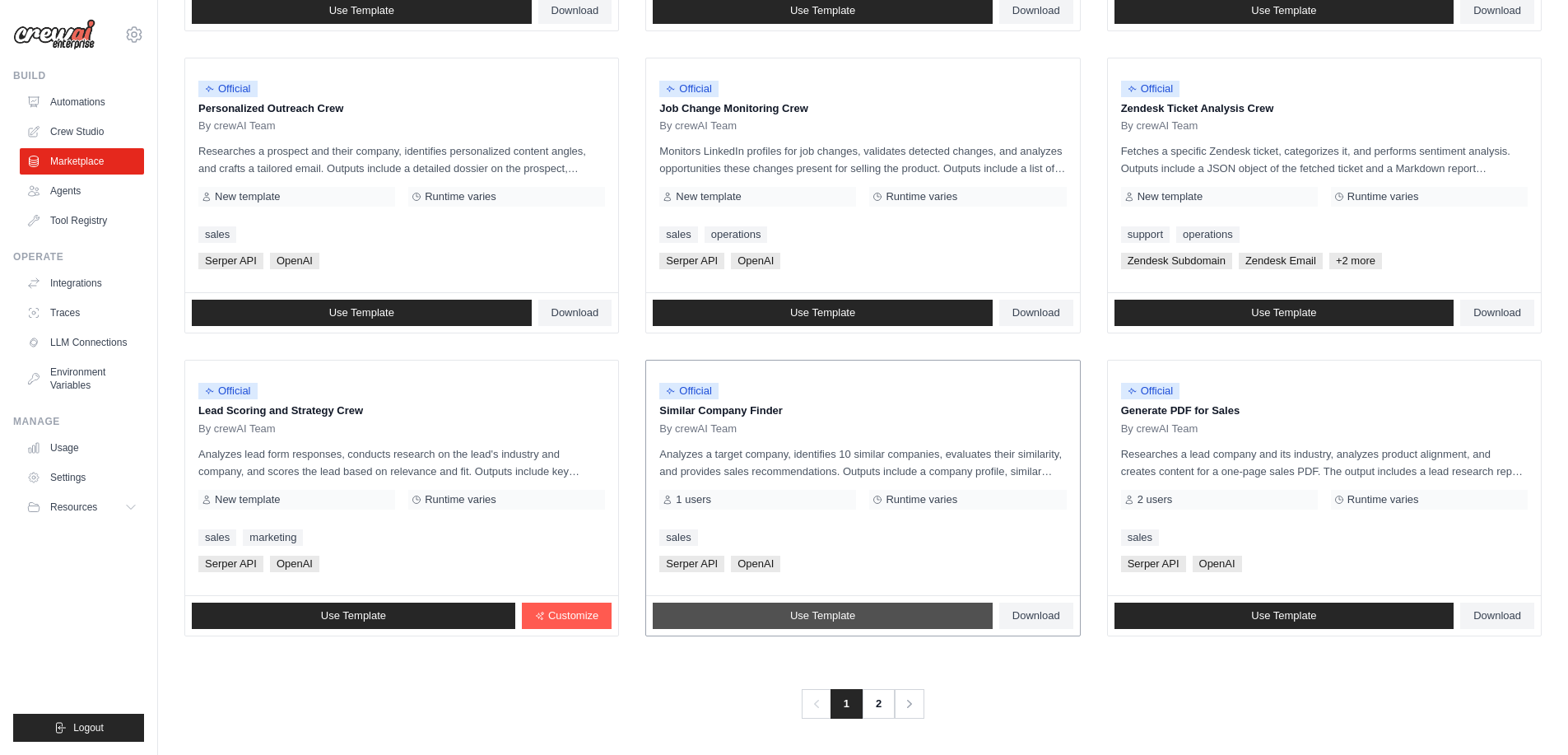
click at [841, 620] on span "Use Template" at bounding box center [822, 615] width 65 height 13
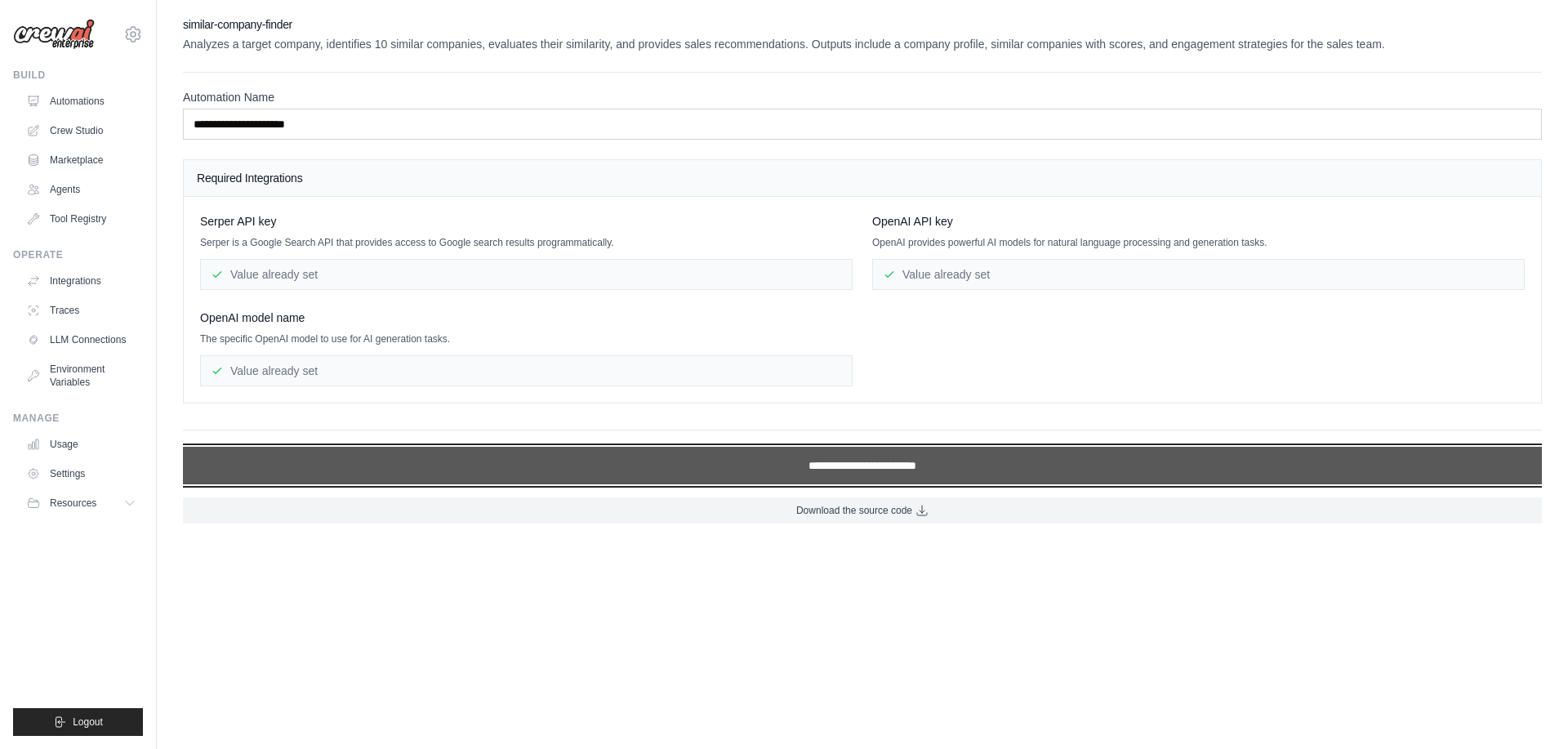
click at [871, 470] on input "**********" at bounding box center [863, 465] width 1359 height 38
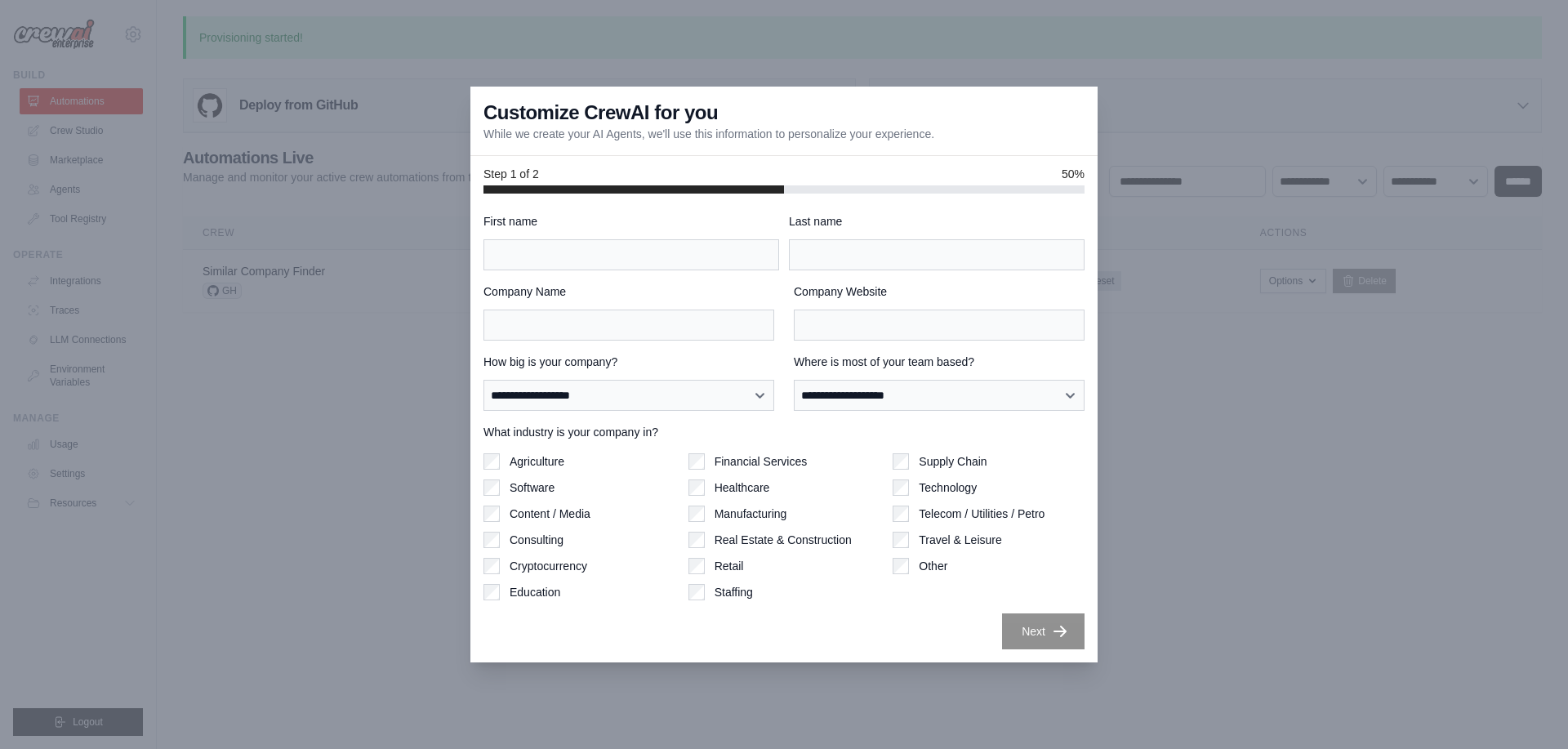
click at [1173, 112] on div at bounding box center [784, 374] width 1568 height 749
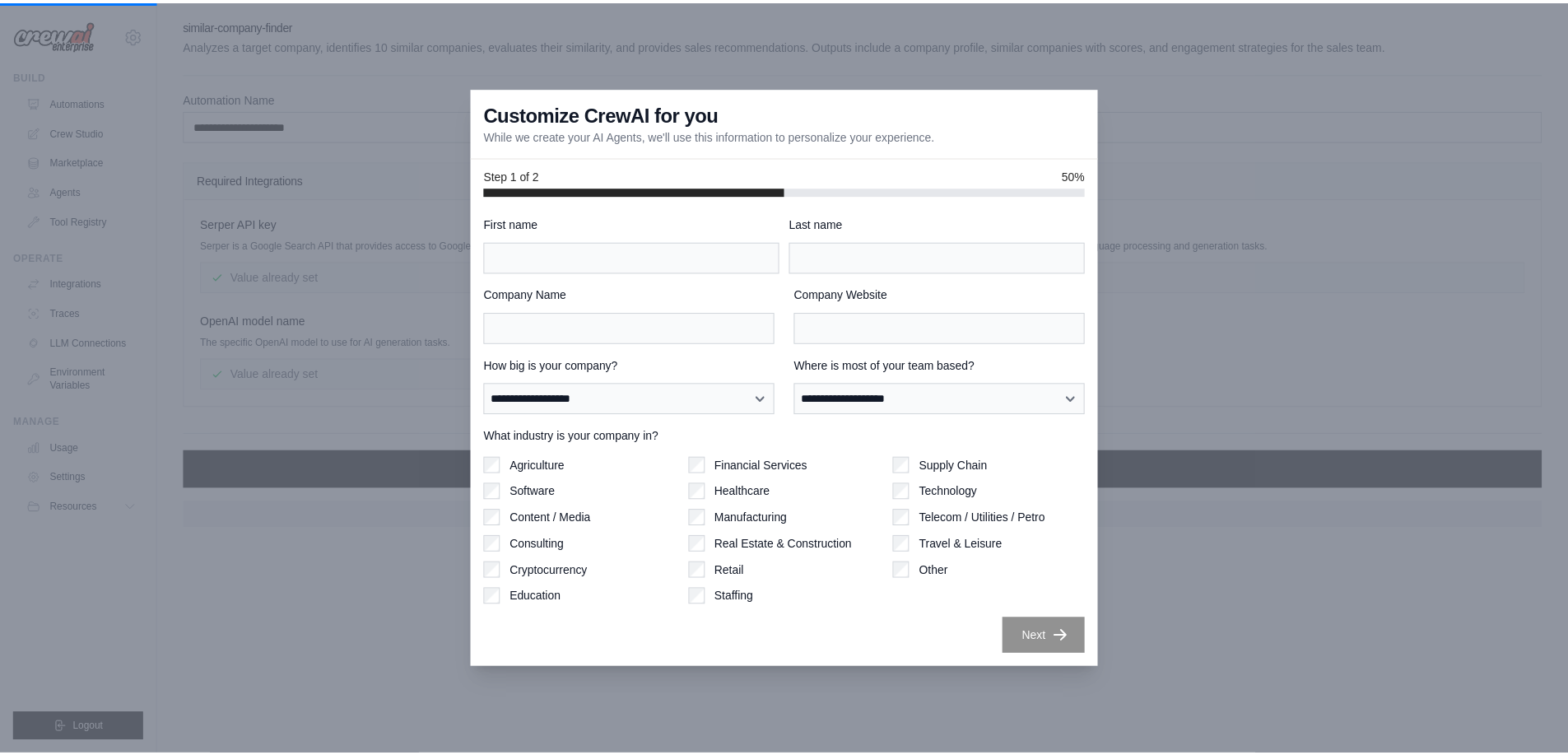
scroll to position [771, 0]
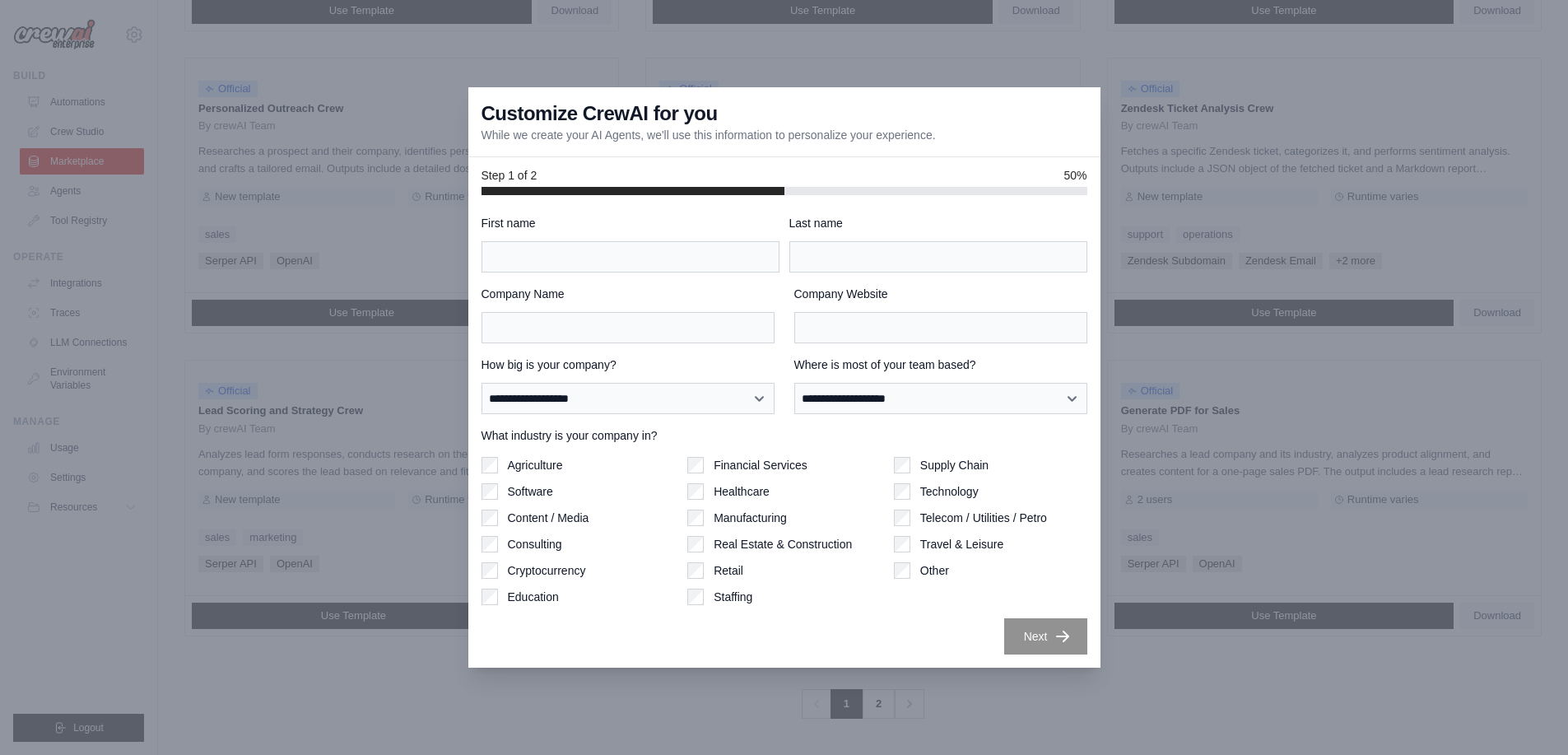
click at [529, 282] on div "**********" at bounding box center [784, 434] width 606 height 440
